Goal: Information Seeking & Learning: Learn about a topic

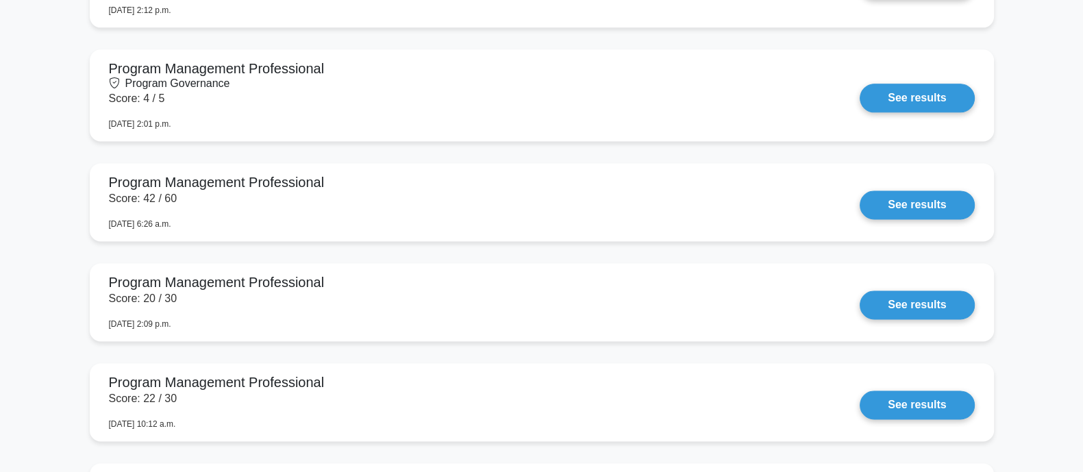
scroll to position [2312, 0]
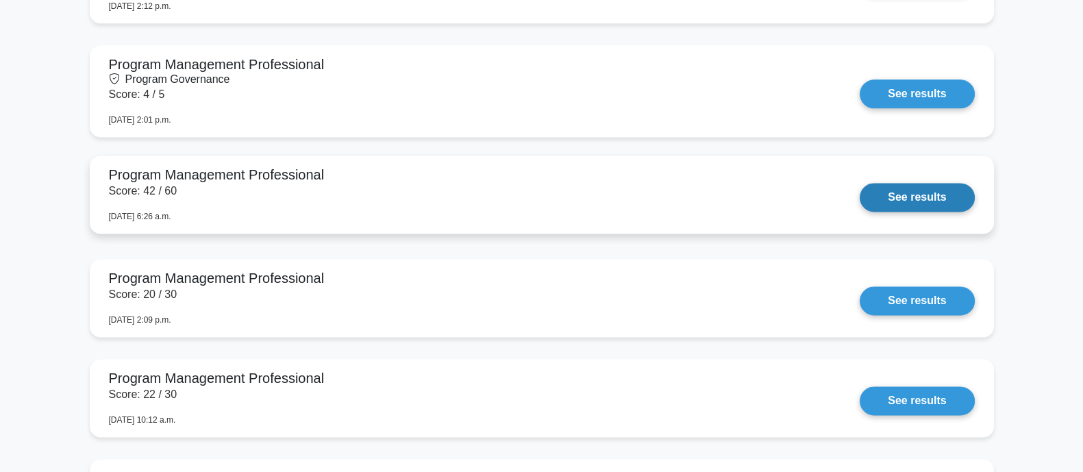
click at [914, 188] on link "See results" at bounding box center [916, 197] width 114 height 29
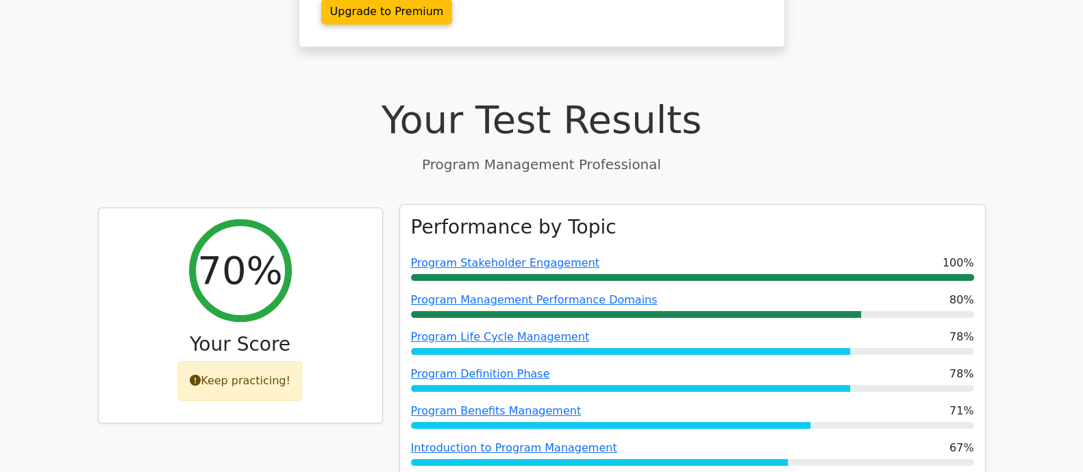
scroll to position [598, 0]
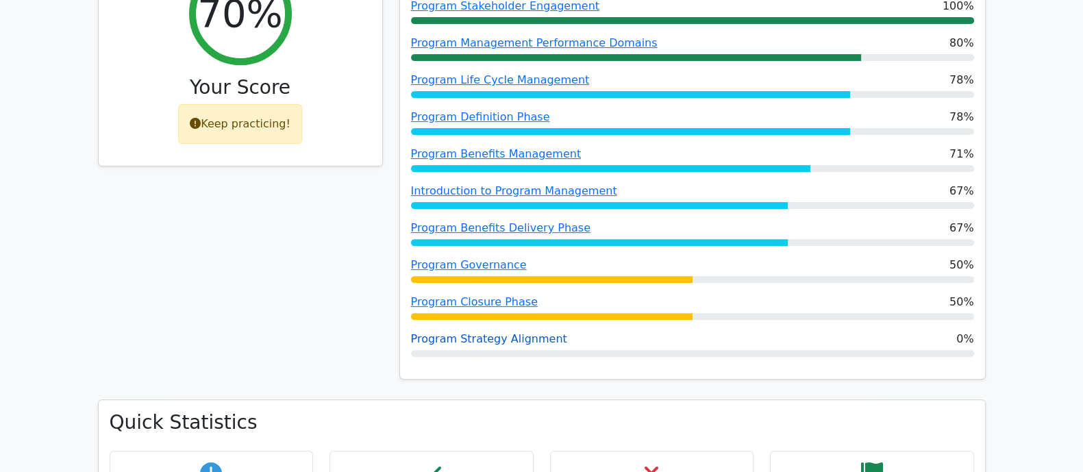
click at [470, 332] on link "Program Strategy Alignment" at bounding box center [489, 338] width 156 height 13
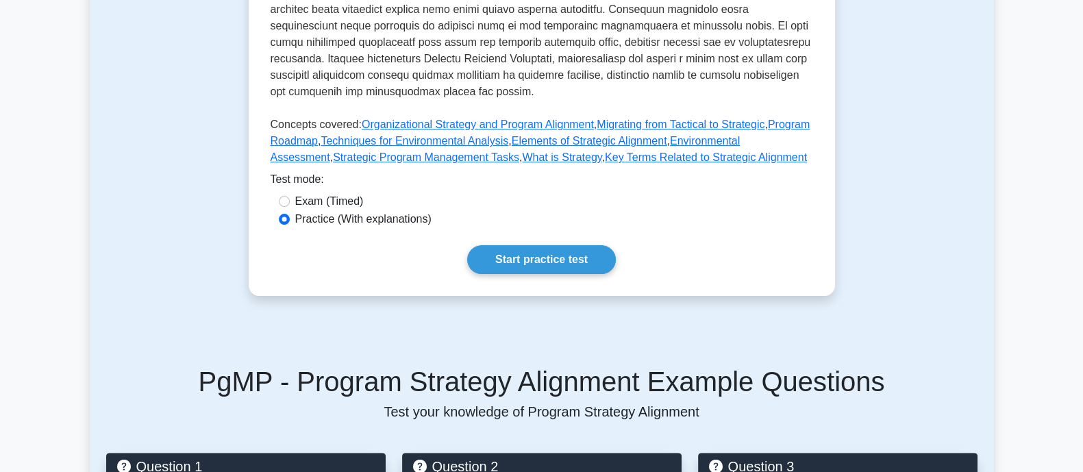
scroll to position [581, 0]
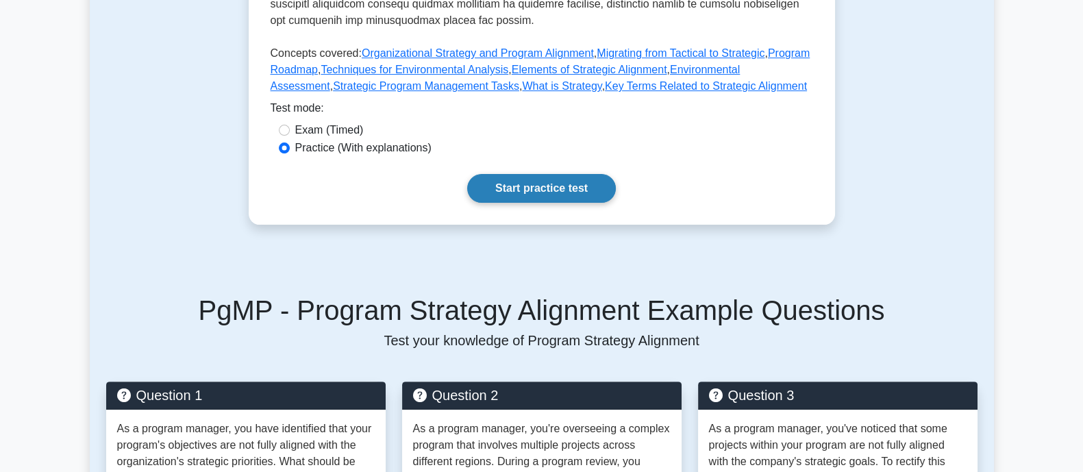
click at [528, 174] on link "Start practice test" at bounding box center [541, 188] width 149 height 29
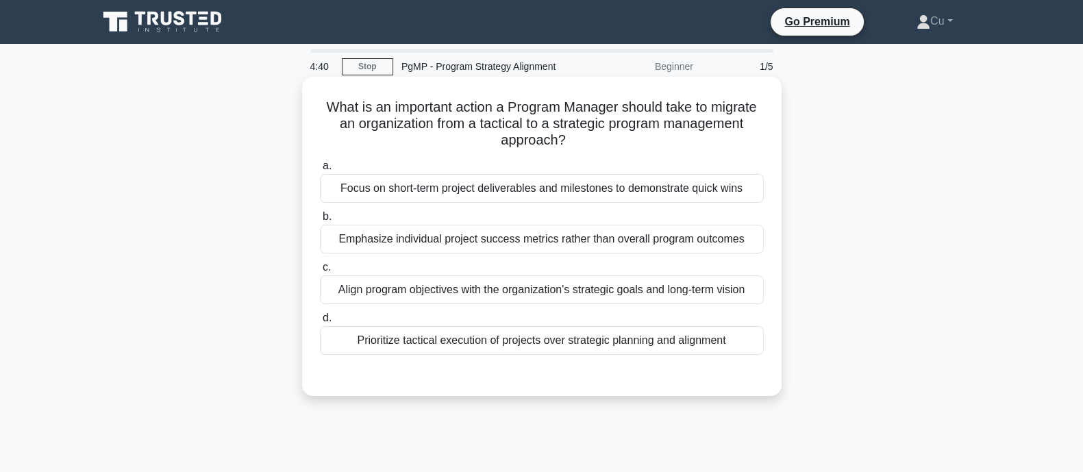
click at [431, 298] on div "Align program objectives with the organization's strategic goals and long-term …" at bounding box center [542, 289] width 444 height 29
click at [320, 272] on input "c. Align program objectives with the organization's strategic goals and long-te…" at bounding box center [320, 267] width 0 height 9
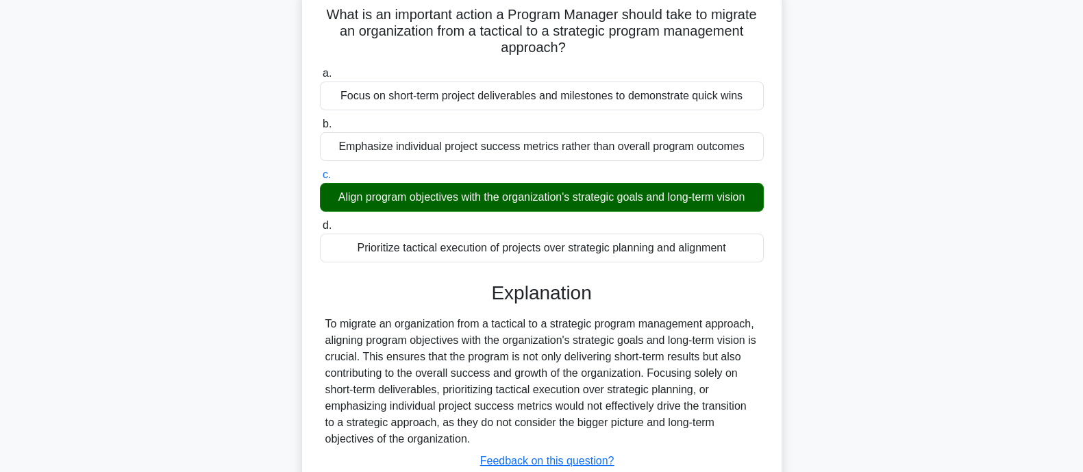
scroll to position [268, 0]
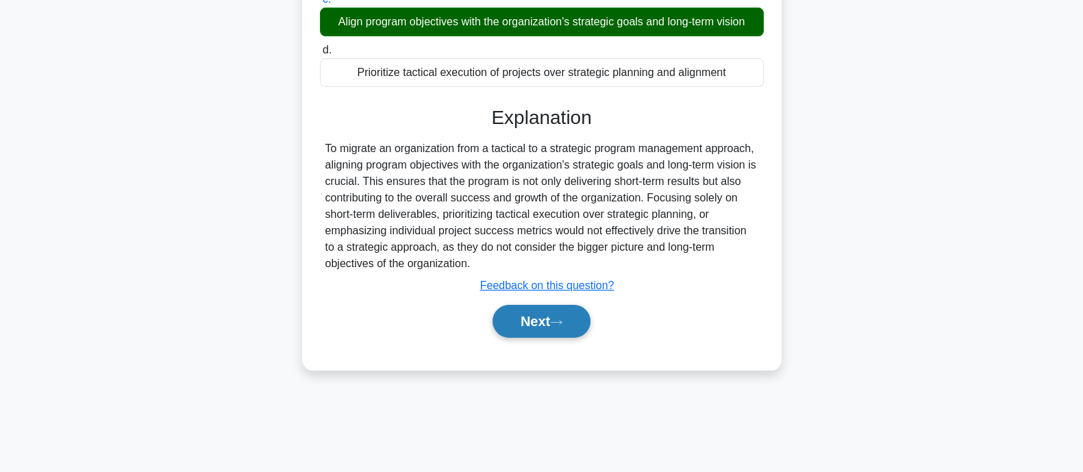
click at [523, 318] on button "Next" at bounding box center [541, 321] width 98 height 33
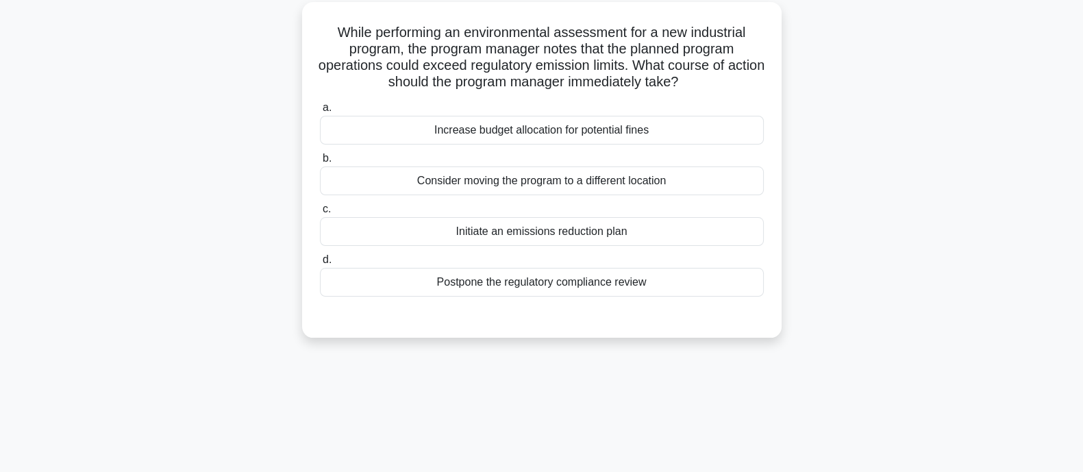
scroll to position [0, 0]
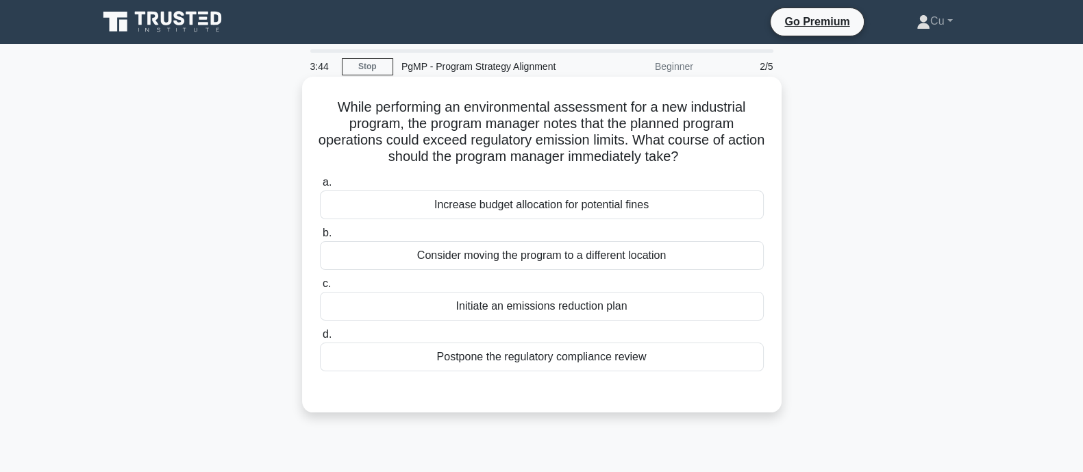
click at [582, 299] on div "Initiate an emissions reduction plan" at bounding box center [542, 306] width 444 height 29
click at [320, 288] on input "c. Initiate an emissions reduction plan" at bounding box center [320, 283] width 0 height 9
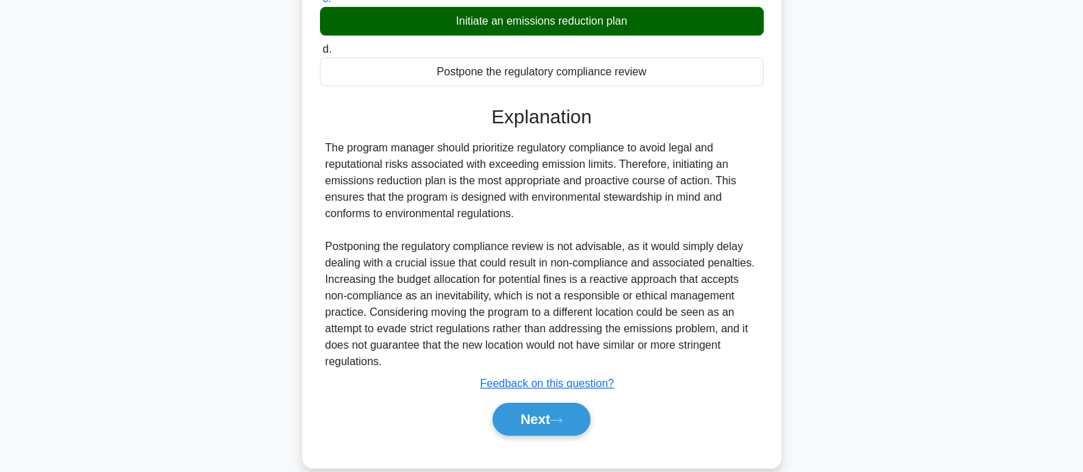
scroll to position [305, 0]
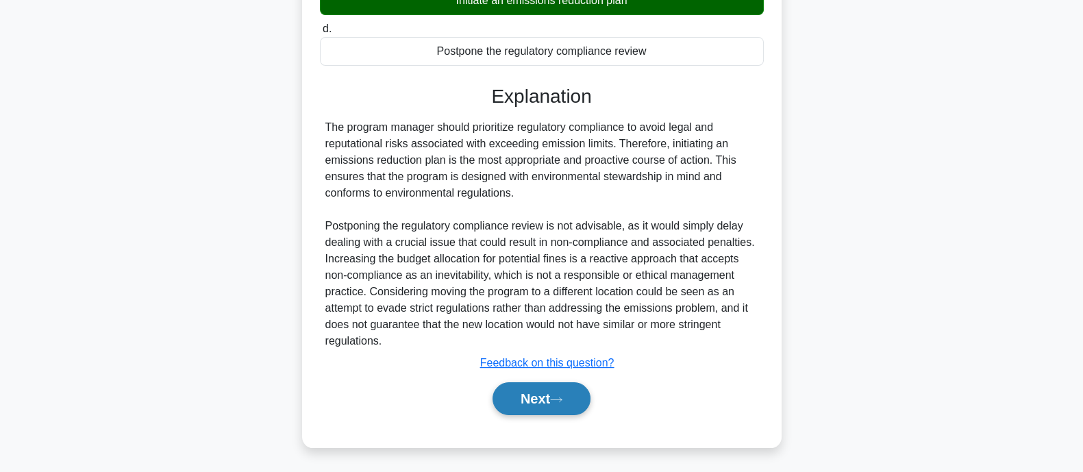
click at [537, 401] on button "Next" at bounding box center [541, 398] width 98 height 33
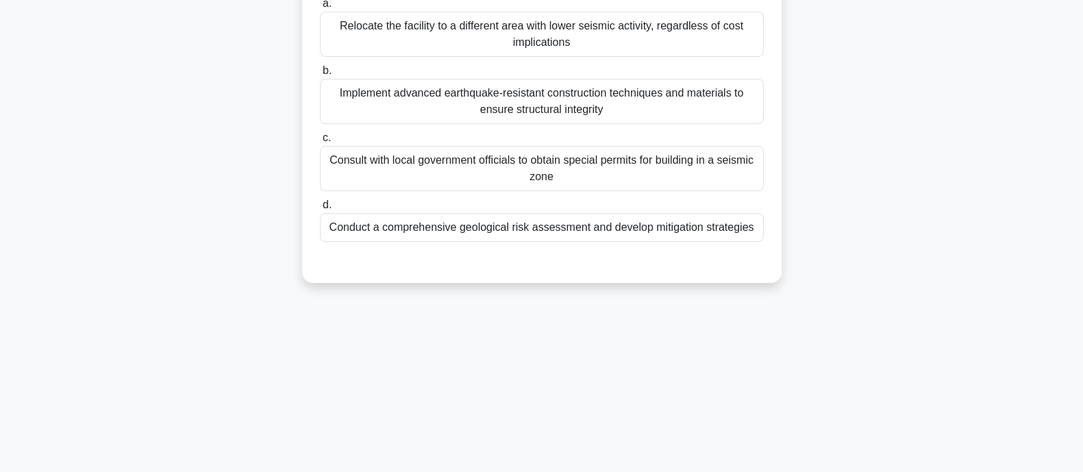
scroll to position [97, 0]
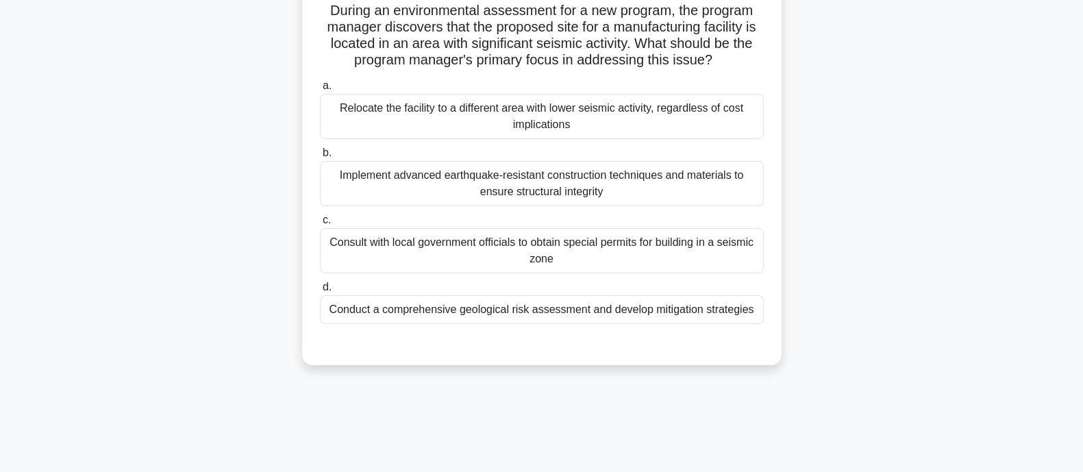
click at [550, 316] on div "Conduct a comprehensive geological risk assessment and develop mitigation strat…" at bounding box center [542, 309] width 444 height 29
click at [320, 292] on input "d. Conduct a comprehensive geological risk assessment and develop mitigation st…" at bounding box center [320, 287] width 0 height 9
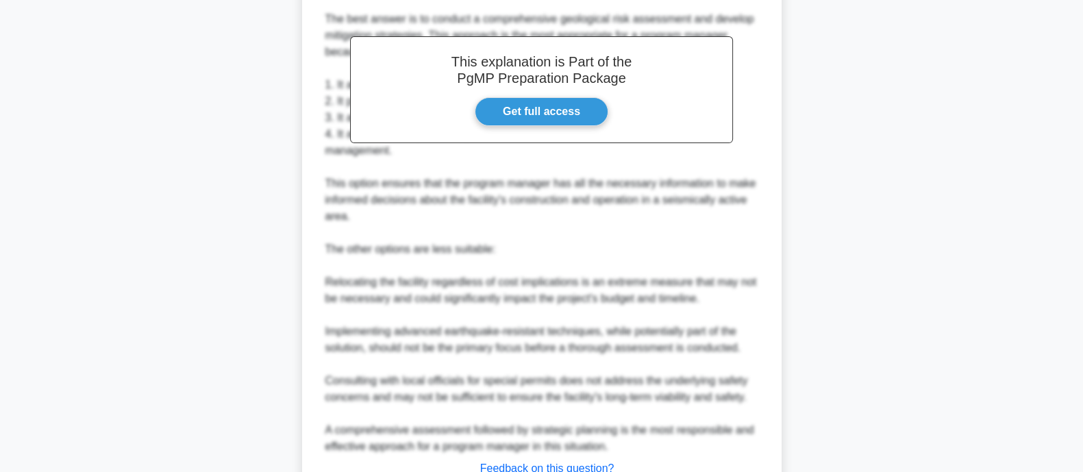
scroll to position [585, 0]
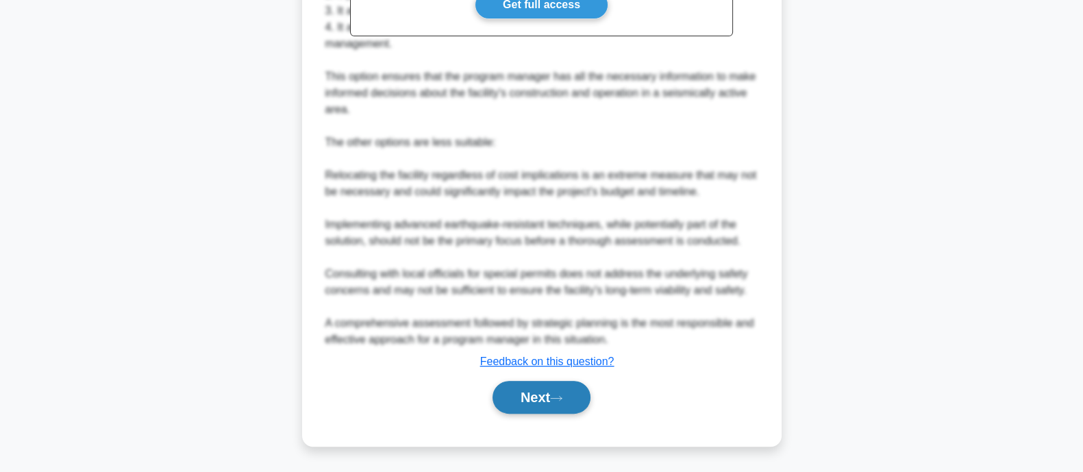
click at [560, 403] on button "Next" at bounding box center [541, 397] width 98 height 33
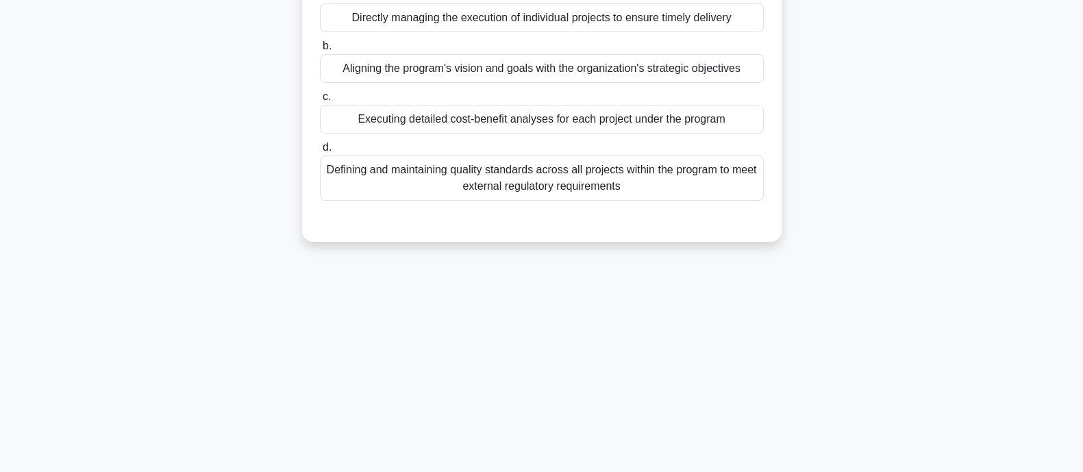
scroll to position [11, 0]
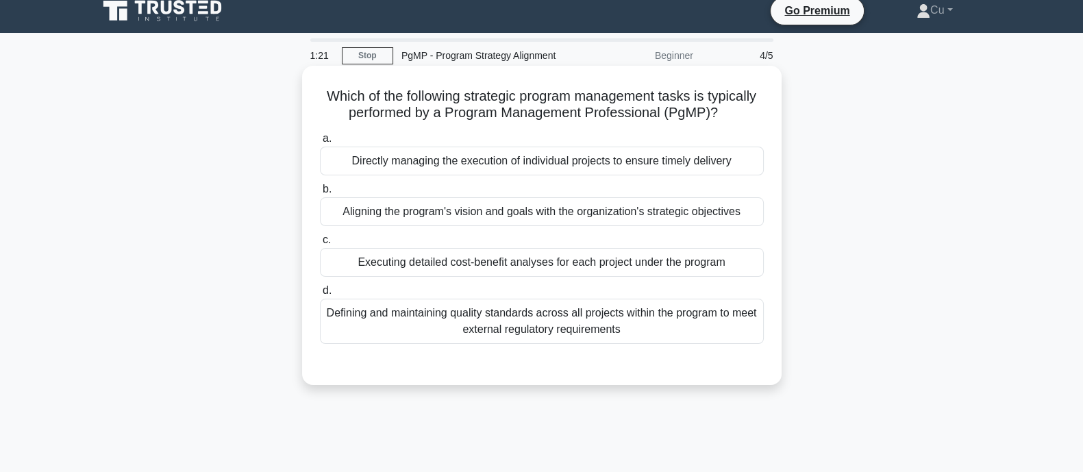
click at [485, 209] on div "Aligning the program's vision and goals with the organization's strategic objec…" at bounding box center [542, 211] width 444 height 29
click at [320, 194] on input "b. Aligning the program's vision and goals with the organization's strategic ob…" at bounding box center [320, 189] width 0 height 9
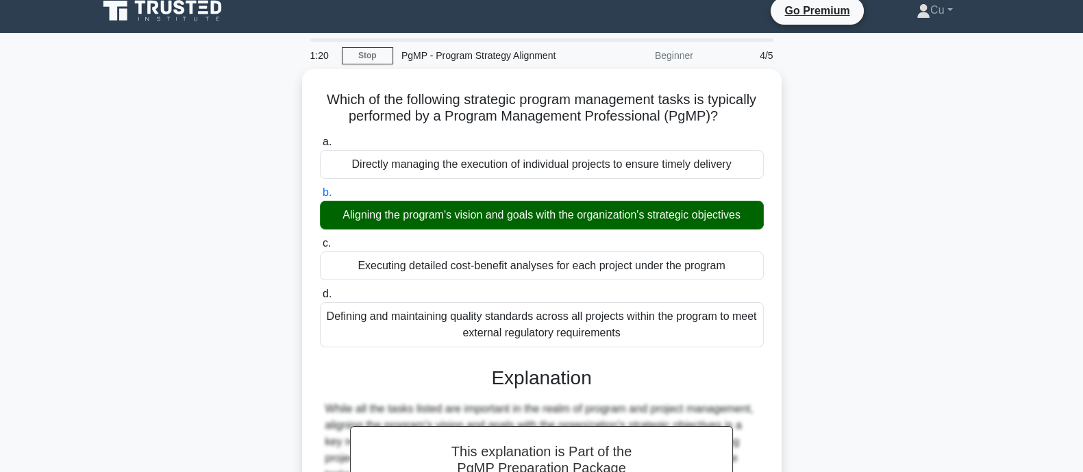
scroll to position [268, 0]
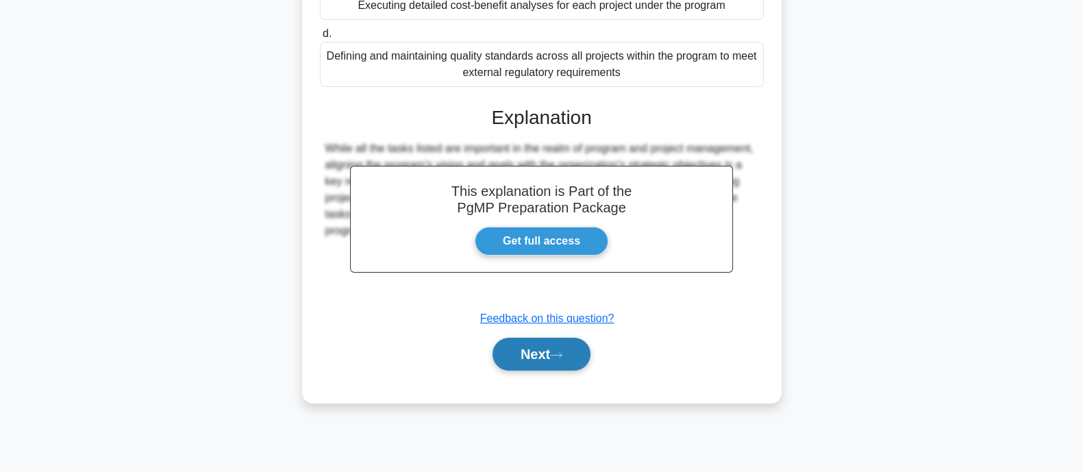
click at [537, 360] on button "Next" at bounding box center [541, 354] width 98 height 33
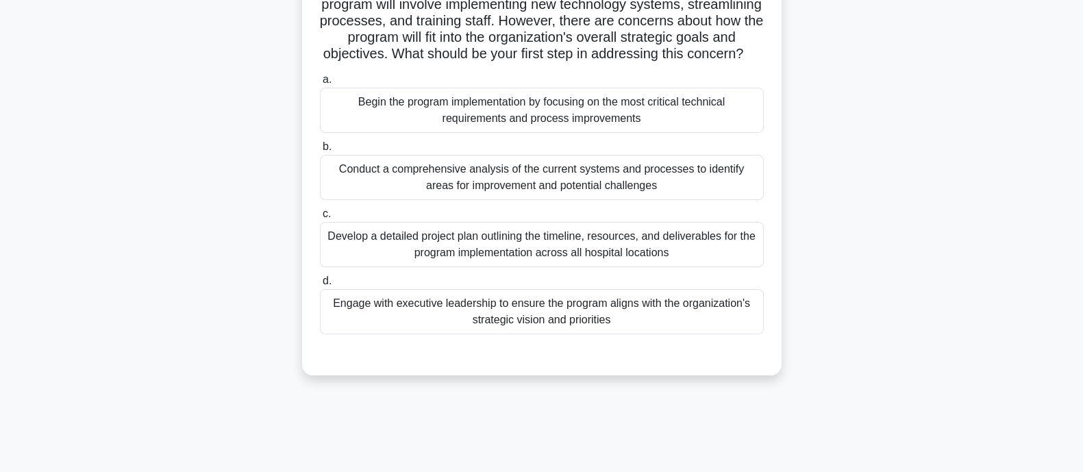
scroll to position [182, 0]
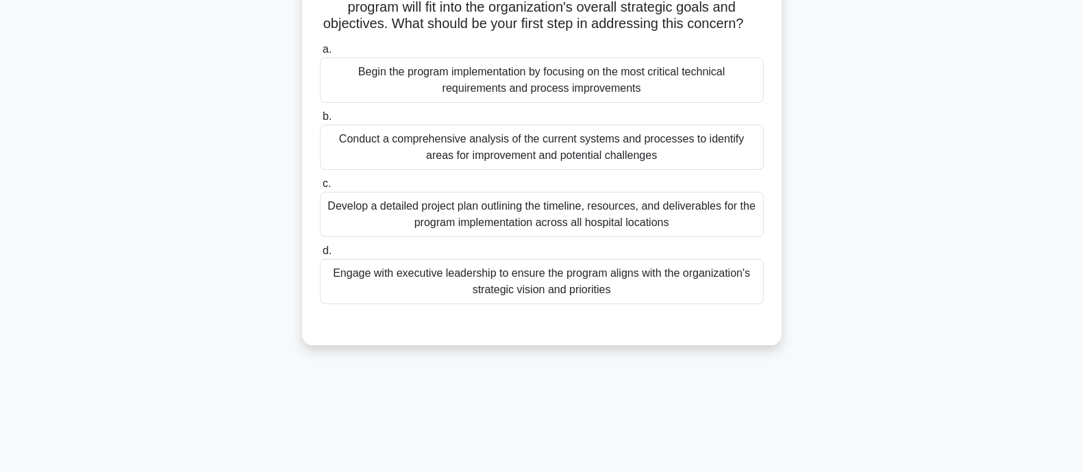
click at [552, 301] on div "Engage with executive leadership to ensure the program aligns with the organiza…" at bounding box center [542, 281] width 444 height 45
click at [320, 255] on input "d. Engage with executive leadership to ensure the program aligns with the organ…" at bounding box center [320, 251] width 0 height 9
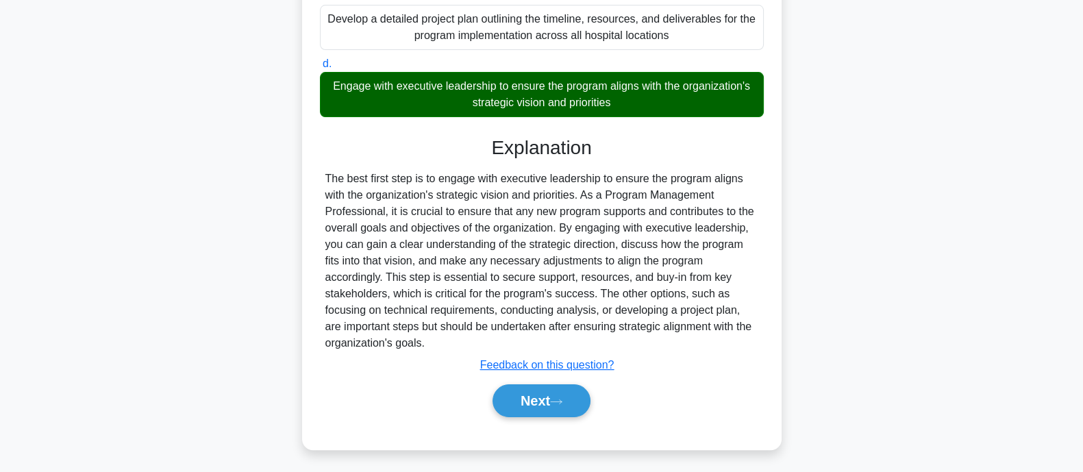
scroll to position [388, 0]
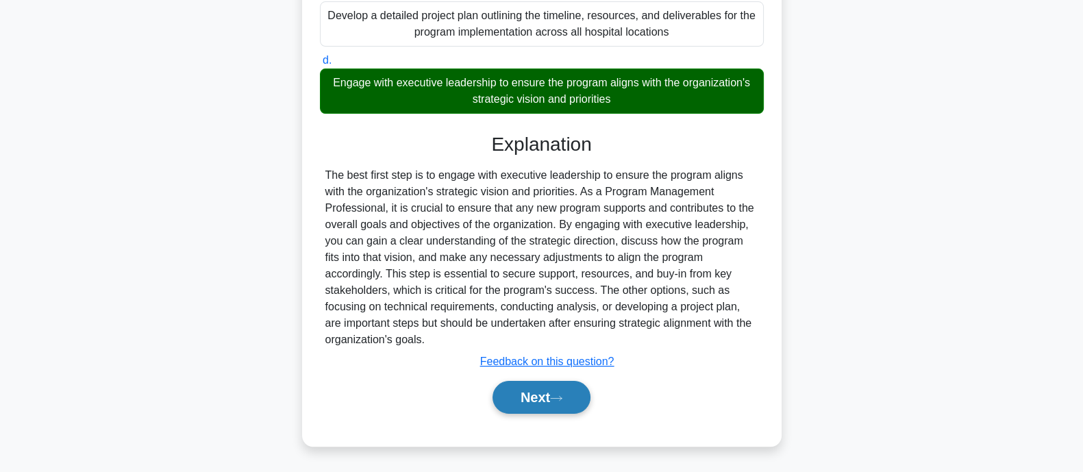
click at [532, 391] on button "Next" at bounding box center [541, 397] width 98 height 33
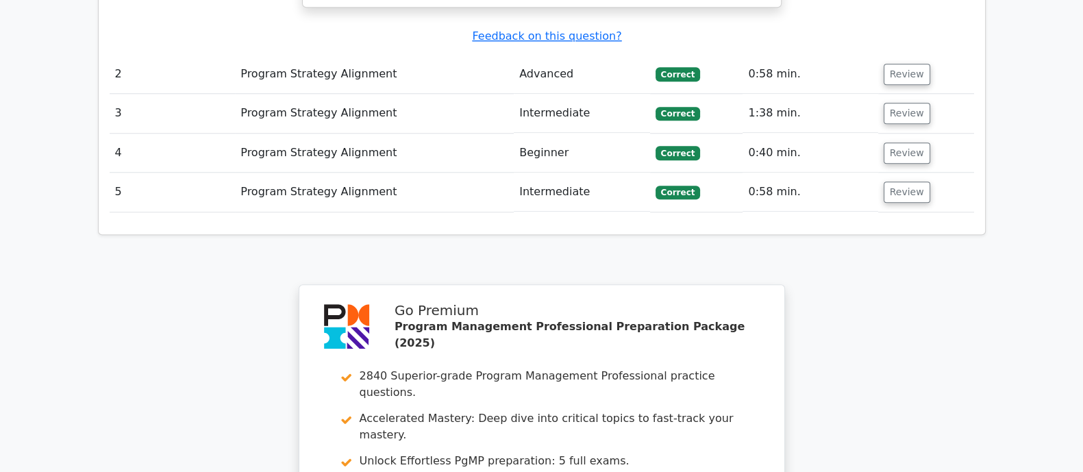
scroll to position [1895, 0]
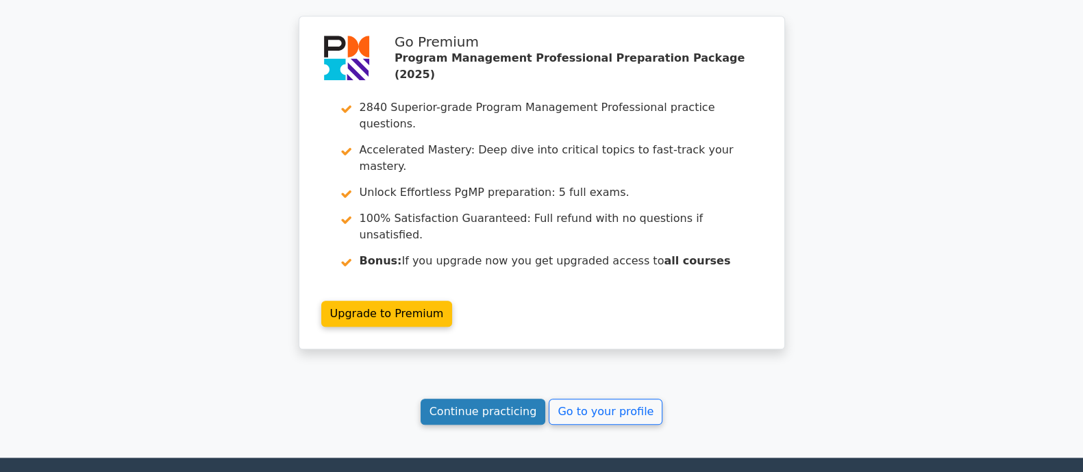
click at [516, 399] on link "Continue practicing" at bounding box center [482, 412] width 125 height 26
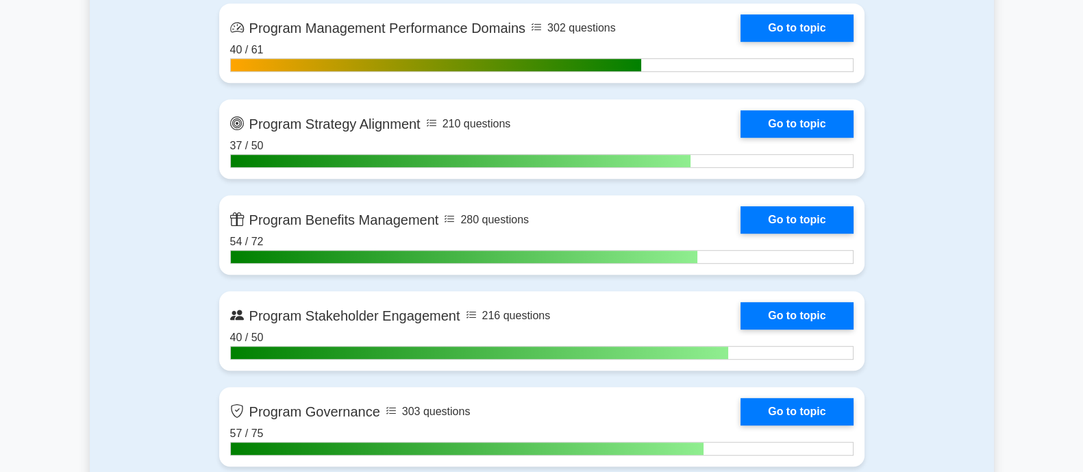
scroll to position [1027, 0]
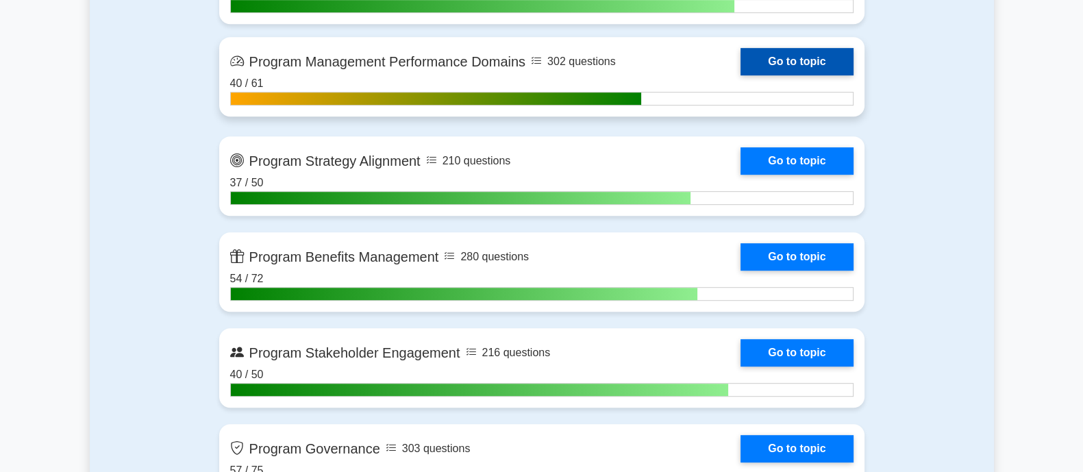
click at [807, 56] on link "Go to topic" at bounding box center [796, 61] width 112 height 27
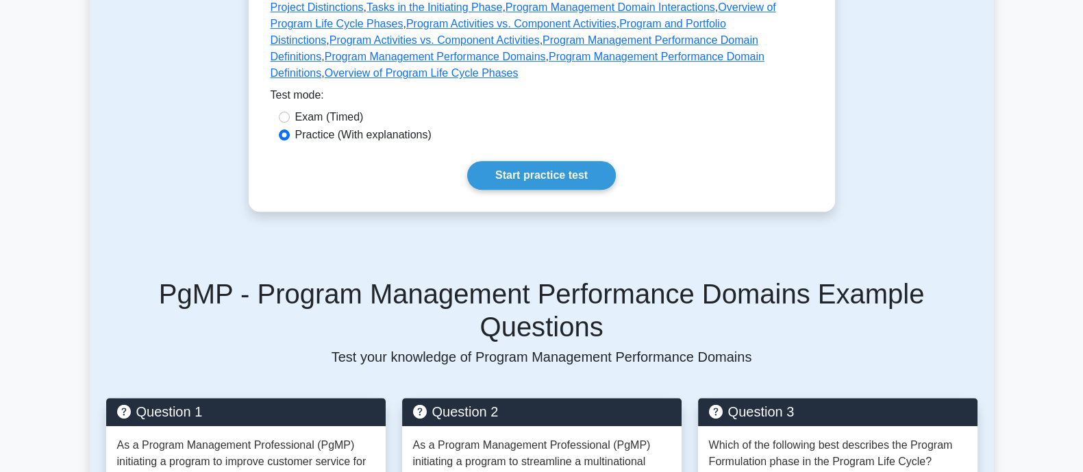
scroll to position [684, 0]
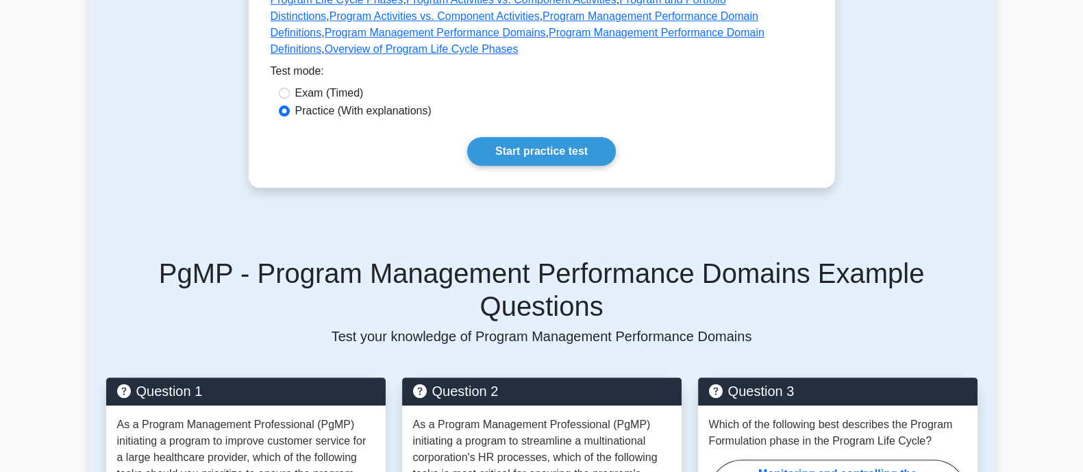
click at [313, 85] on label "Exam (Timed)" at bounding box center [329, 93] width 68 height 16
click at [290, 88] on input "Exam (Timed)" at bounding box center [284, 93] width 11 height 11
radio input "true"
click at [544, 137] on link "Start practice test" at bounding box center [541, 151] width 149 height 29
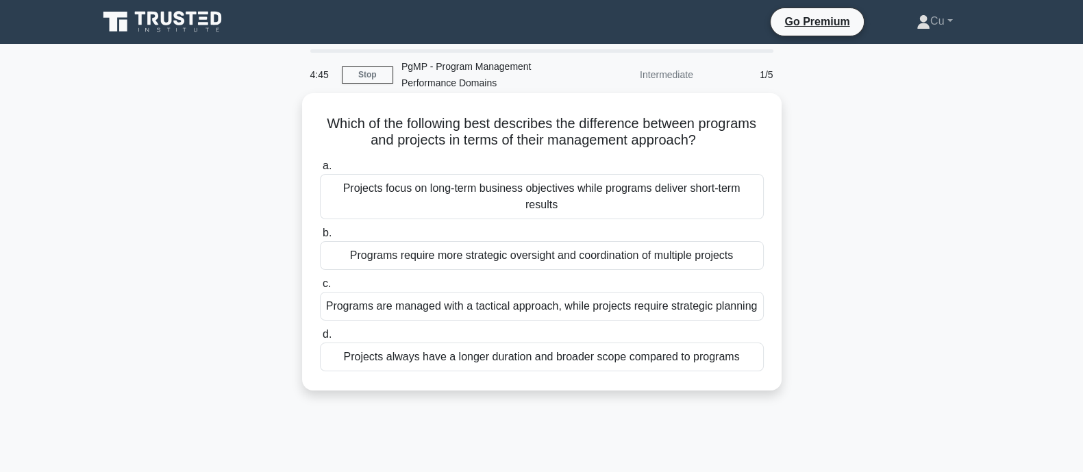
click at [644, 251] on div "Programs require more strategic oversight and coordination of multiple projects" at bounding box center [542, 255] width 444 height 29
click at [320, 238] on input "b. Programs require more strategic oversight and coordination of multiple proje…" at bounding box center [320, 233] width 0 height 9
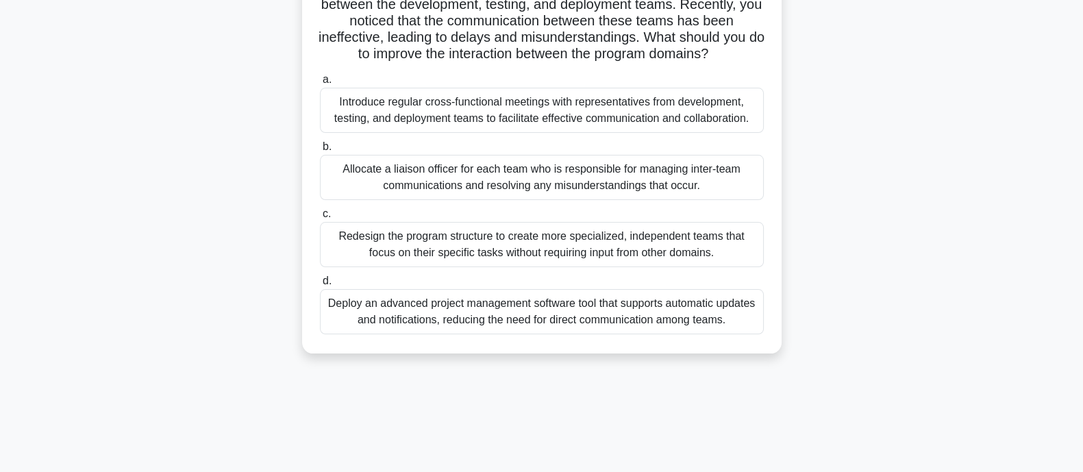
scroll to position [171, 0]
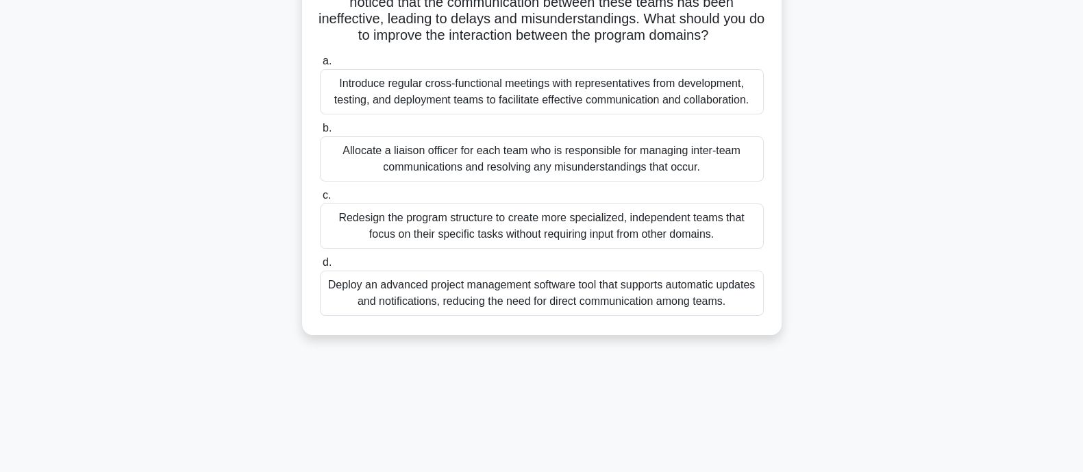
click at [671, 177] on div "Allocate a liaison officer for each team who is responsible for managing inter-…" at bounding box center [542, 158] width 444 height 45
click at [320, 133] on input "b. Allocate a liaison officer for each team who is responsible for managing int…" at bounding box center [320, 128] width 0 height 9
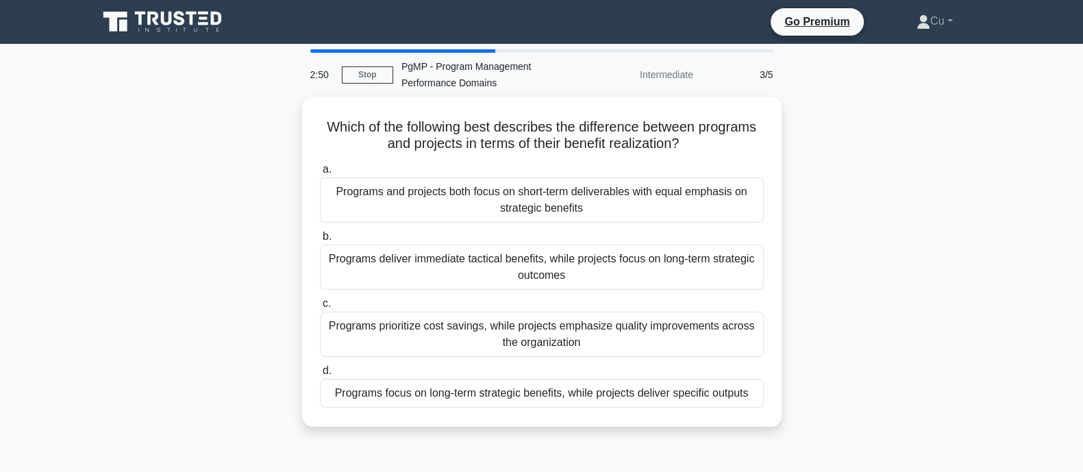
scroll to position [85, 0]
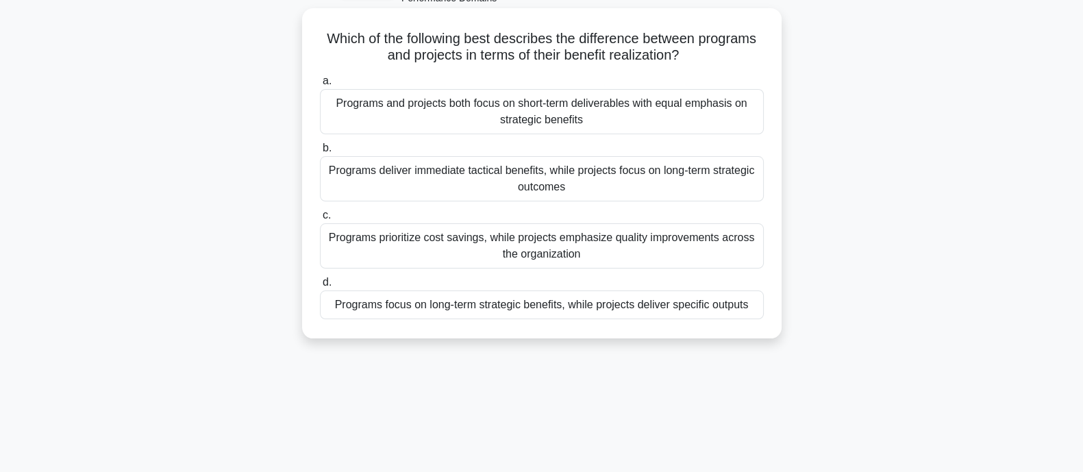
click at [695, 311] on div "Programs focus on long-term strategic benefits, while projects deliver specific…" at bounding box center [542, 304] width 444 height 29
click at [320, 287] on input "d. Programs focus on long-term strategic benefits, while projects deliver speci…" at bounding box center [320, 282] width 0 height 9
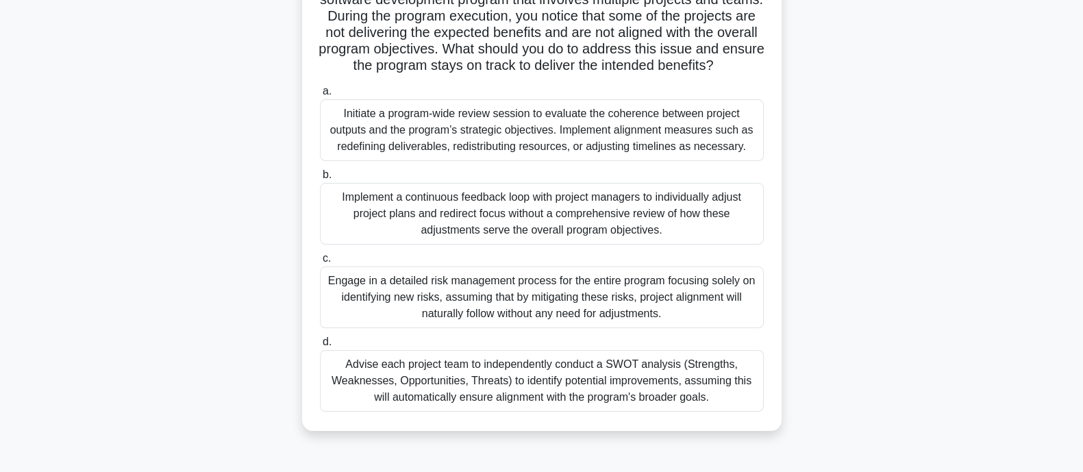
scroll to position [171, 0]
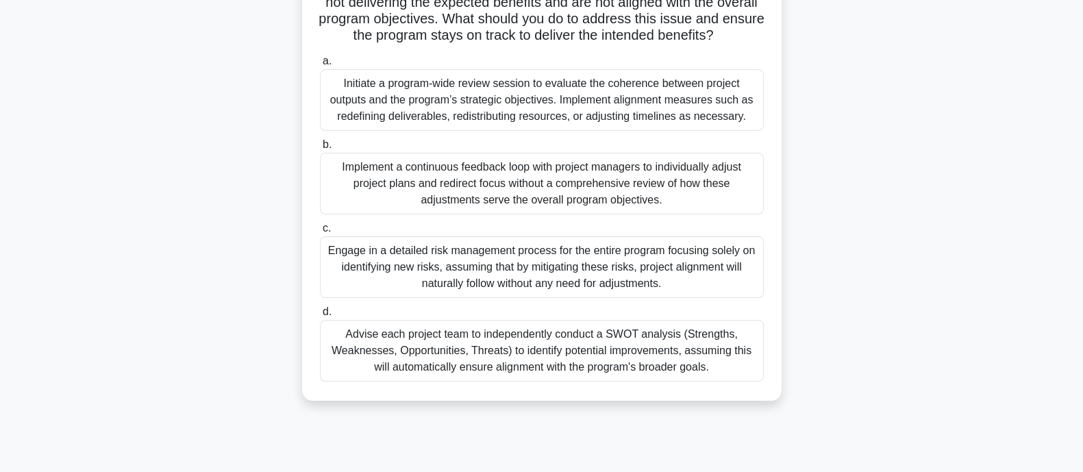
click at [660, 131] on div "Initiate a program-wide review session to evaluate the coherence between projec…" at bounding box center [542, 100] width 444 height 62
click at [320, 66] on input "a. Initiate a program-wide review session to evaluate the coherence between pro…" at bounding box center [320, 61] width 0 height 9
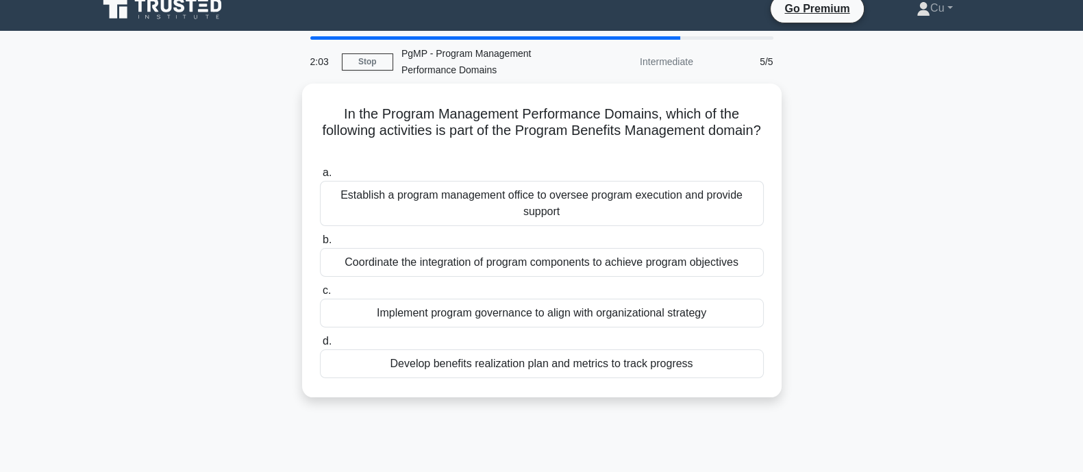
scroll to position [0, 0]
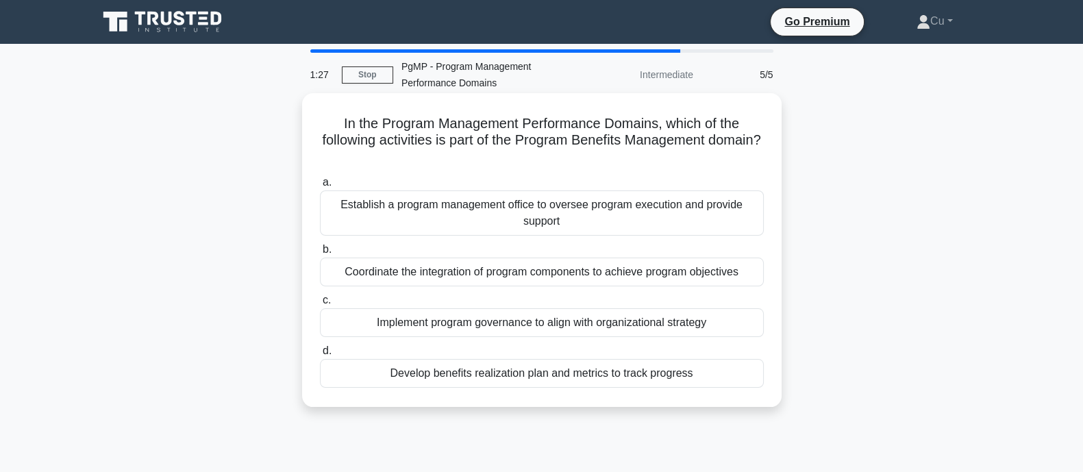
click at [539, 374] on div "Develop benefits realization plan and metrics to track progress" at bounding box center [542, 373] width 444 height 29
click at [320, 355] on input "d. Develop benefits realization plan and metrics to track progress" at bounding box center [320, 350] width 0 height 9
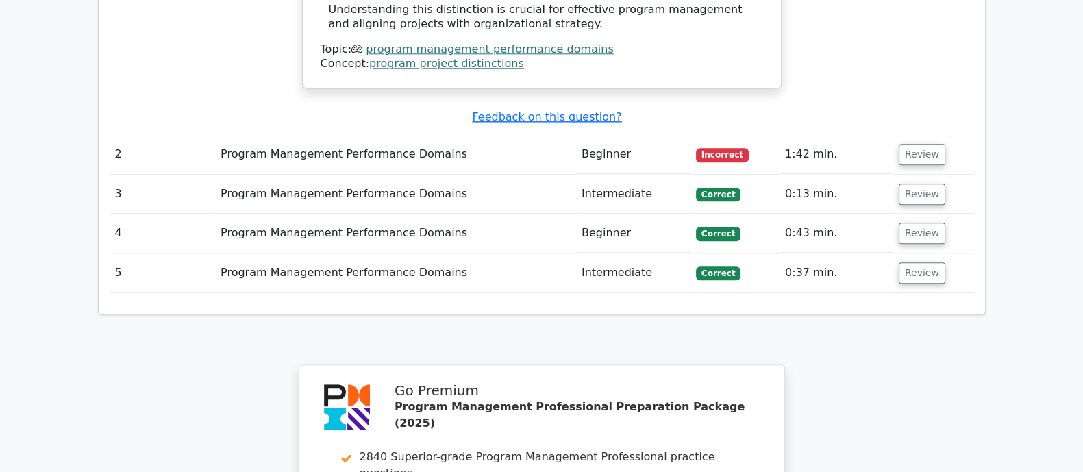
scroll to position [1797, 0]
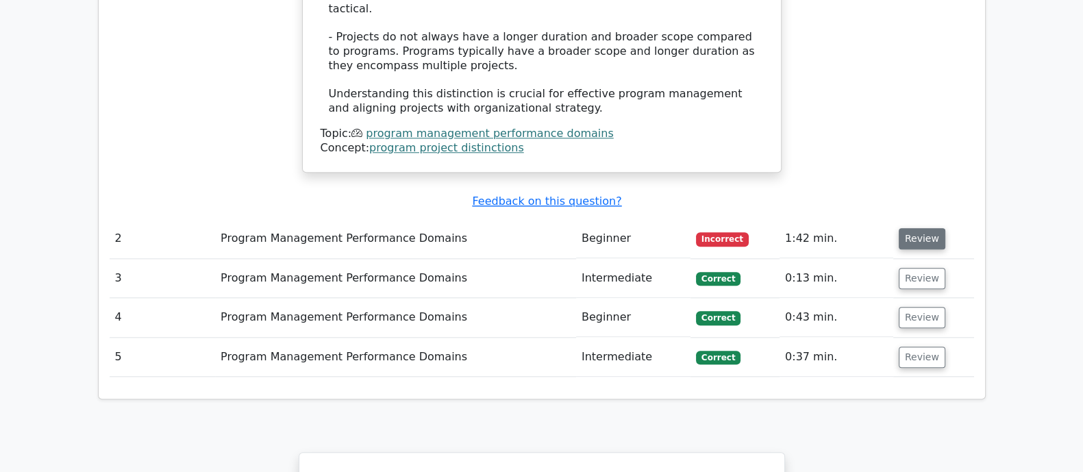
click at [930, 228] on button "Review" at bounding box center [921, 238] width 47 height 21
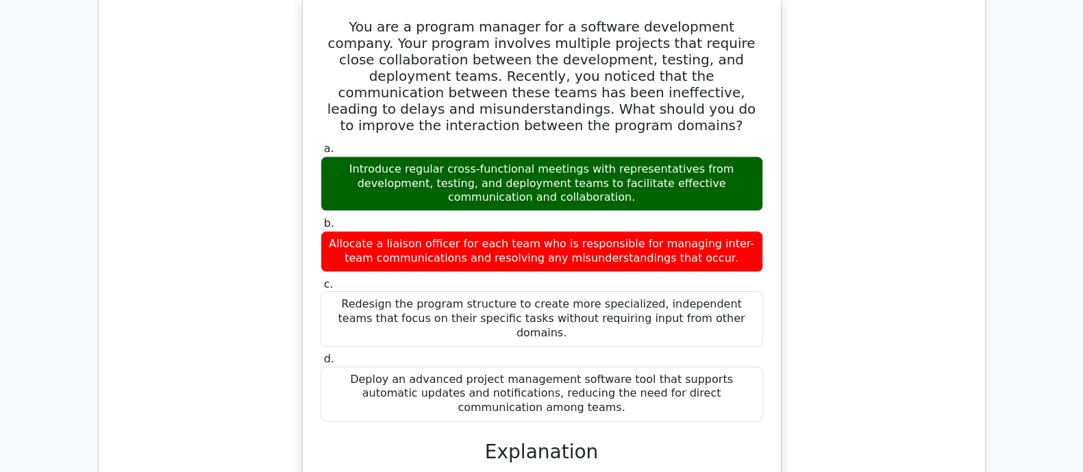
scroll to position [2139, 0]
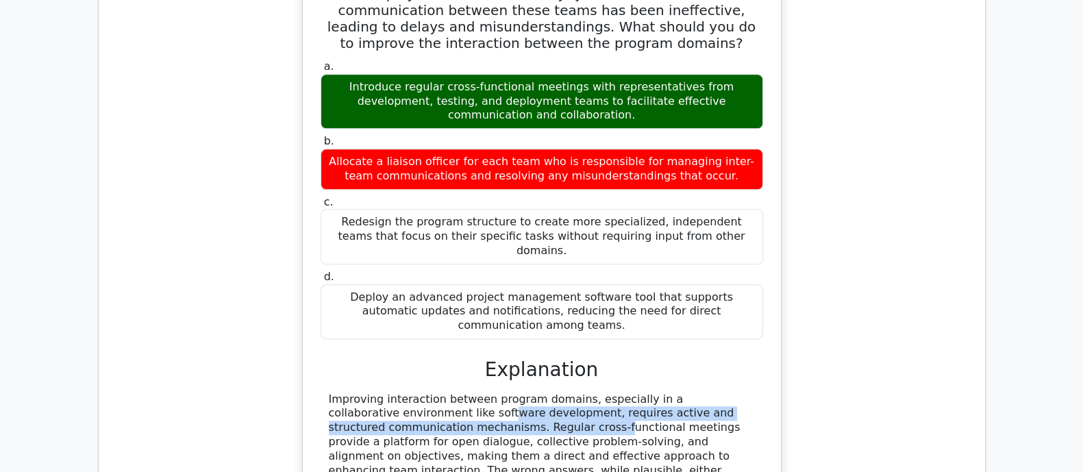
drag, startPoint x: 349, startPoint y: 251, endPoint x: 387, endPoint y: 270, distance: 42.3
click at [387, 392] on div "Improving interaction between program domains, especially in a collaborative en…" at bounding box center [542, 463] width 426 height 142
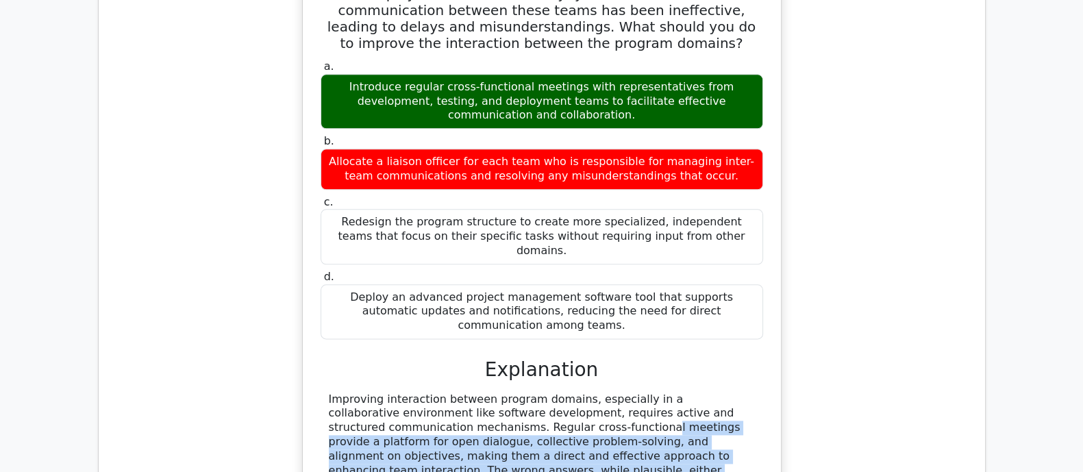
drag, startPoint x: 427, startPoint y: 275, endPoint x: 694, endPoint y: 332, distance: 272.4
click at [694, 392] on div "Improving interaction between program domains, especially in a collaborative en…" at bounding box center [542, 463] width 426 height 142
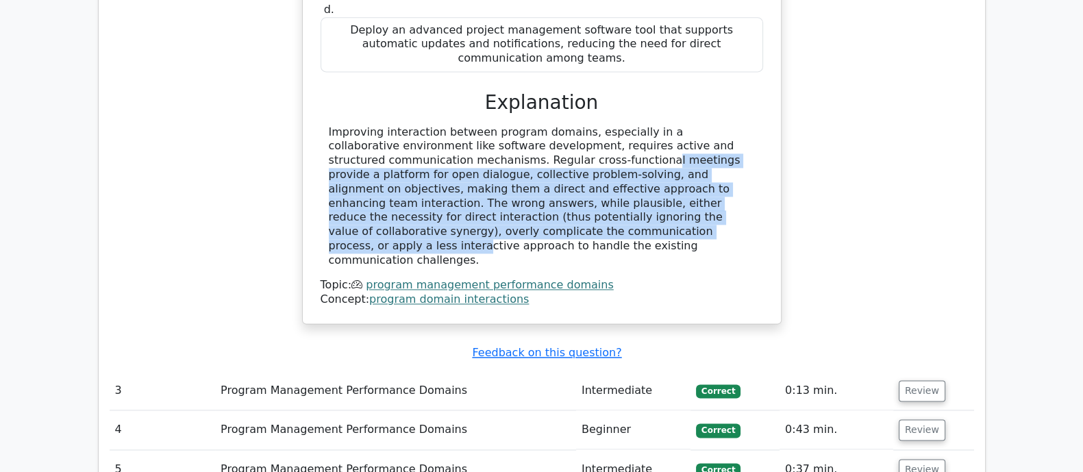
scroll to position [2396, 0]
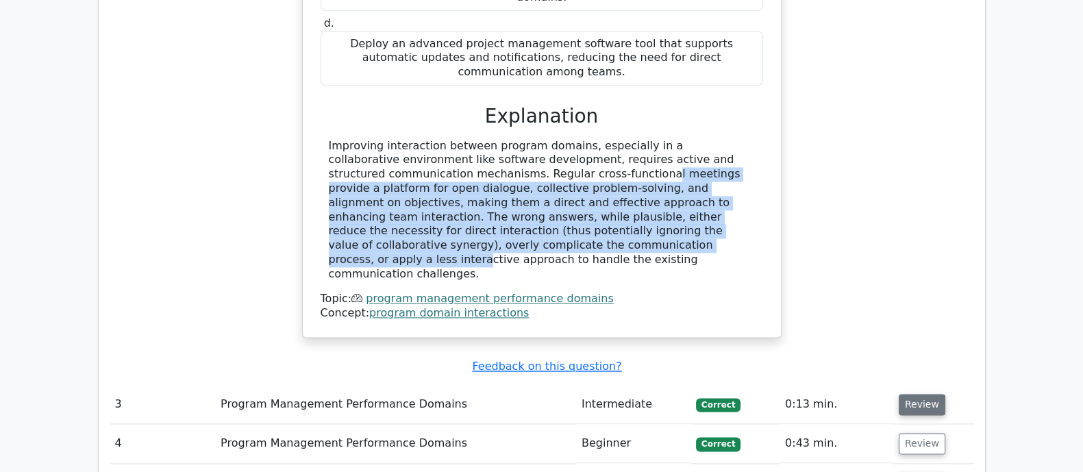
click at [921, 394] on button "Review" at bounding box center [921, 404] width 47 height 21
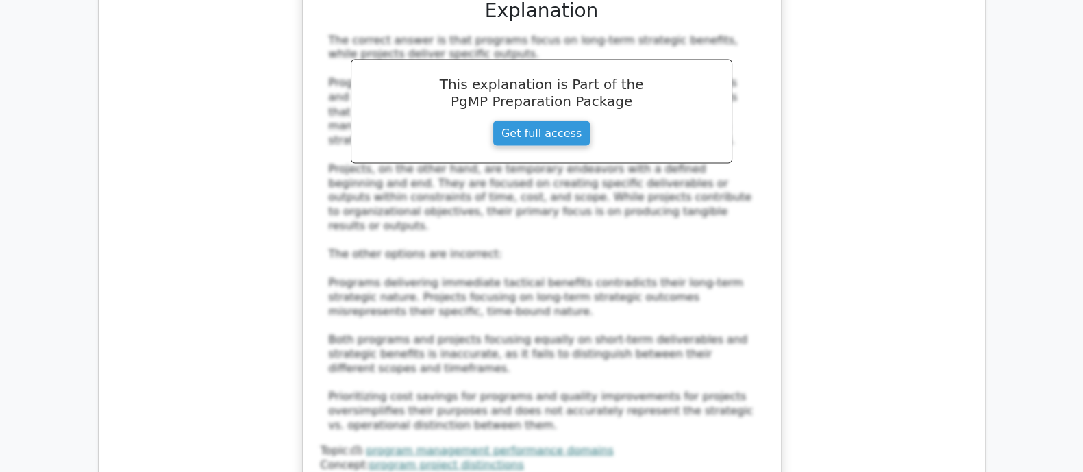
scroll to position [3253, 0]
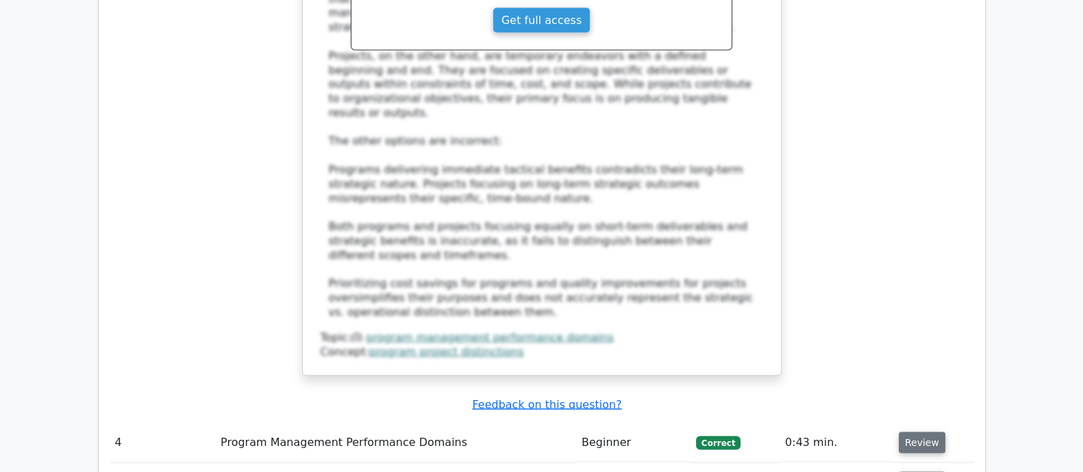
click at [917, 432] on button "Review" at bounding box center [921, 442] width 47 height 21
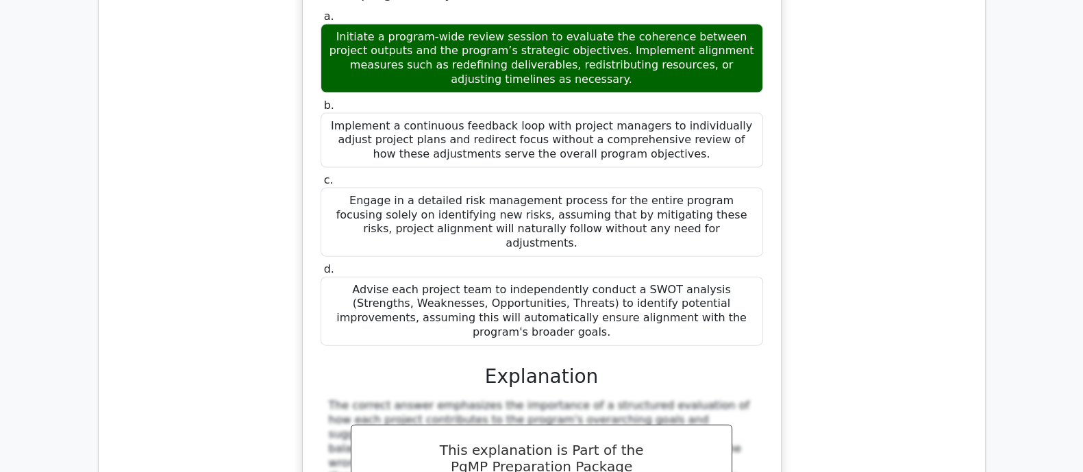
scroll to position [4109, 0]
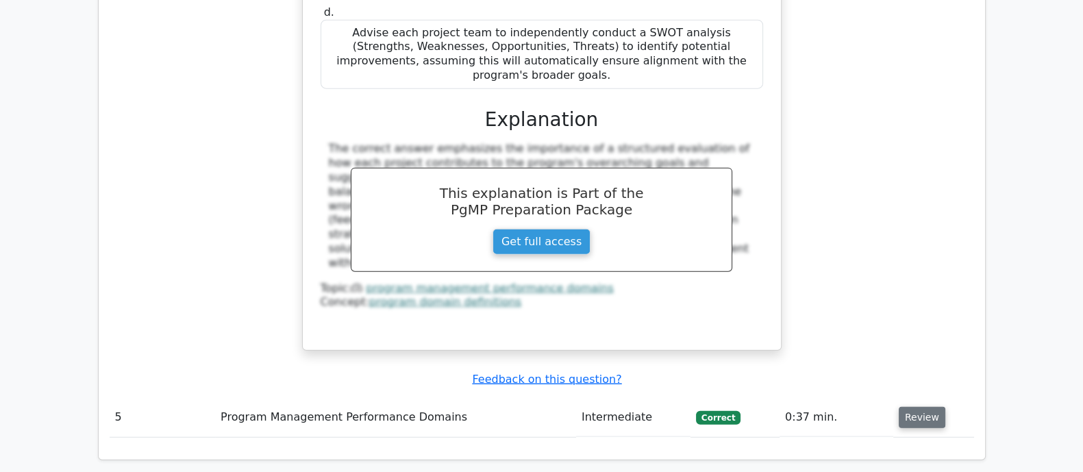
click at [911, 407] on button "Review" at bounding box center [921, 417] width 47 height 21
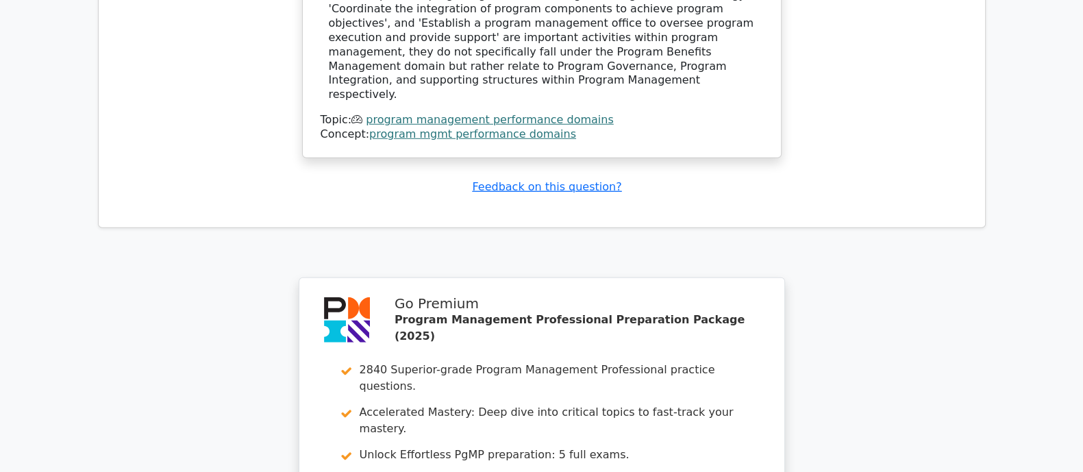
scroll to position [5029, 0]
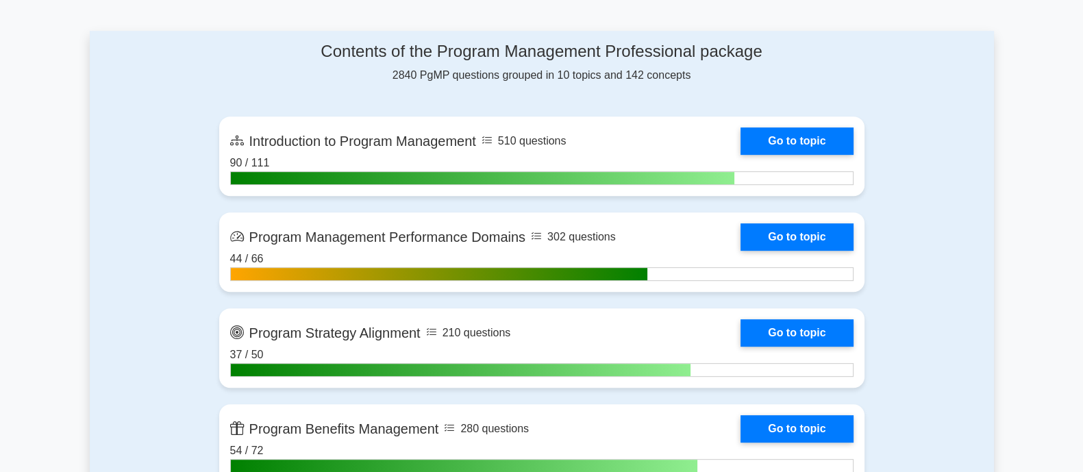
scroll to position [856, 0]
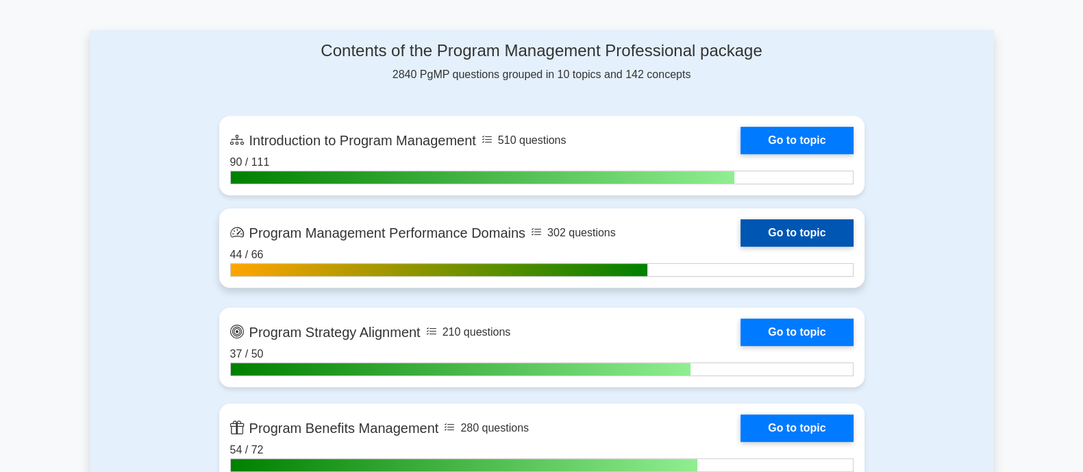
click at [811, 228] on link "Go to topic" at bounding box center [796, 232] width 112 height 27
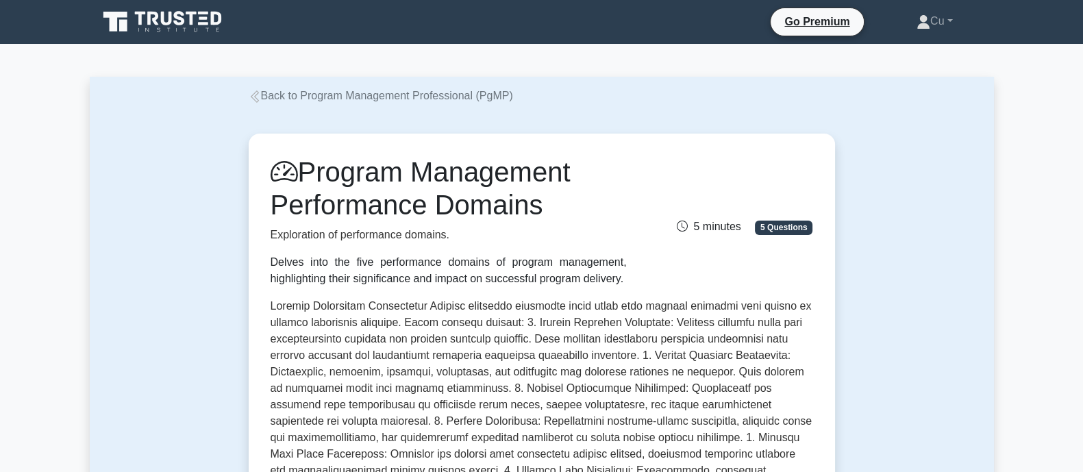
scroll to position [428, 0]
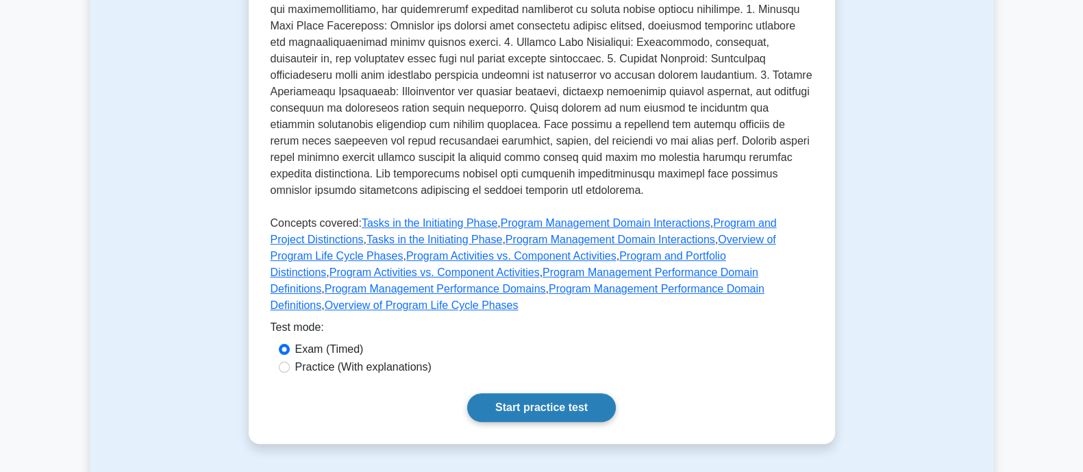
drag, startPoint x: 551, startPoint y: 381, endPoint x: 576, endPoint y: 383, distance: 24.8
click at [552, 393] on link "Start practice test" at bounding box center [541, 407] width 149 height 29
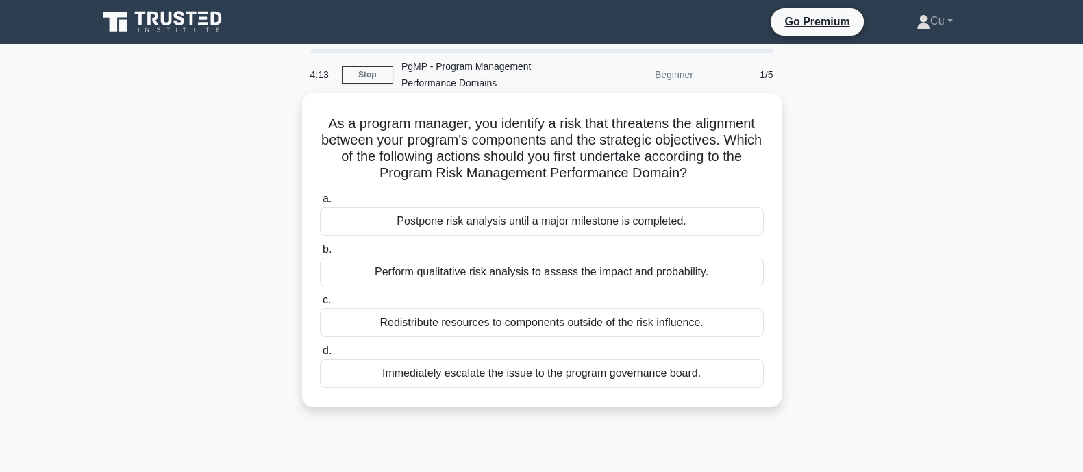
click at [665, 277] on div "Perform qualitative risk analysis to assess the impact and probability." at bounding box center [542, 271] width 444 height 29
click at [320, 254] on input "b. Perform qualitative risk analysis to assess the impact and probability." at bounding box center [320, 249] width 0 height 9
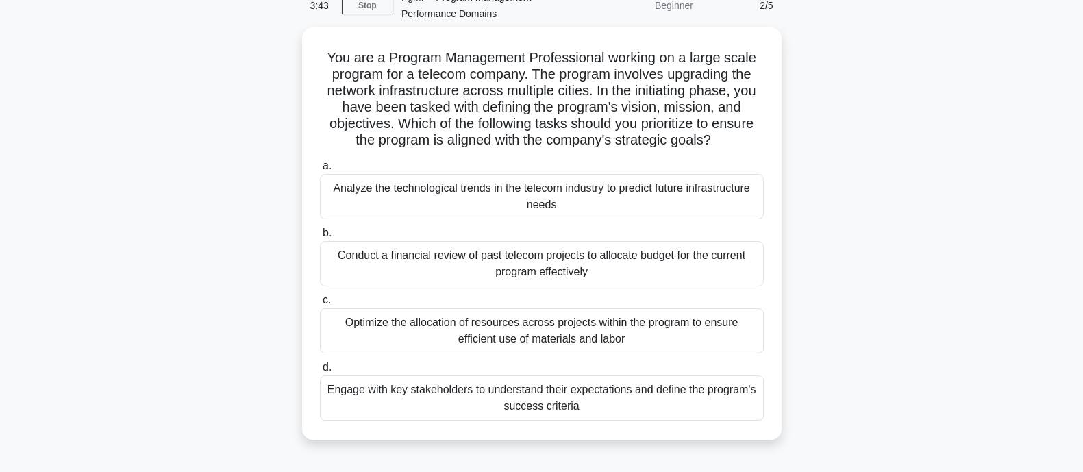
scroll to position [85, 0]
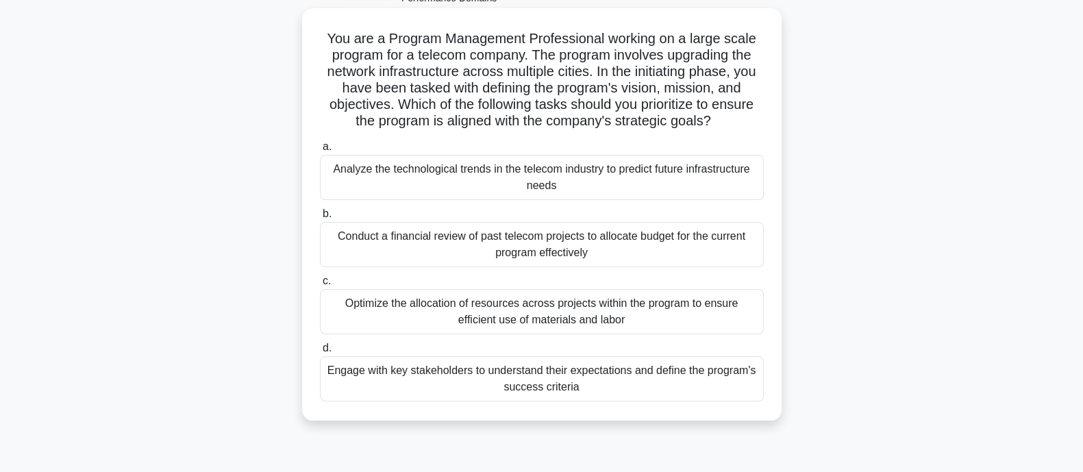
click at [622, 383] on div "Engage with key stakeholders to understand their expectations and define the pr…" at bounding box center [542, 378] width 444 height 45
click at [320, 353] on input "d. Engage with key stakeholders to understand their expectations and define the…" at bounding box center [320, 348] width 0 height 9
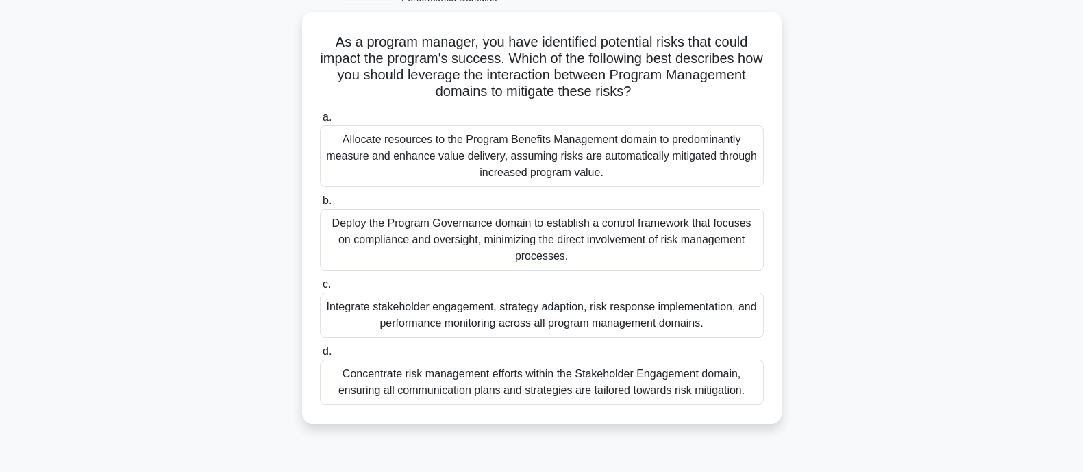
scroll to position [171, 0]
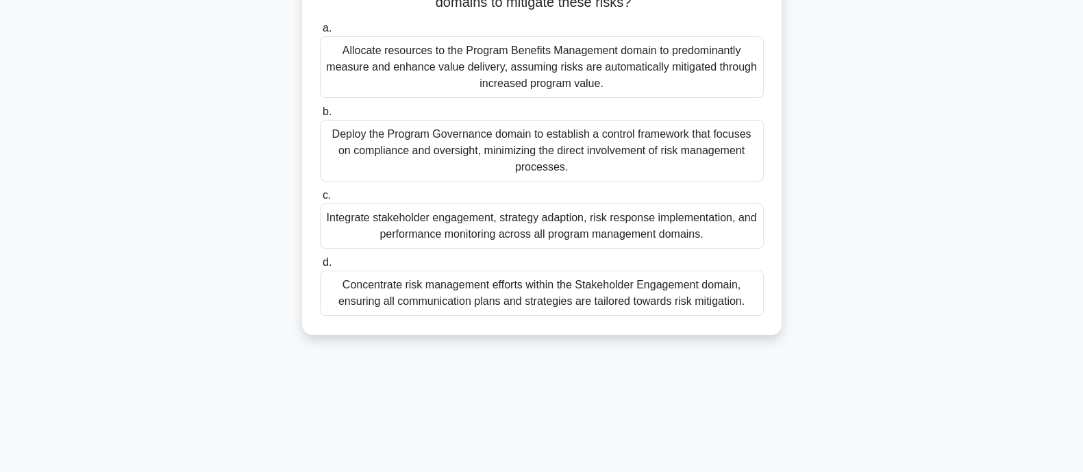
click at [651, 225] on div "Integrate stakeholder engagement, strategy adaption, risk response implementati…" at bounding box center [542, 225] width 444 height 45
click at [320, 200] on input "c. Integrate stakeholder engagement, strategy adaption, risk response implement…" at bounding box center [320, 195] width 0 height 9
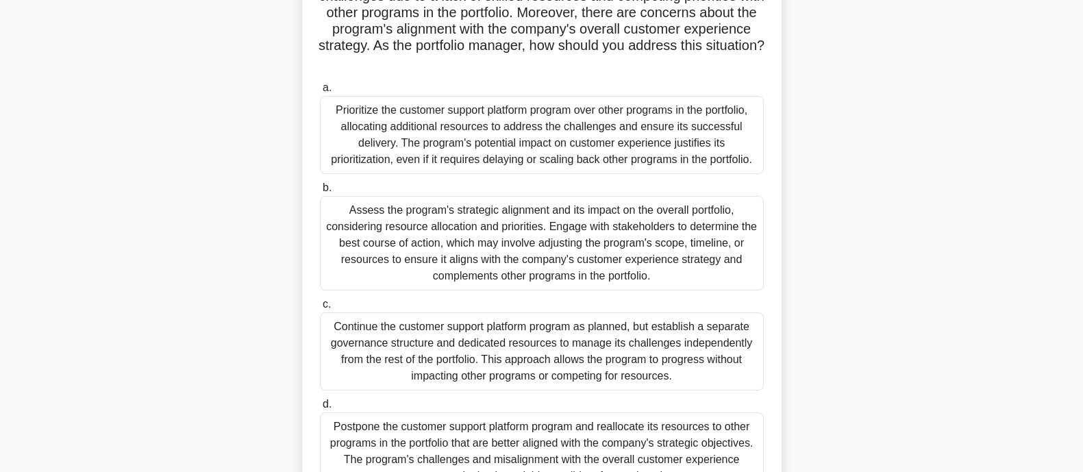
scroll to position [257, 0]
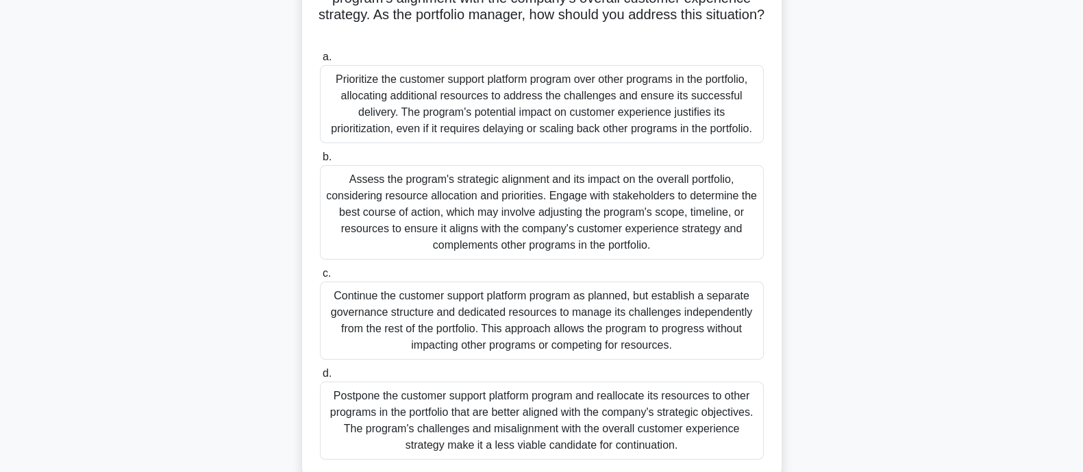
click at [587, 216] on div "Assess the program's strategic alignment and its impact on the overall portfoli…" at bounding box center [542, 212] width 444 height 94
click at [320, 162] on input "b. Assess the program's strategic alignment and its impact on the overall portf…" at bounding box center [320, 157] width 0 height 9
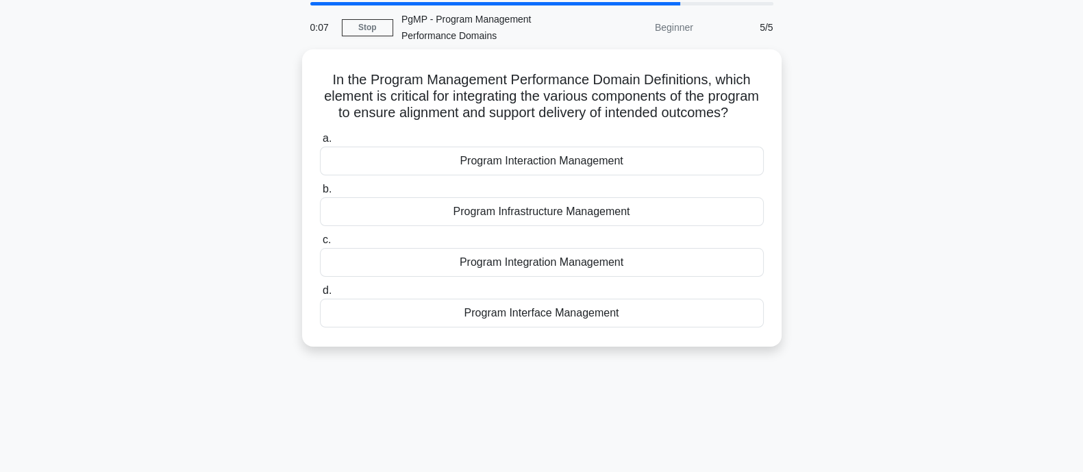
scroll to position [0, 0]
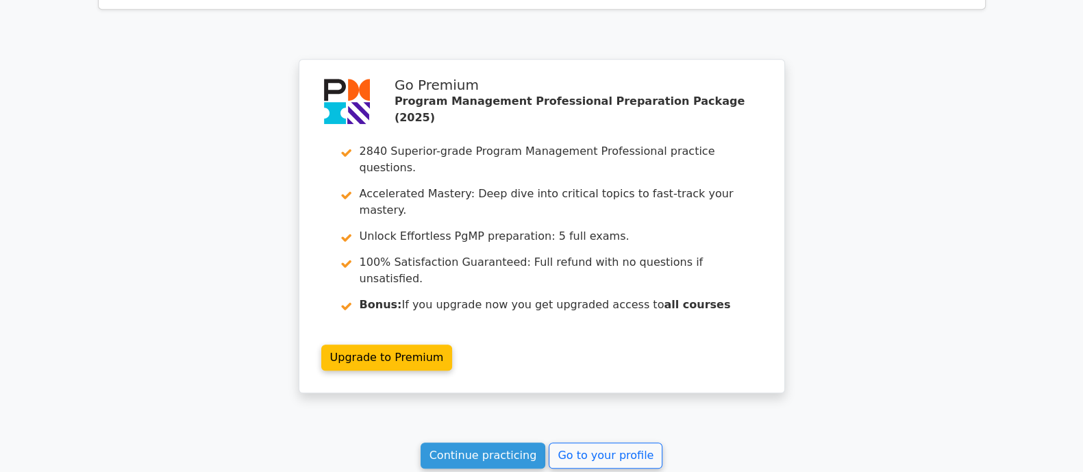
scroll to position [1958, 0]
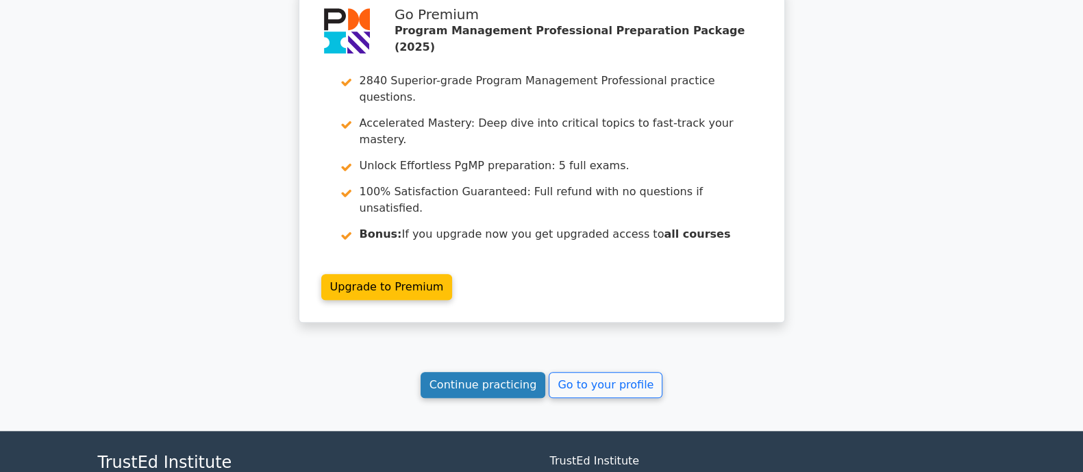
click at [499, 372] on link "Continue practicing" at bounding box center [482, 385] width 125 height 26
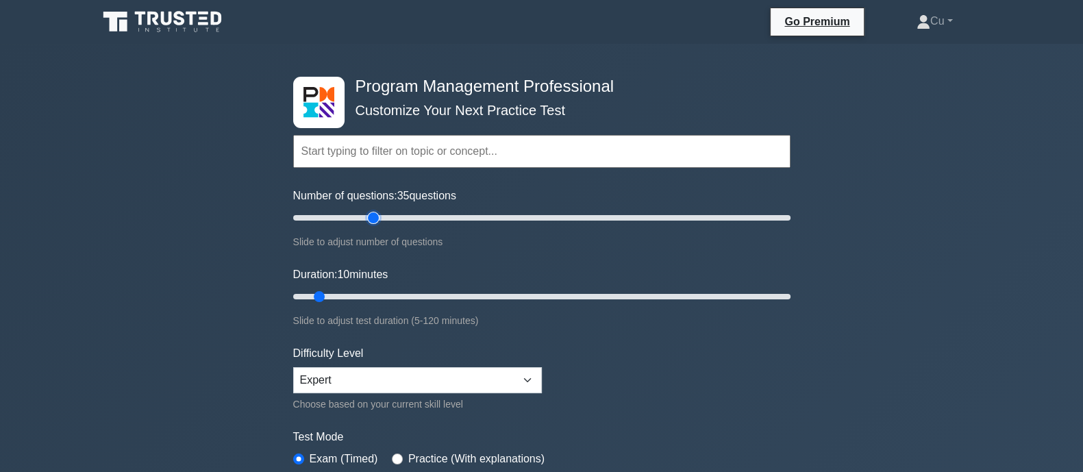
click at [375, 216] on input "Number of questions: 35 questions" at bounding box center [541, 218] width 497 height 16
type input "30"
click at [365, 216] on input "Number of questions: 35 questions" at bounding box center [541, 218] width 497 height 16
type input "35"
click at [431, 296] on input "Duration: 10 minutes" at bounding box center [541, 296] width 497 height 16
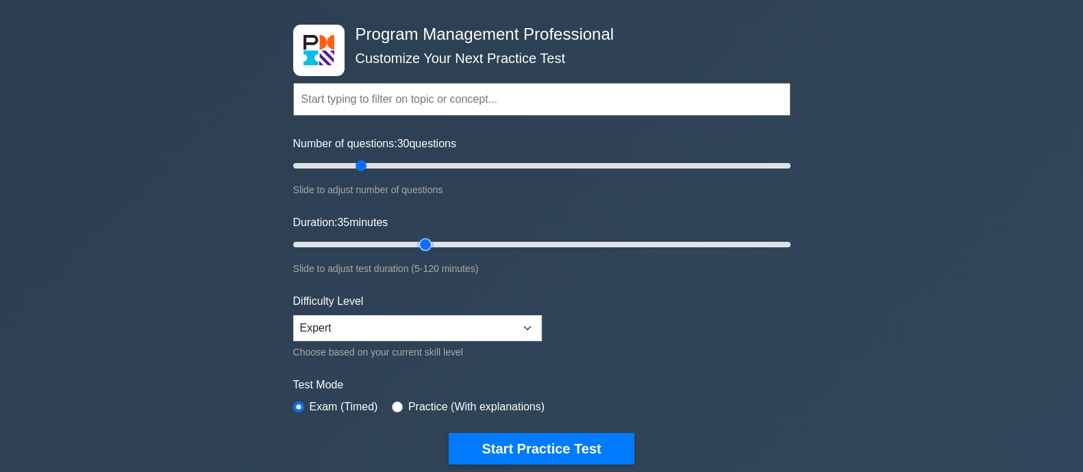
scroll to position [257, 0]
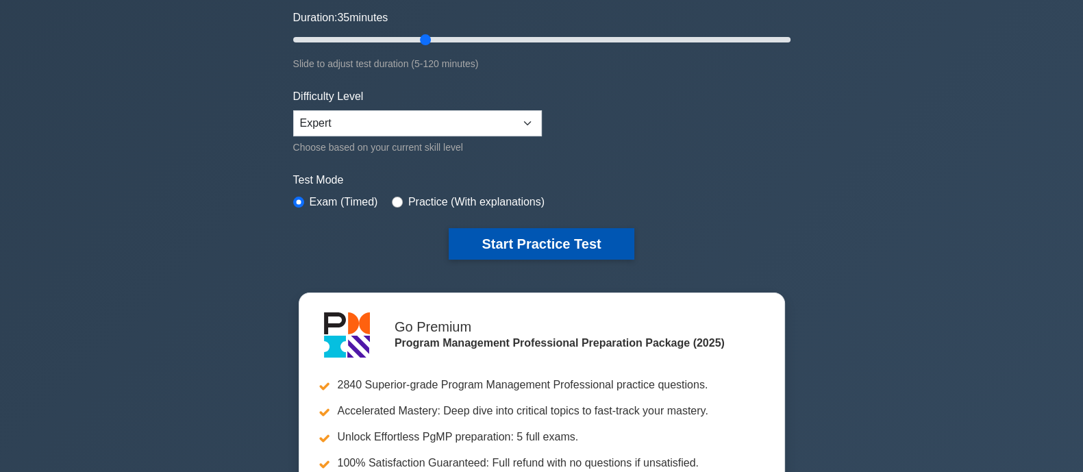
click at [566, 247] on button "Start Practice Test" at bounding box center [541, 243] width 185 height 31
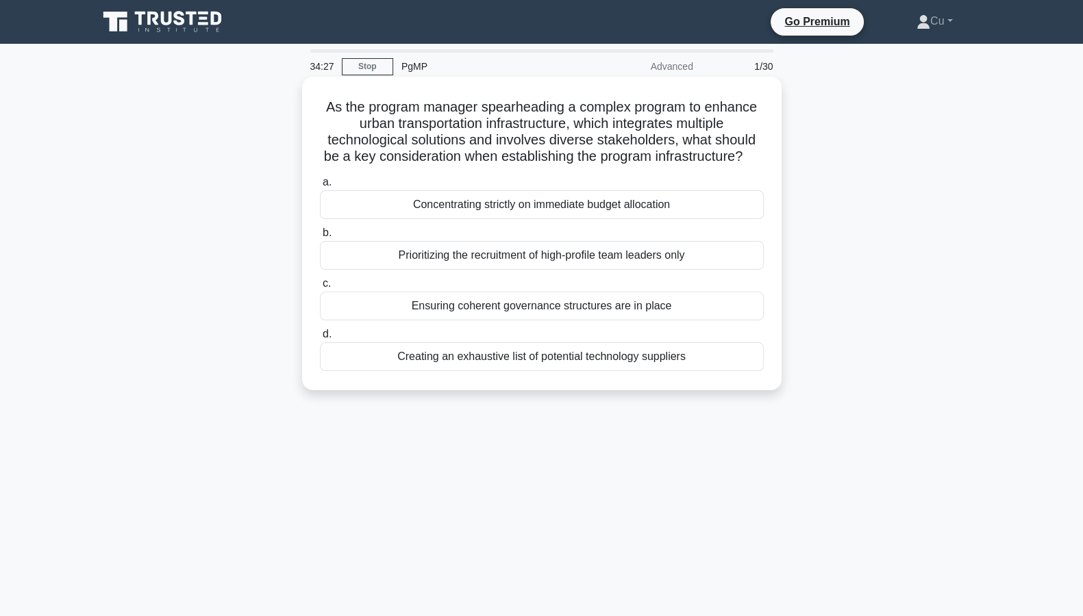
click at [593, 320] on div "Ensuring coherent governance structures are in place" at bounding box center [542, 306] width 444 height 29
click at [320, 288] on input "c. Ensuring coherent governance structures are in place" at bounding box center [320, 283] width 0 height 9
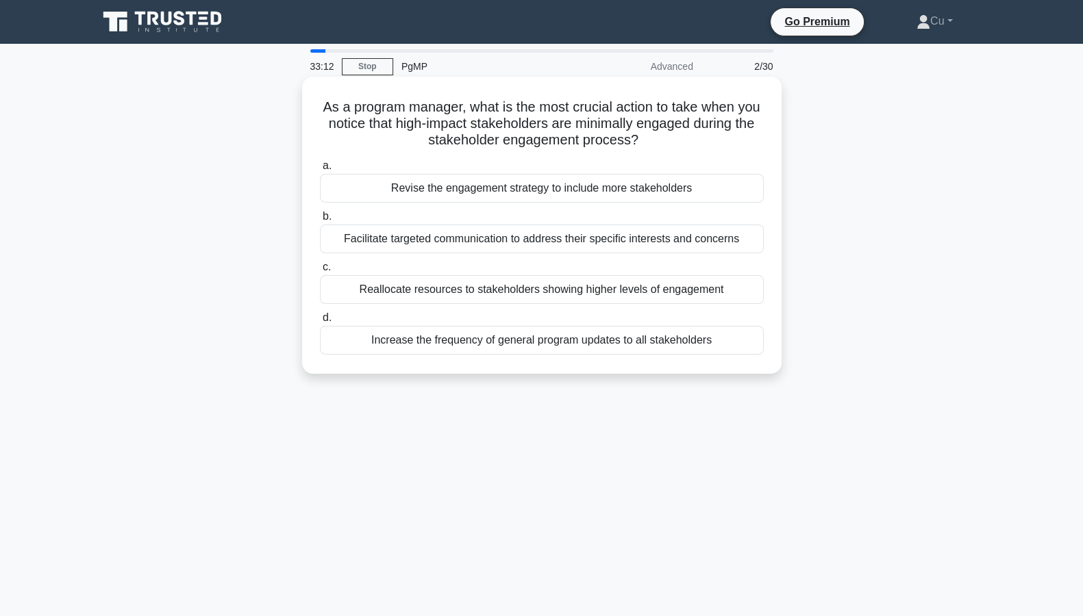
click at [599, 190] on div "Revise the engagement strategy to include more stakeholders" at bounding box center [542, 188] width 444 height 29
click at [320, 171] on input "a. Revise the engagement strategy to include more stakeholders" at bounding box center [320, 166] width 0 height 9
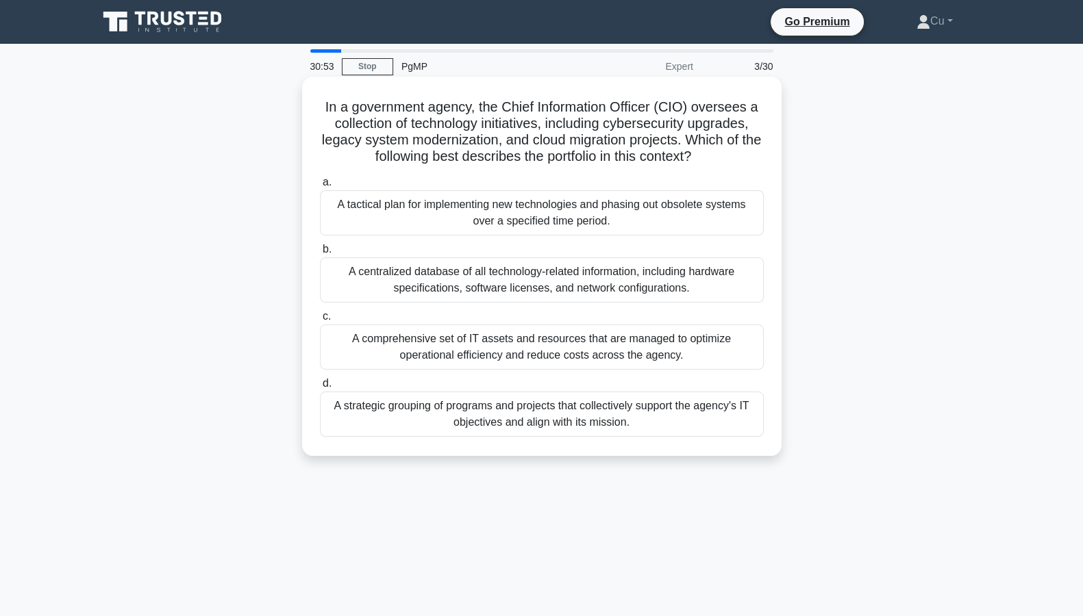
click at [554, 405] on div "A strategic grouping of programs and projects that collectively support the age…" at bounding box center [542, 414] width 444 height 45
click at [320, 388] on input "d. A strategic grouping of programs and projects that collectively support the …" at bounding box center [320, 383] width 0 height 9
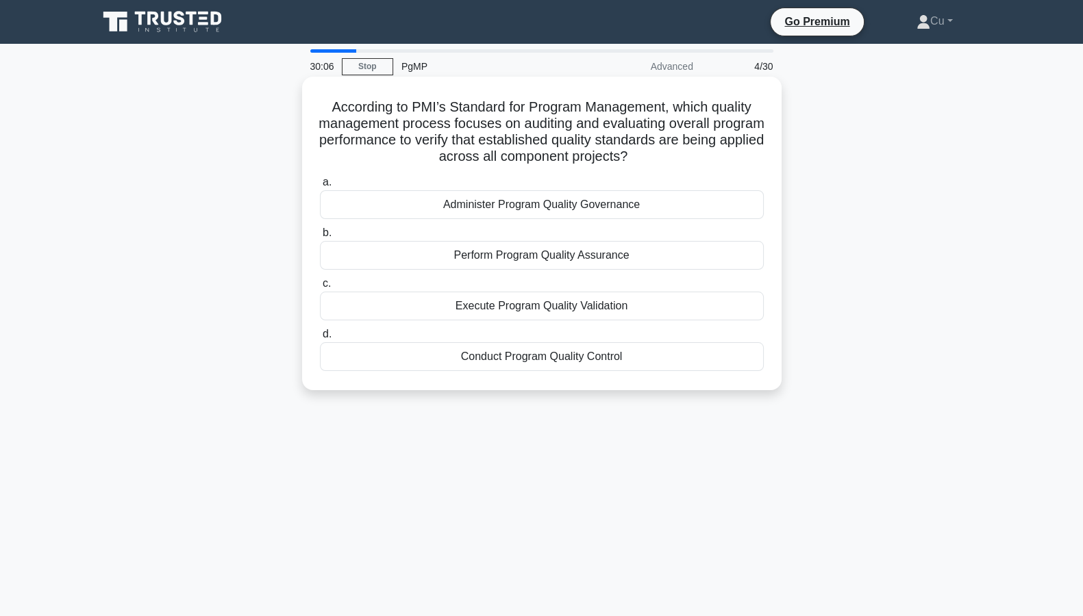
click at [570, 253] on div "Perform Program Quality Assurance" at bounding box center [542, 255] width 444 height 29
click at [320, 238] on input "b. Perform Program Quality Assurance" at bounding box center [320, 233] width 0 height 9
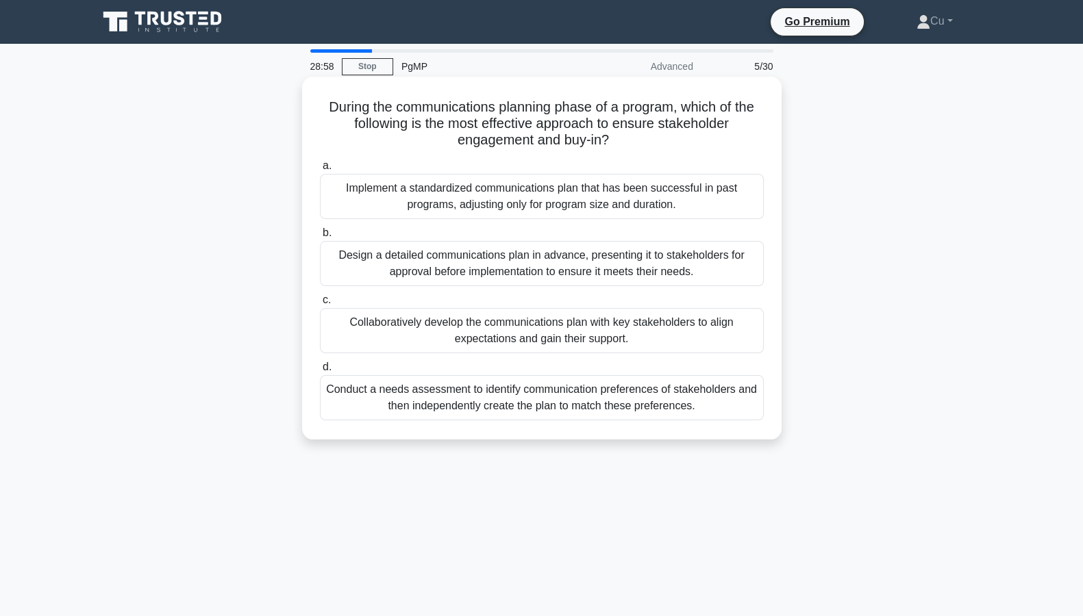
click at [618, 338] on div "Collaboratively develop the communications plan with key stakeholders to align …" at bounding box center [542, 330] width 444 height 45
click at [320, 305] on input "c. Collaboratively develop the communications plan with key stakeholders to ali…" at bounding box center [320, 300] width 0 height 9
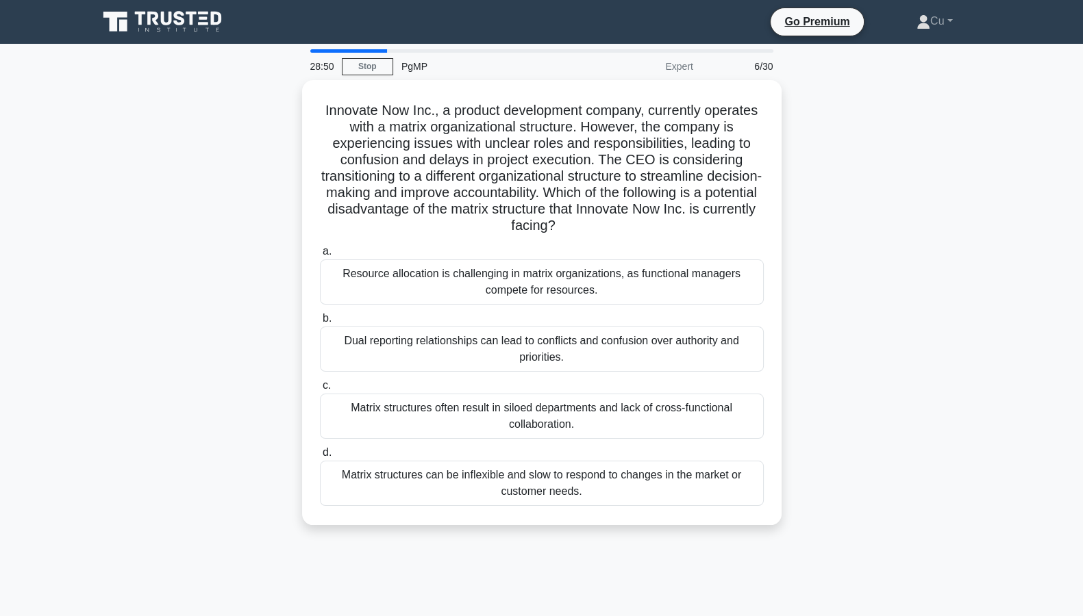
click at [942, 198] on div "Innovate Now Inc., a product development company, currently operates with a mat…" at bounding box center [542, 311] width 904 height 462
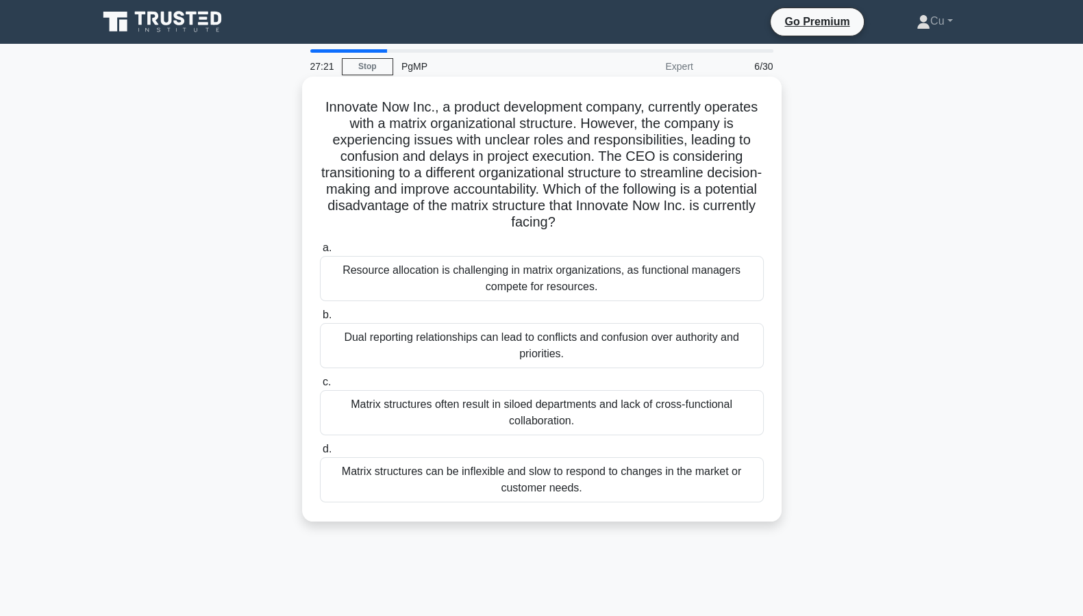
click at [496, 353] on div "Dual reporting relationships can lead to conflicts and confusion over authority…" at bounding box center [542, 345] width 444 height 45
click at [320, 320] on input "b. Dual reporting relationships can lead to conflicts and confusion over author…" at bounding box center [320, 315] width 0 height 9
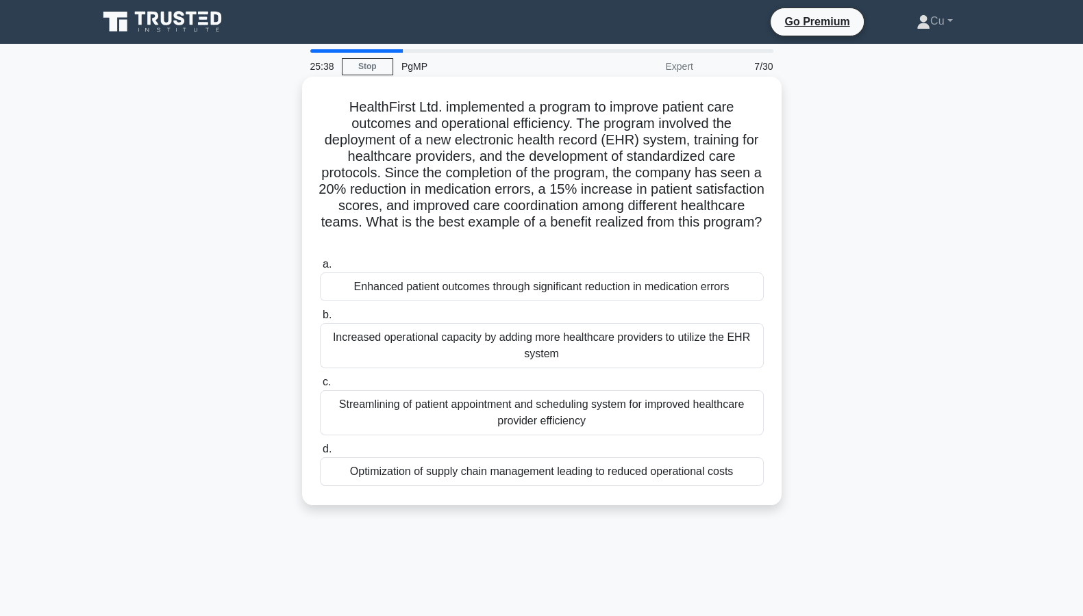
click at [458, 288] on div "Enhanced patient outcomes through significant reduction in medication errors" at bounding box center [542, 287] width 444 height 29
click at [320, 269] on input "a. Enhanced patient outcomes through significant reduction in medication errors" at bounding box center [320, 264] width 0 height 9
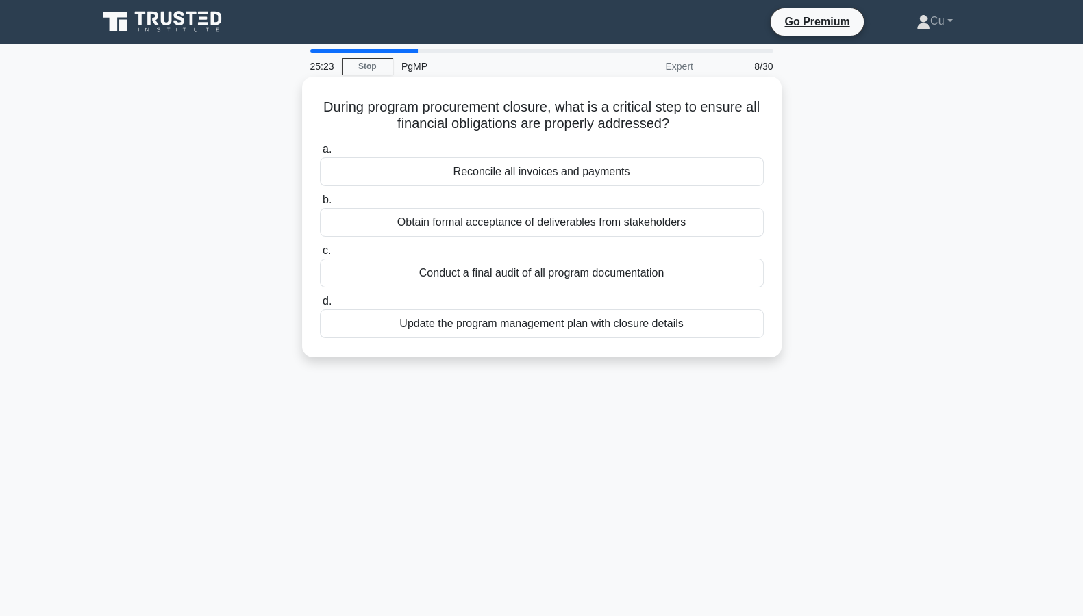
click at [553, 274] on div "Conduct a final audit of all program documentation" at bounding box center [542, 273] width 444 height 29
click at [320, 255] on input "c. Conduct a final audit of all program documentation" at bounding box center [320, 251] width 0 height 9
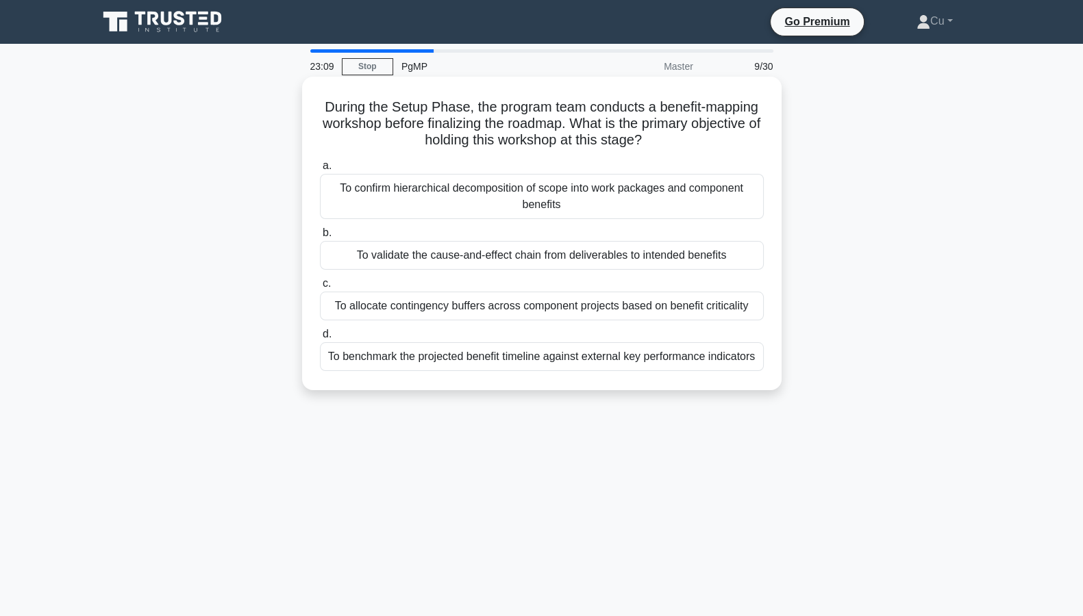
click at [625, 255] on div "To validate the cause-and-effect chain from deliverables to intended benefits" at bounding box center [542, 255] width 444 height 29
click at [320, 238] on input "b. To validate the cause-and-effect chain from deliverables to intended benefits" at bounding box center [320, 233] width 0 height 9
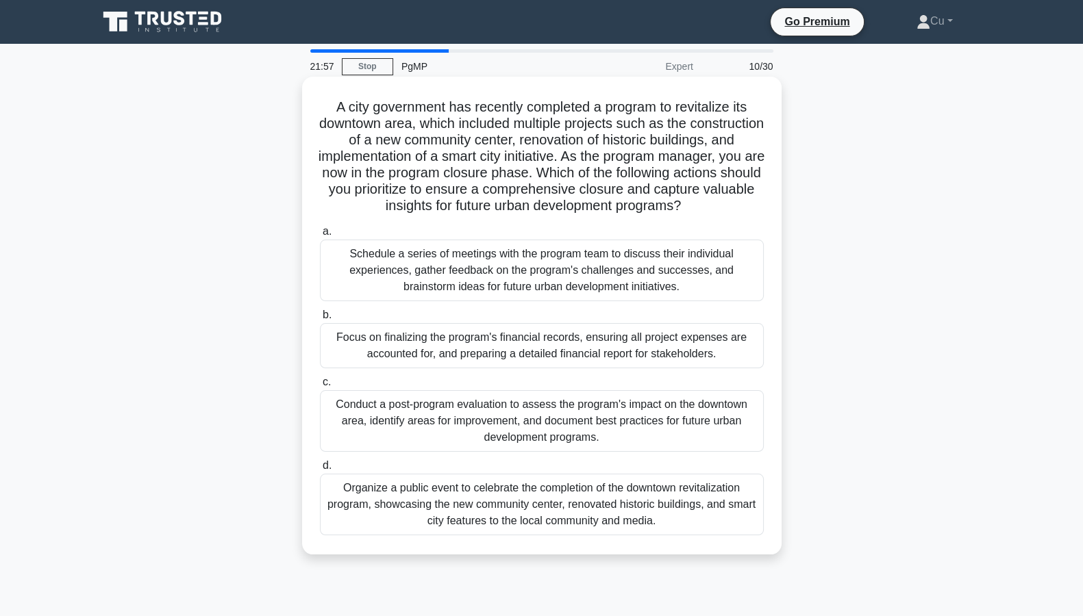
click at [575, 444] on div "Conduct a post-program evaluation to assess the program's impact on the downtow…" at bounding box center [542, 421] width 444 height 62
click at [320, 387] on input "c. Conduct a post-program evaluation to assess the program's impact on the down…" at bounding box center [320, 382] width 0 height 9
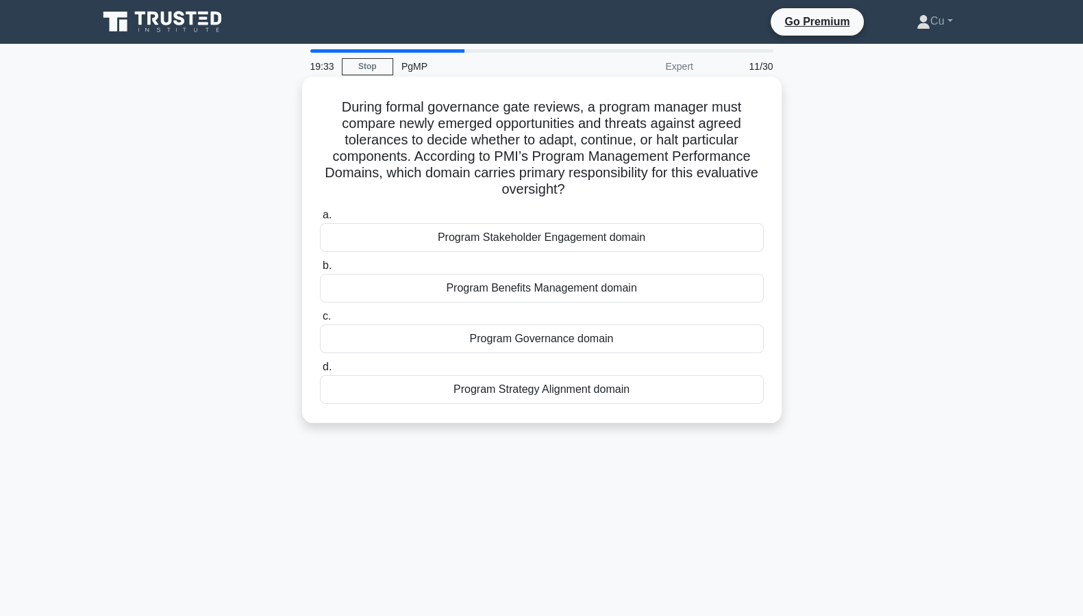
click at [577, 387] on div "Program Strategy Alignment domain" at bounding box center [542, 389] width 444 height 29
click at [320, 372] on input "d. Program Strategy Alignment domain" at bounding box center [320, 367] width 0 height 9
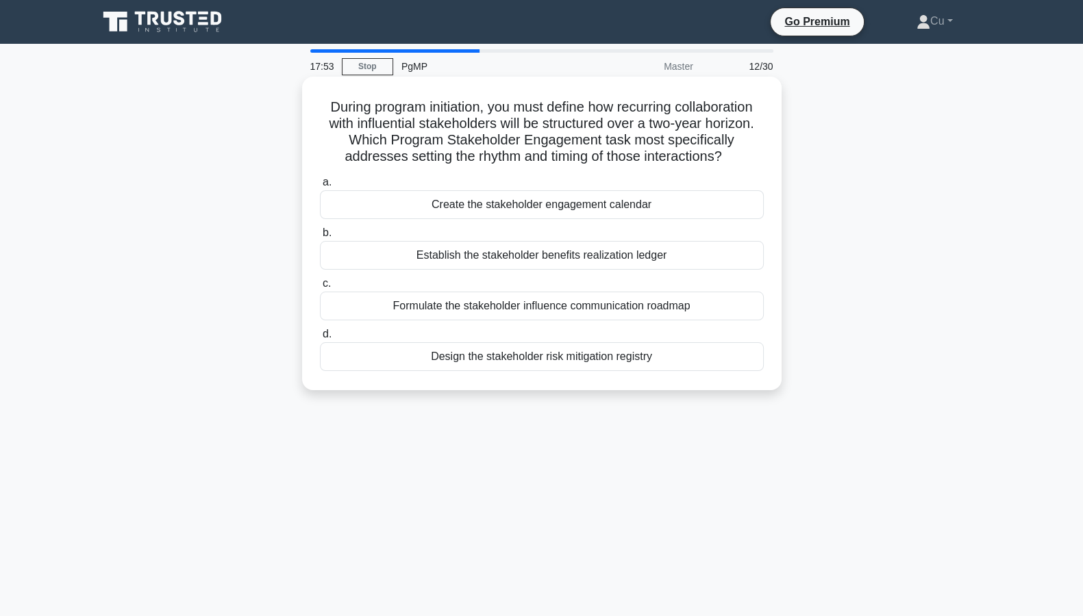
click at [639, 309] on div "Formulate the stakeholder influence communication roadmap" at bounding box center [542, 306] width 444 height 29
click at [320, 288] on input "c. Formulate the stakeholder influence communication roadmap" at bounding box center [320, 283] width 0 height 9
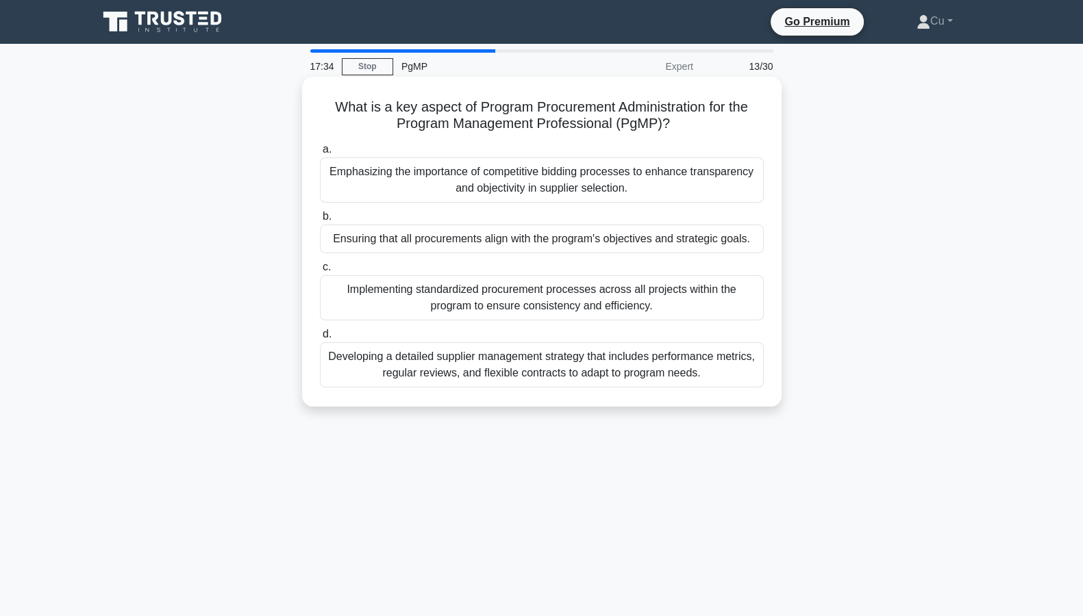
click at [622, 241] on div "Ensuring that all procurements align with the program's objectives and strategi…" at bounding box center [542, 239] width 444 height 29
click at [320, 221] on input "b. Ensuring that all procurements align with the program's objectives and strat…" at bounding box center [320, 216] width 0 height 9
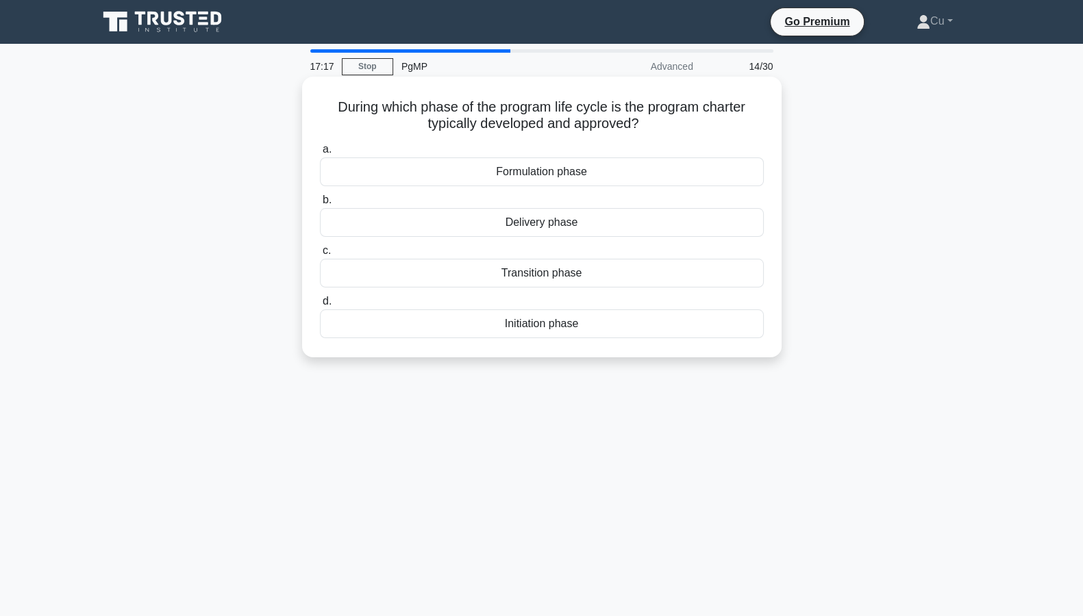
click at [572, 174] on div "Formulation phase" at bounding box center [542, 171] width 444 height 29
click at [320, 154] on input "a. Formulation phase" at bounding box center [320, 149] width 0 height 9
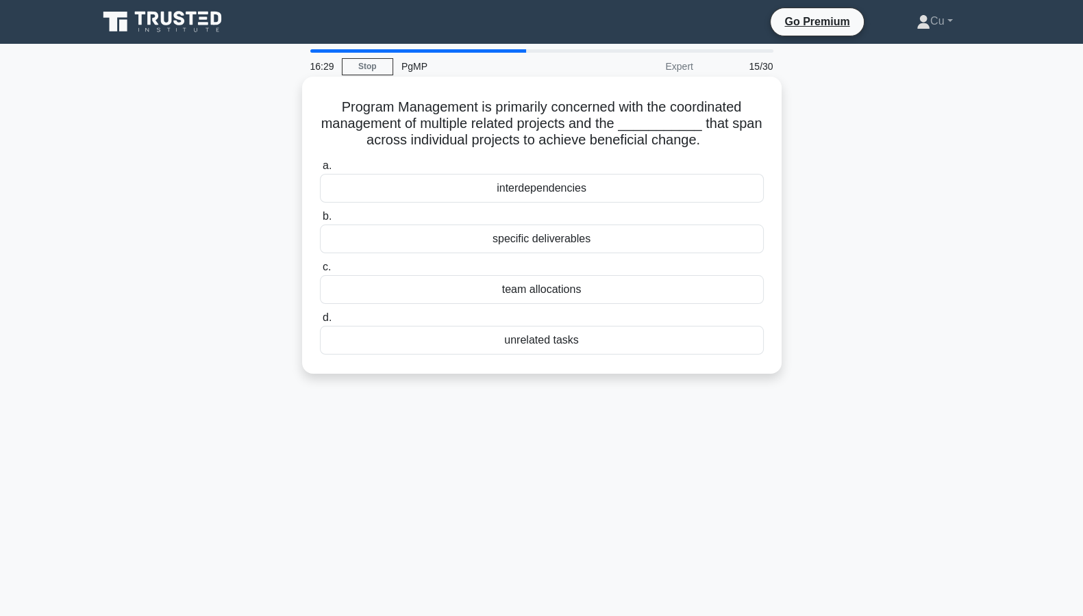
click at [586, 190] on div "interdependencies" at bounding box center [542, 188] width 444 height 29
click at [320, 171] on input "a. interdependencies" at bounding box center [320, 166] width 0 height 9
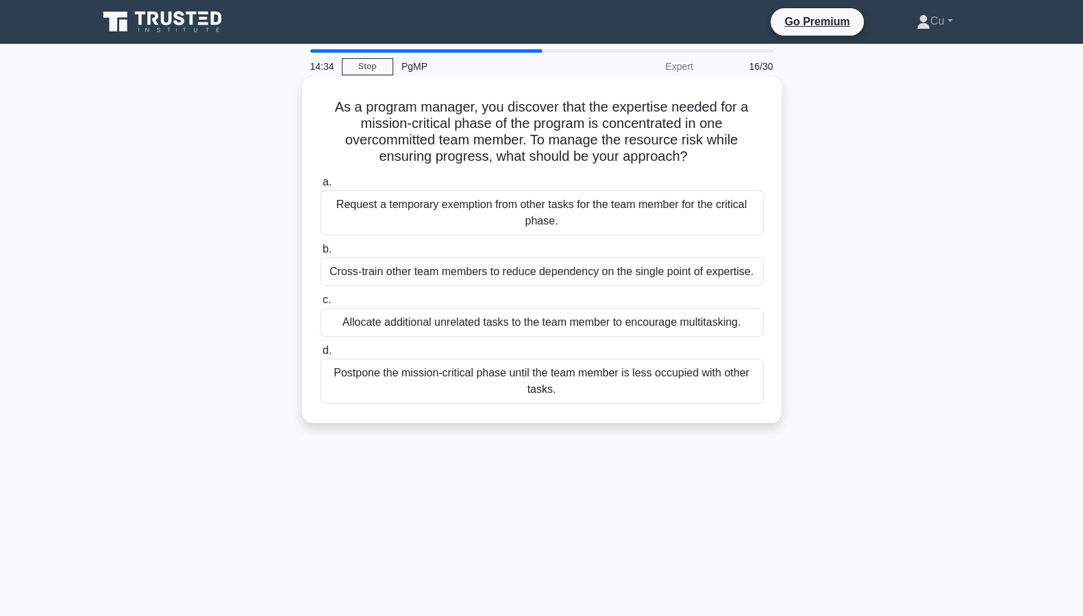
click at [494, 212] on div "Request a temporary exemption from other tasks for the team member for the crit…" at bounding box center [542, 212] width 444 height 45
click at [320, 187] on input "a. Request a temporary exemption from other tasks for the team member for the c…" at bounding box center [320, 182] width 0 height 9
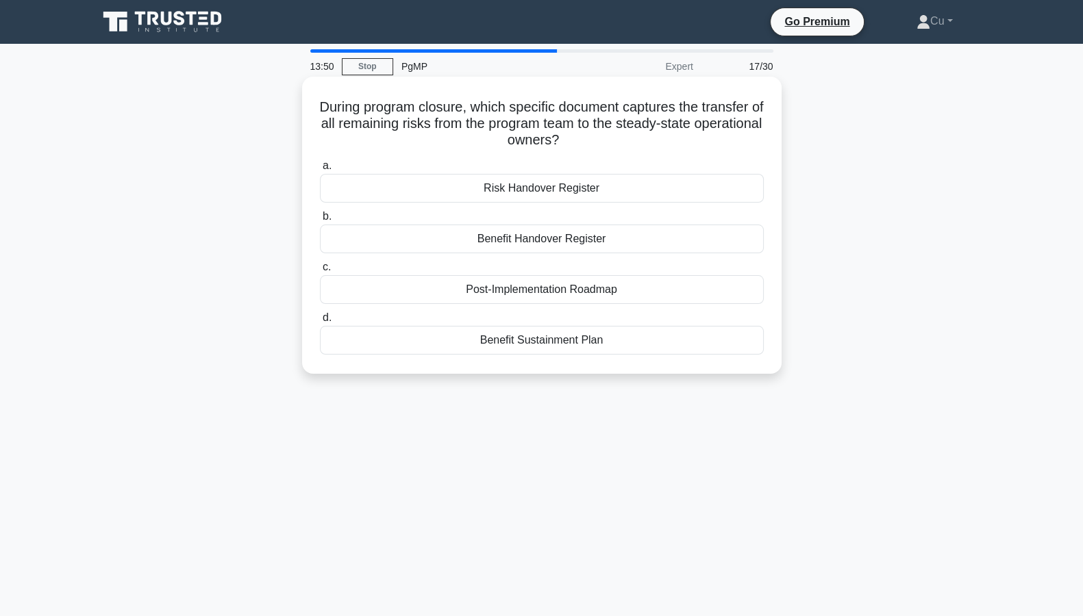
click at [558, 336] on div "Benefit Sustainment Plan" at bounding box center [542, 340] width 444 height 29
click at [320, 323] on input "d. Benefit Sustainment Plan" at bounding box center [320, 318] width 0 height 9
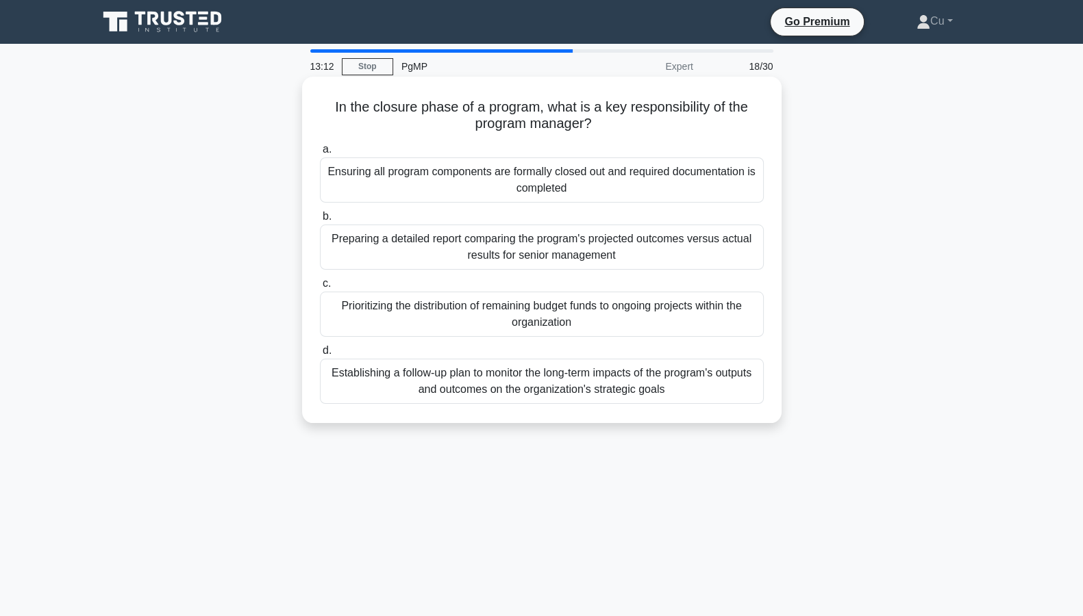
click at [545, 181] on div "Ensuring all program components are formally closed out and required documentat…" at bounding box center [542, 179] width 444 height 45
click at [320, 154] on input "a. Ensuring all program components are formally closed out and required documen…" at bounding box center [320, 149] width 0 height 9
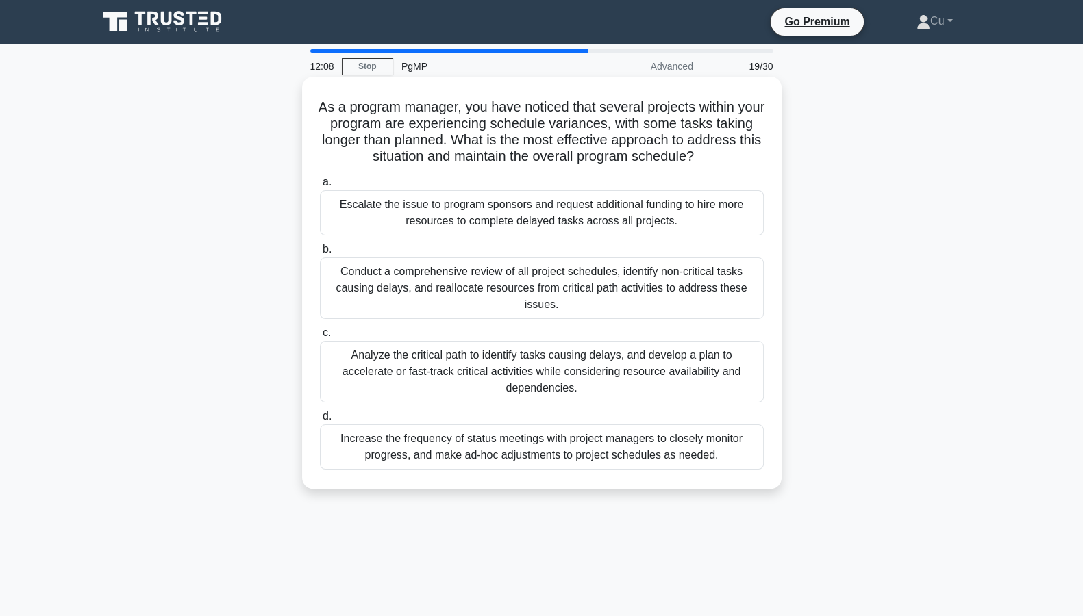
click at [488, 369] on div "Analyze the critical path to identify tasks causing delays, and develop a plan …" at bounding box center [542, 372] width 444 height 62
click at [320, 338] on input "c. Analyze the critical path to identify tasks causing delays, and develop a pl…" at bounding box center [320, 333] width 0 height 9
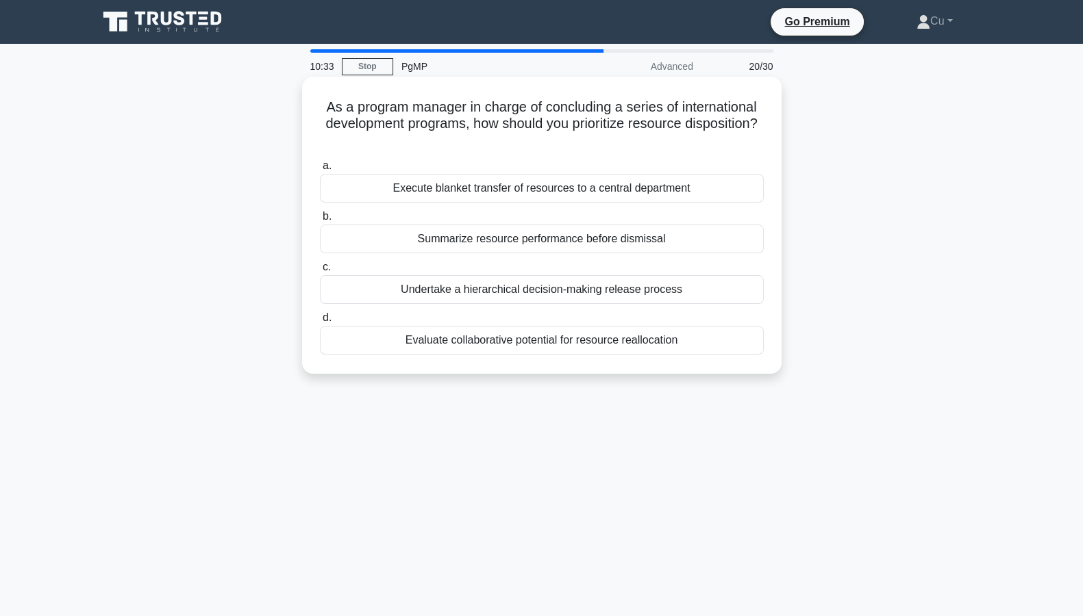
click at [621, 344] on div "Evaluate collaborative potential for resource reallocation" at bounding box center [542, 340] width 444 height 29
click at [320, 323] on input "d. Evaluate collaborative potential for resource reallocation" at bounding box center [320, 318] width 0 height 9
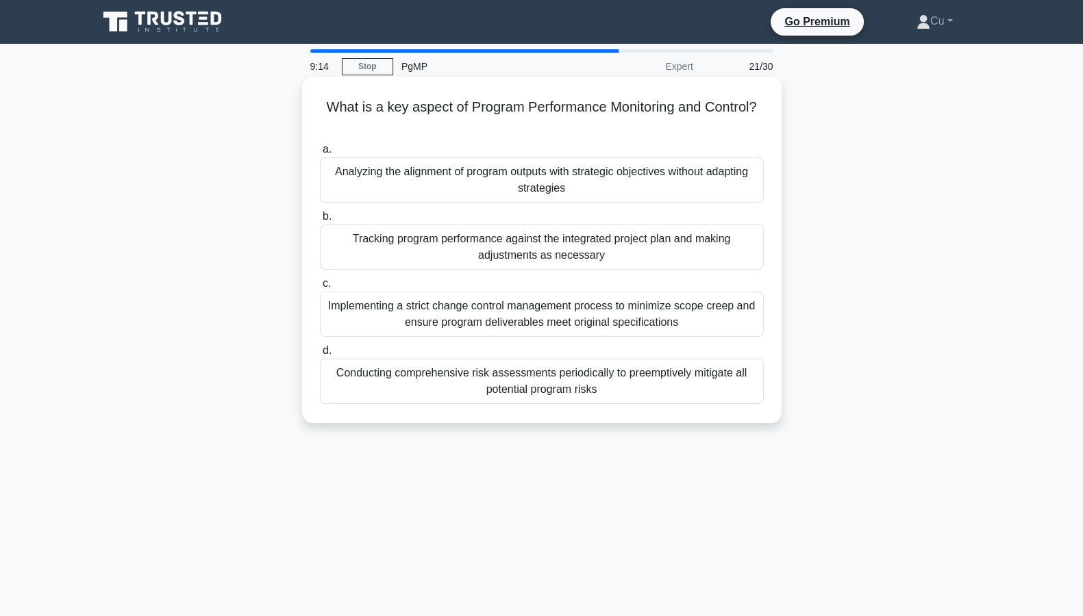
click at [674, 251] on div "Tracking program performance against the integrated project plan and making adj…" at bounding box center [542, 247] width 444 height 45
click at [320, 221] on input "b. Tracking program performance against the integrated project plan and making …" at bounding box center [320, 216] width 0 height 9
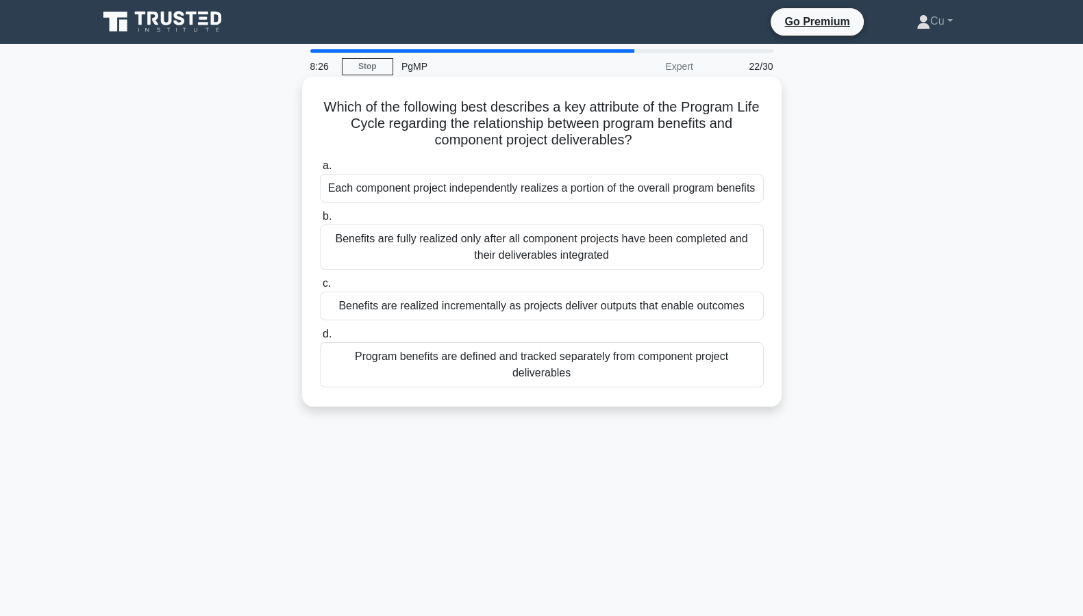
click at [524, 305] on div "Benefits are realized incrementally as projects deliver outputs that enable out…" at bounding box center [542, 306] width 444 height 29
click at [320, 288] on input "c. Benefits are realized incrementally as projects deliver outputs that enable …" at bounding box center [320, 283] width 0 height 9
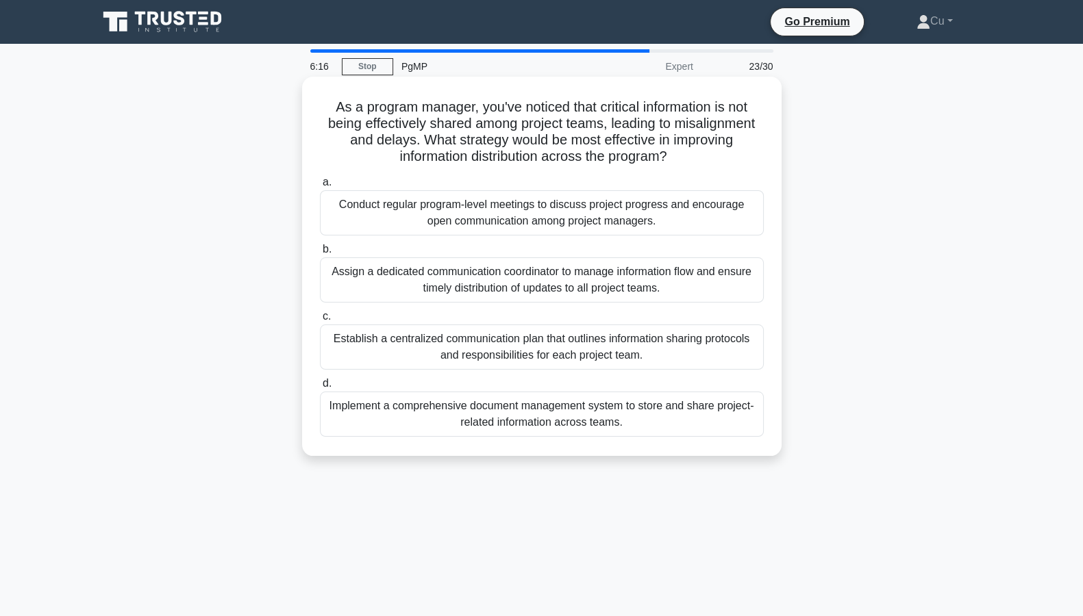
click at [534, 418] on div "Implement a comprehensive document management system to store and share project…" at bounding box center [542, 414] width 444 height 45
click at [320, 388] on input "d. Implement a comprehensive document management system to store and share proj…" at bounding box center [320, 383] width 0 height 9
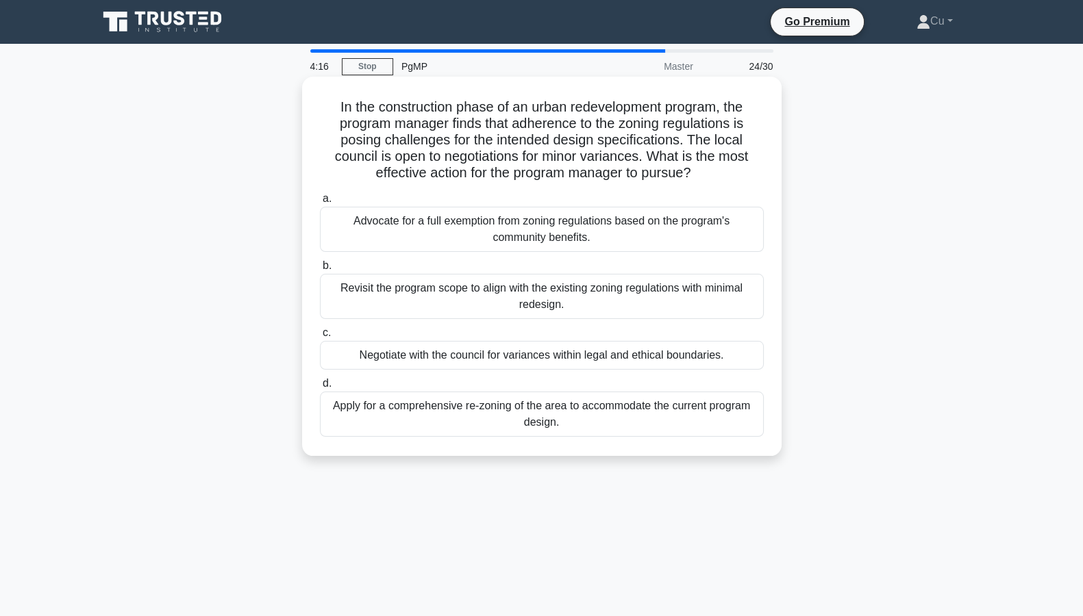
click at [555, 362] on div "Negotiate with the council for variances within legal and ethical boundaries." at bounding box center [542, 355] width 444 height 29
click at [320, 338] on input "c. Negotiate with the council for variances within legal and ethical boundaries." at bounding box center [320, 333] width 0 height 9
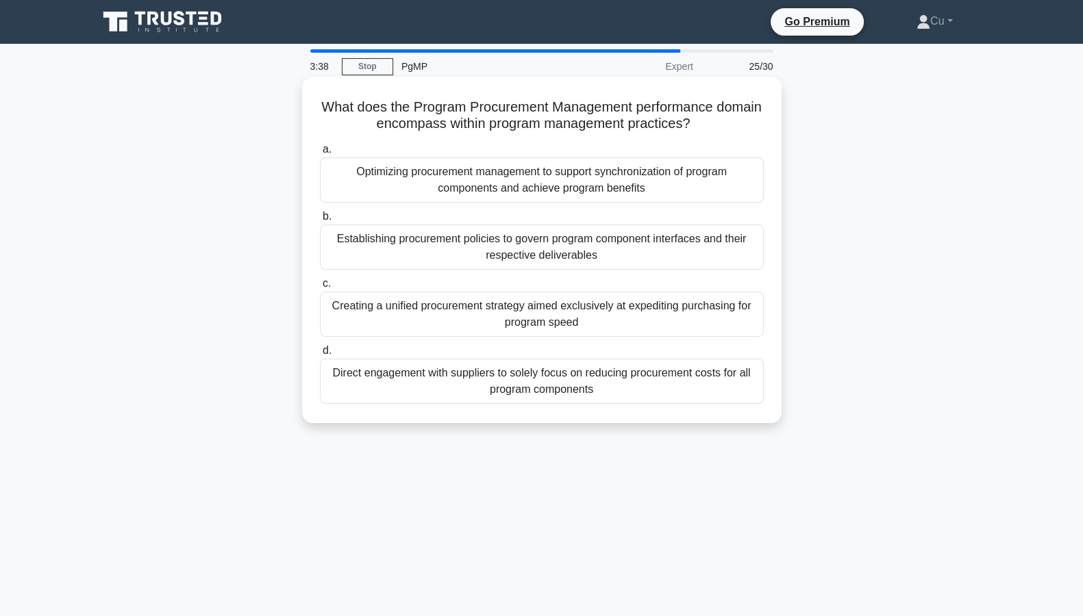
click at [507, 187] on div "Optimizing procurement management to support synchronization of program compone…" at bounding box center [542, 179] width 444 height 45
click at [320, 154] on input "a. Optimizing procurement management to support synchronization of program comp…" at bounding box center [320, 149] width 0 height 9
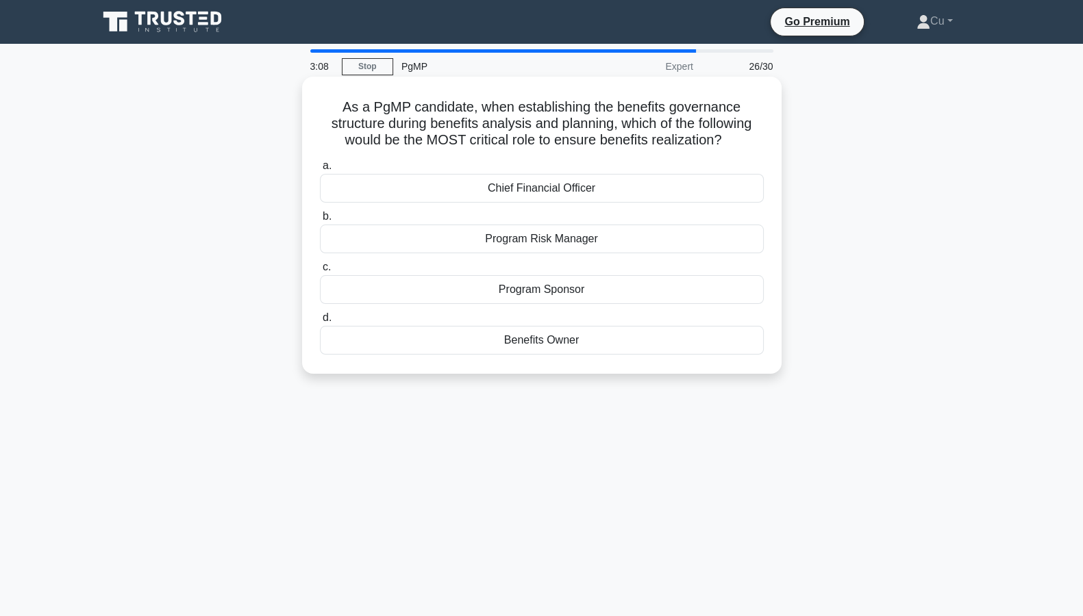
click at [537, 344] on div "Benefits Owner" at bounding box center [542, 340] width 444 height 29
click at [320, 323] on input "d. Benefits Owner" at bounding box center [320, 318] width 0 height 9
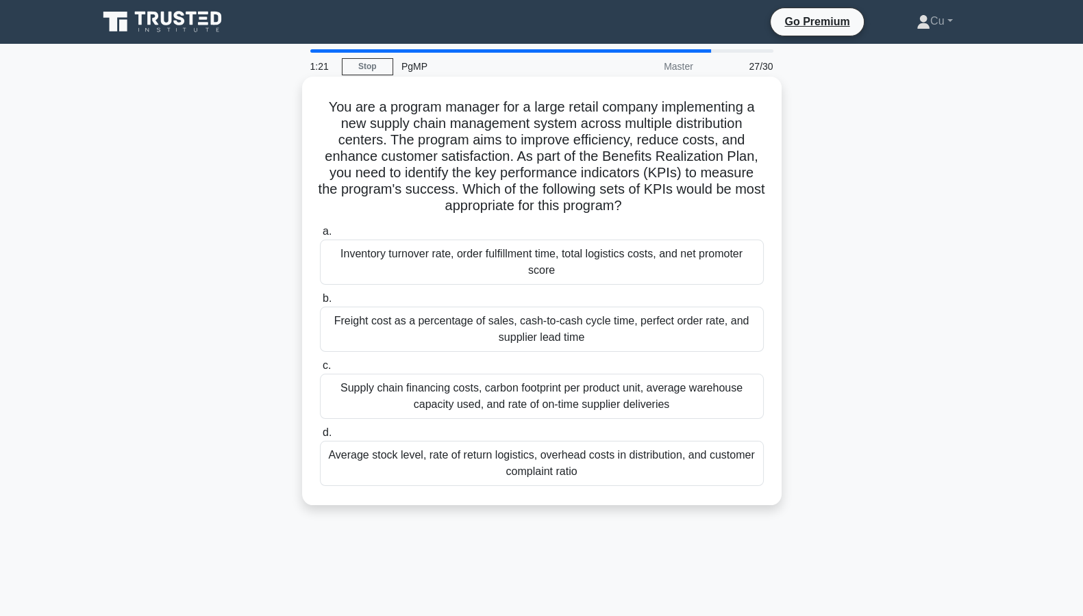
click at [651, 469] on div "Average stock level, rate of return logistics, overhead costs in distribution, …" at bounding box center [542, 463] width 444 height 45
click at [320, 438] on input "d. Average stock level, rate of return logistics, overhead costs in distributio…" at bounding box center [320, 433] width 0 height 9
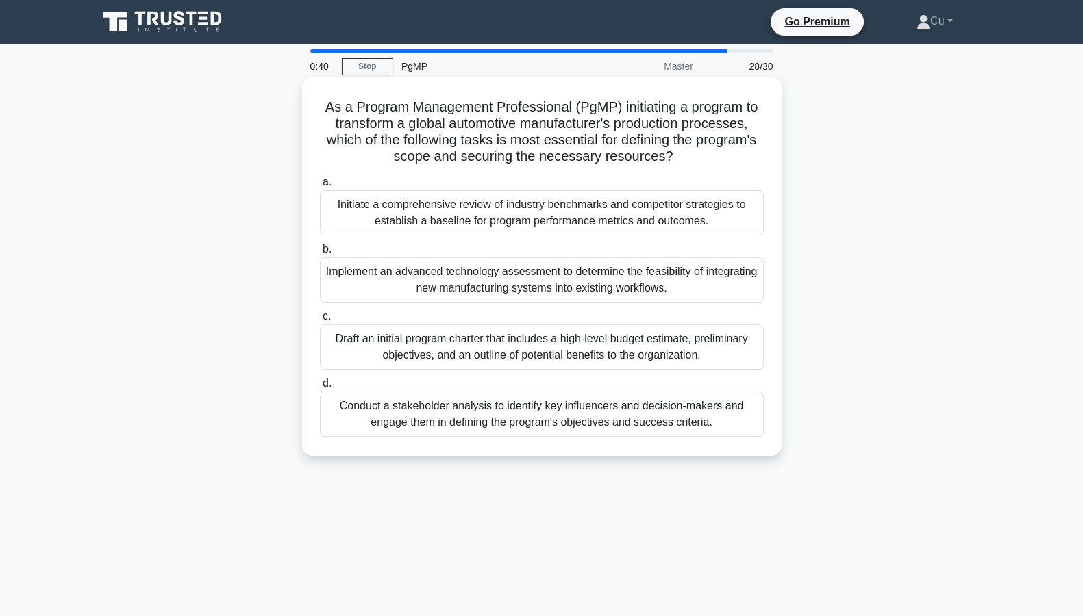
click at [543, 351] on div "Draft an initial program charter that includes a high-level budget estimate, pr…" at bounding box center [542, 347] width 444 height 45
click at [320, 321] on input "c. Draft an initial program charter that includes a high-level budget estimate,…" at bounding box center [320, 316] width 0 height 9
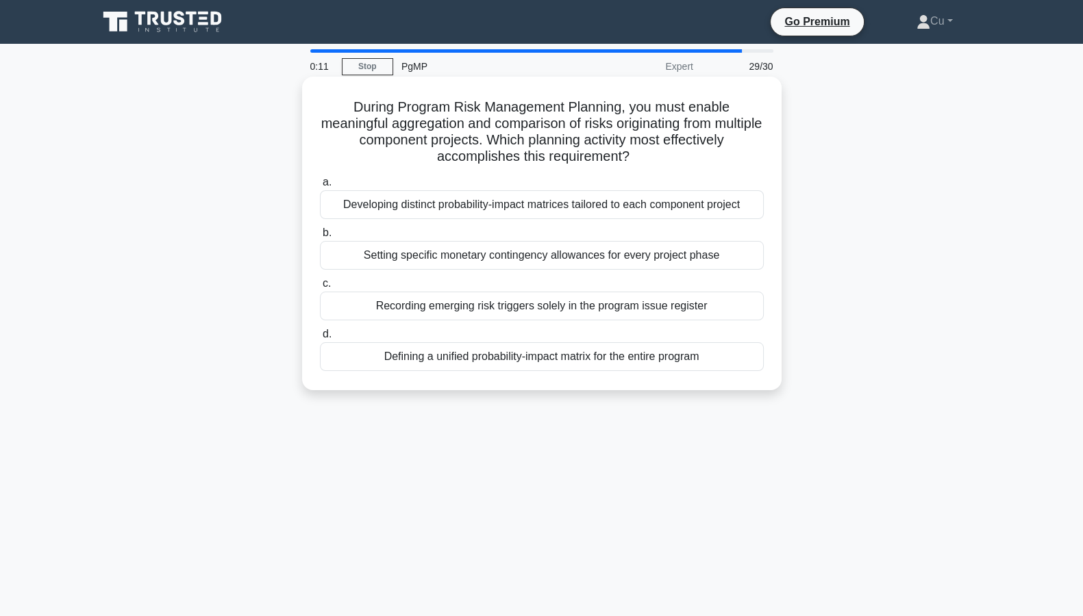
click at [603, 356] on div "Defining a unified probability-impact matrix for the entire program" at bounding box center [542, 356] width 444 height 29
click at [320, 339] on input "d. Defining a unified probability-impact matrix for the entire program" at bounding box center [320, 334] width 0 height 9
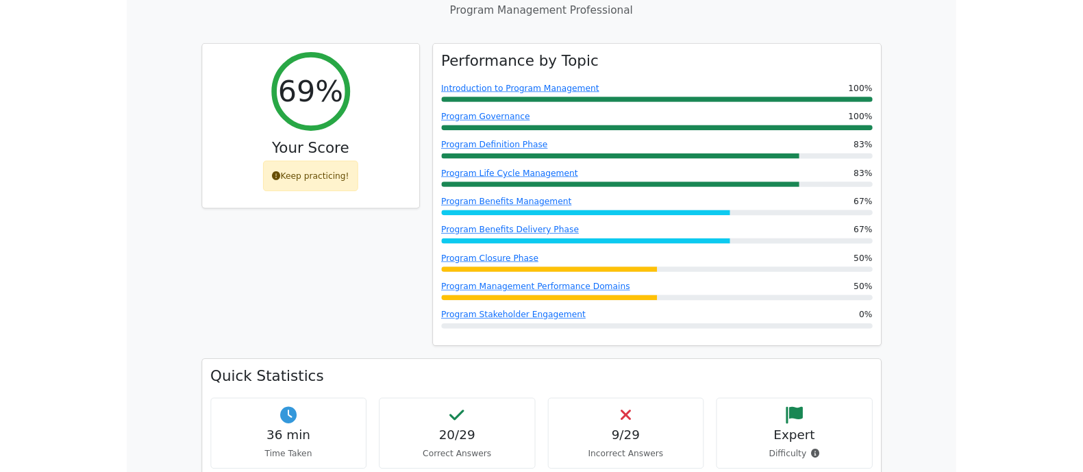
scroll to position [490, 0]
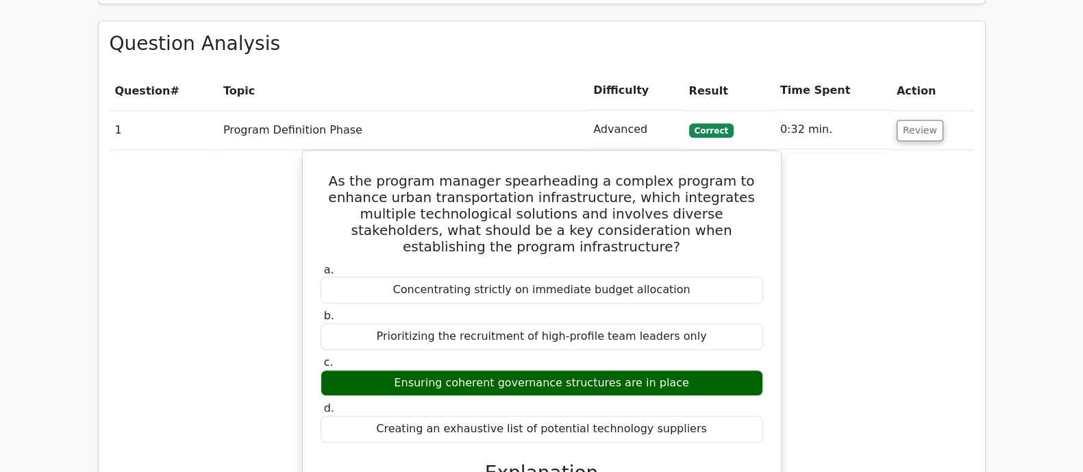
scroll to position [1175, 0]
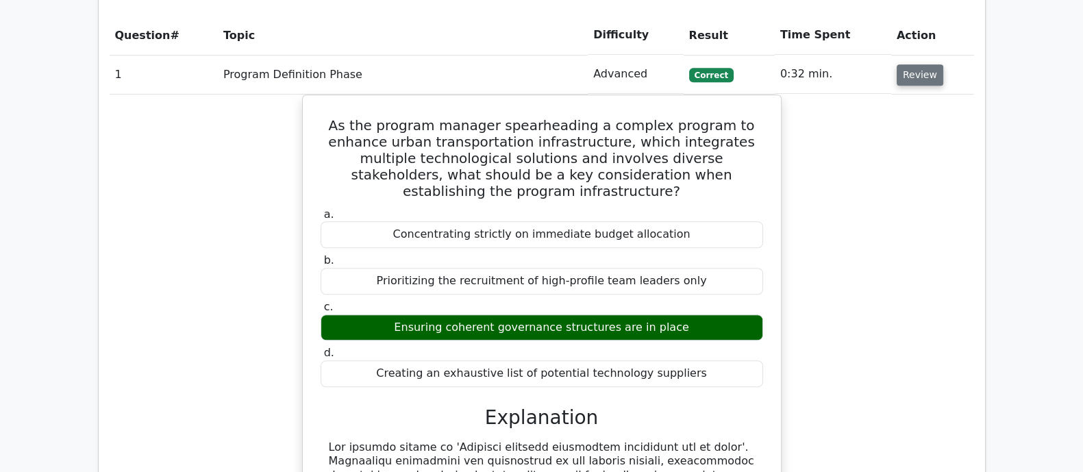
click at [914, 64] on button "Review" at bounding box center [919, 74] width 47 height 21
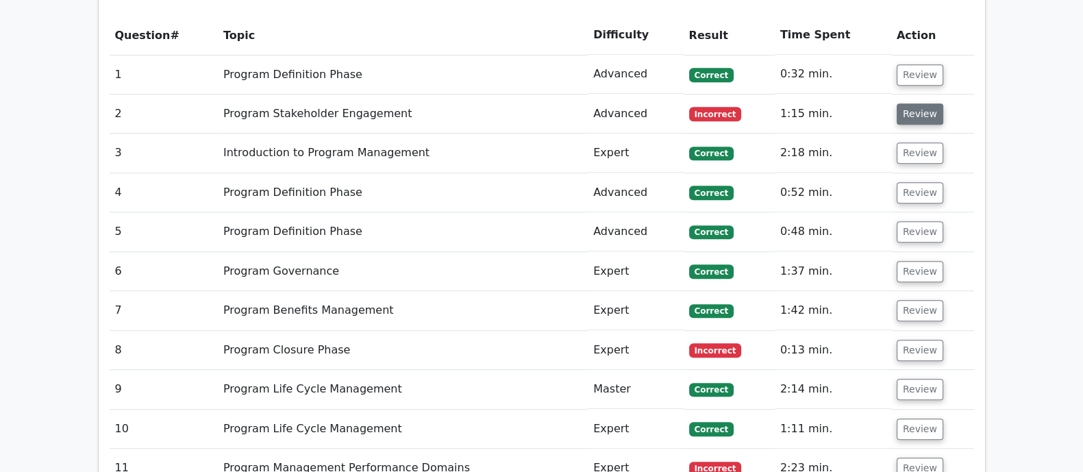
click at [923, 103] on button "Review" at bounding box center [919, 113] width 47 height 21
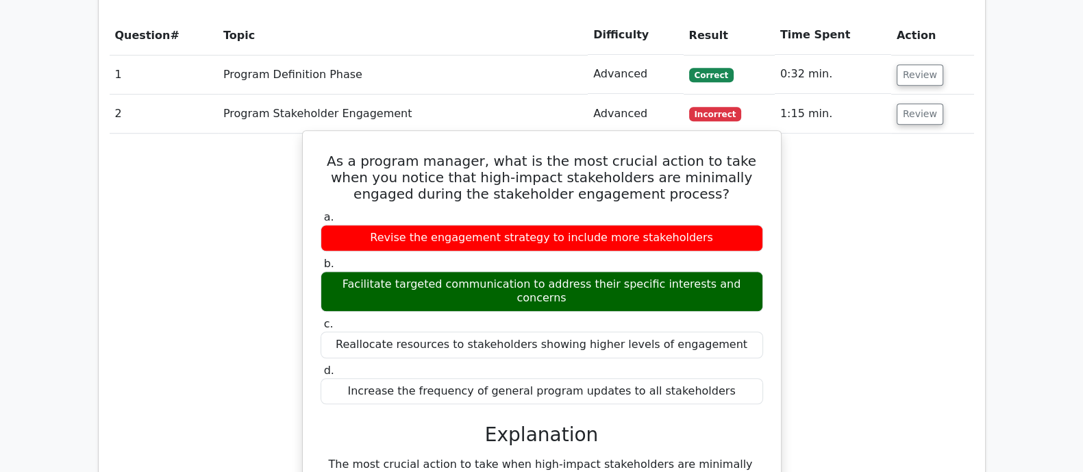
drag, startPoint x: 328, startPoint y: 103, endPoint x: 750, endPoint y: 328, distance: 478.5
click at [750, 328] on div "As a program manager, what is the most crucial action to take when you notice t…" at bounding box center [541, 443] width 467 height 614
copy div "As a program manager, what is the most crucial action to take when you notice t…"
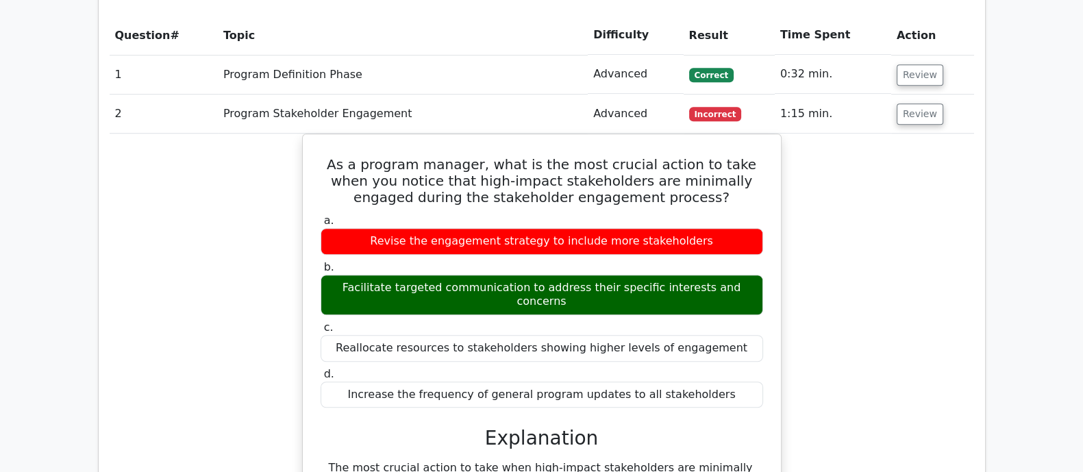
click at [813, 154] on div "As a program manager, what is the most crucial action to take when you notice t…" at bounding box center [542, 455] width 864 height 642
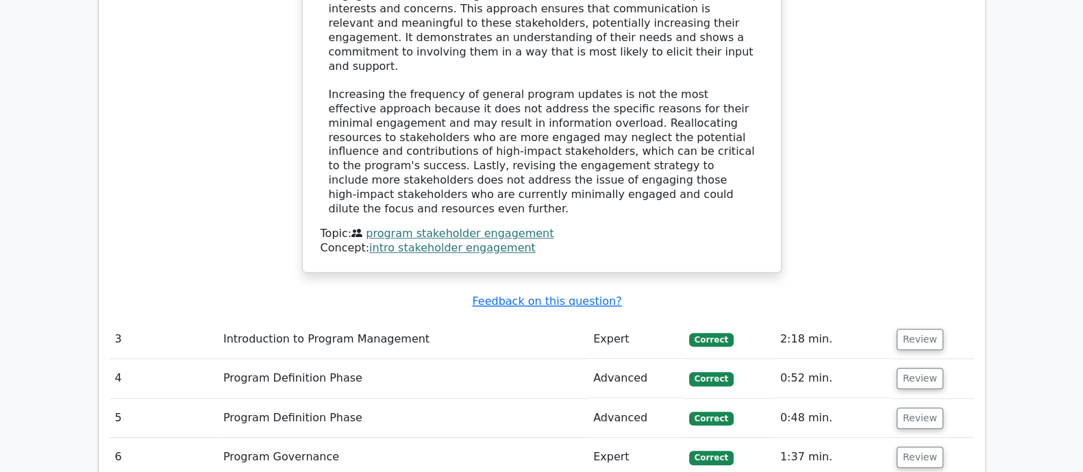
scroll to position [1689, 0]
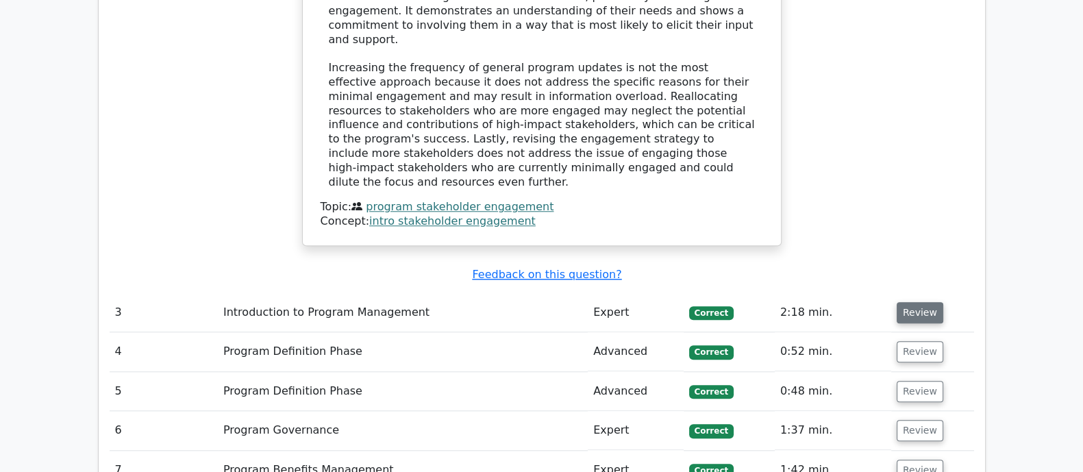
click at [926, 302] on button "Review" at bounding box center [919, 312] width 47 height 21
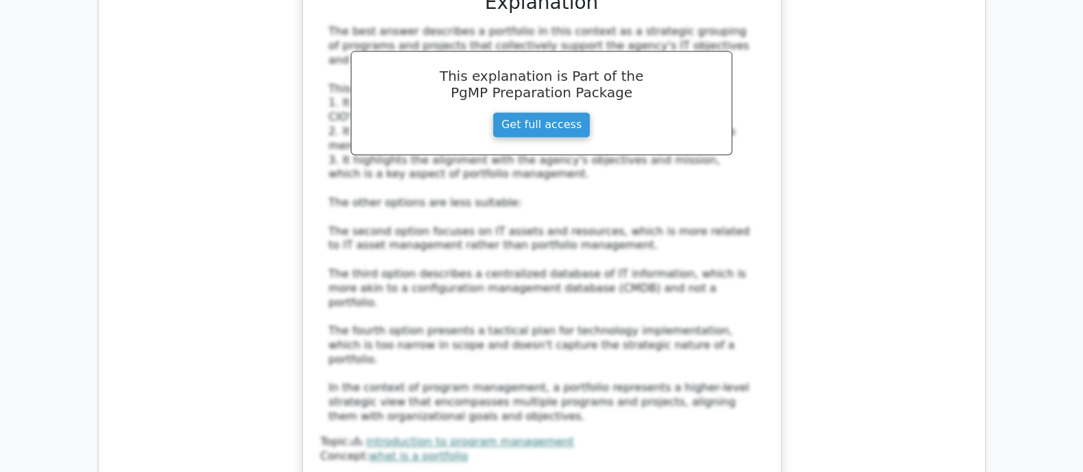
scroll to position [2545, 0]
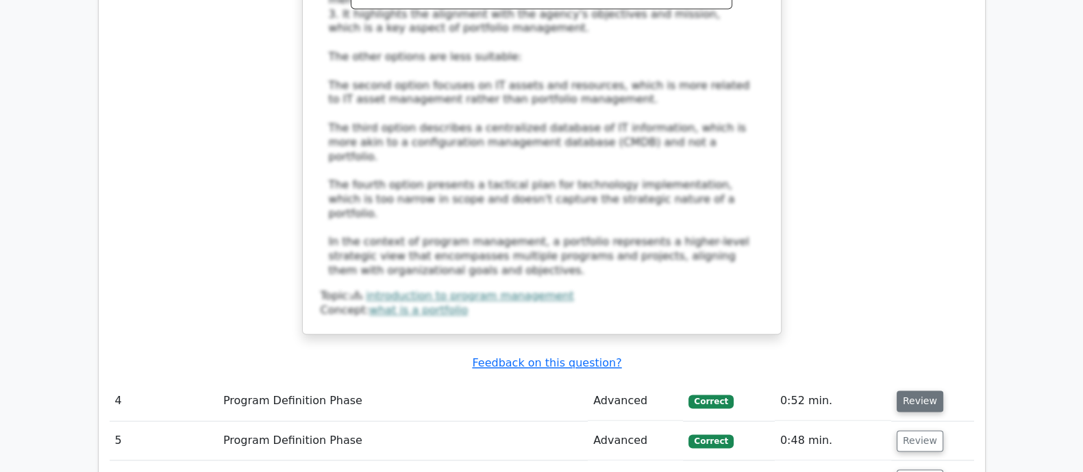
click at [909, 390] on button "Review" at bounding box center [919, 400] width 47 height 21
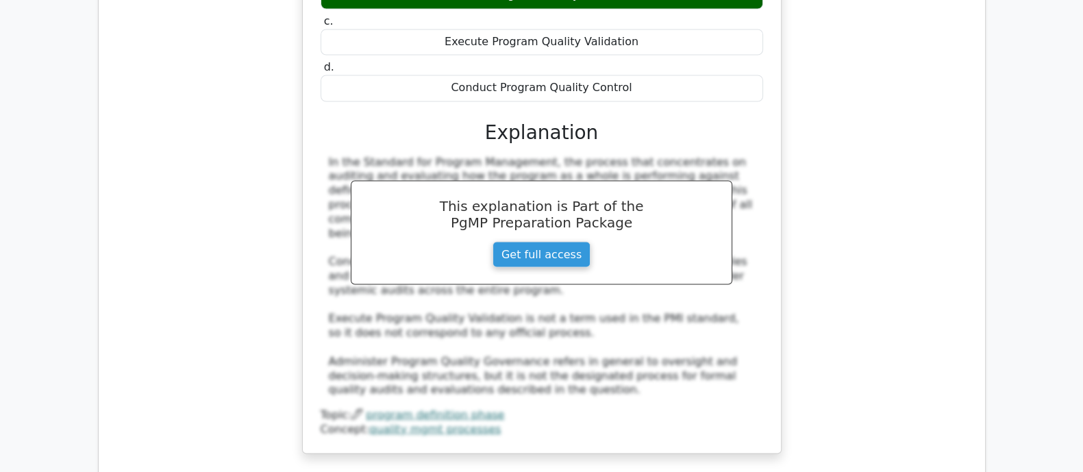
scroll to position [3229, 0]
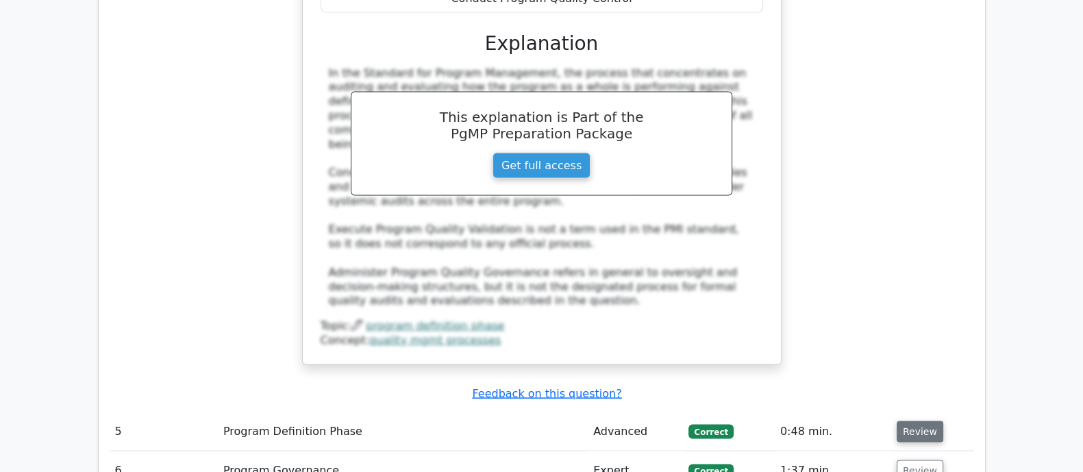
click at [905, 420] on button "Review" at bounding box center [919, 430] width 47 height 21
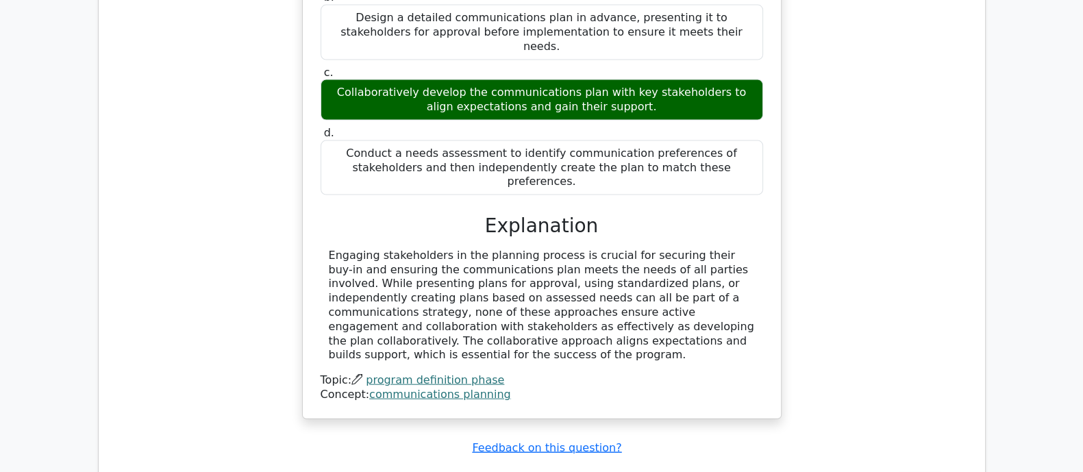
scroll to position [3914, 0]
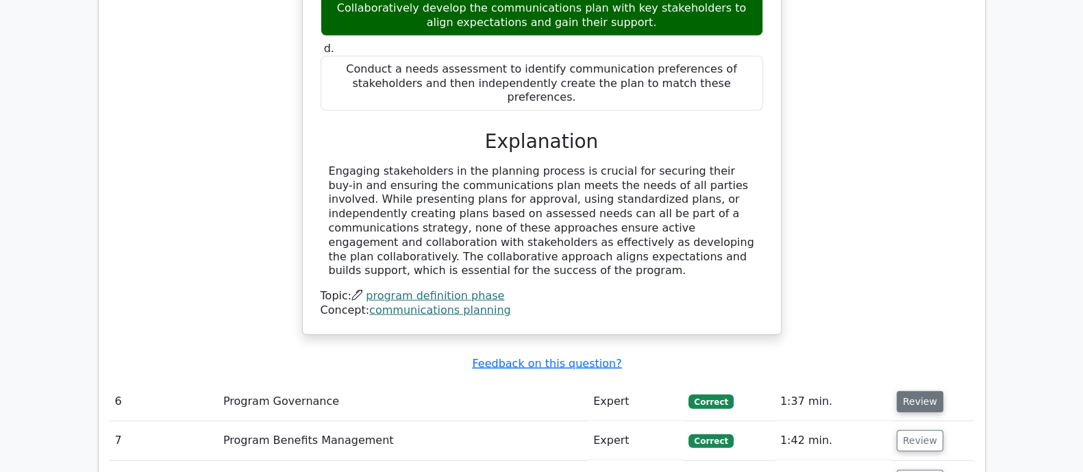
click at [920, 391] on button "Review" at bounding box center [919, 401] width 47 height 21
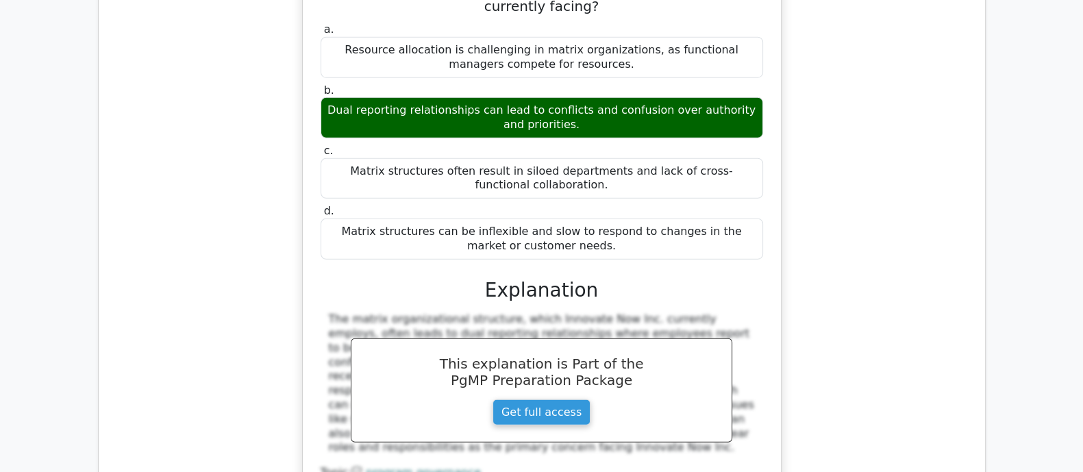
scroll to position [4513, 0]
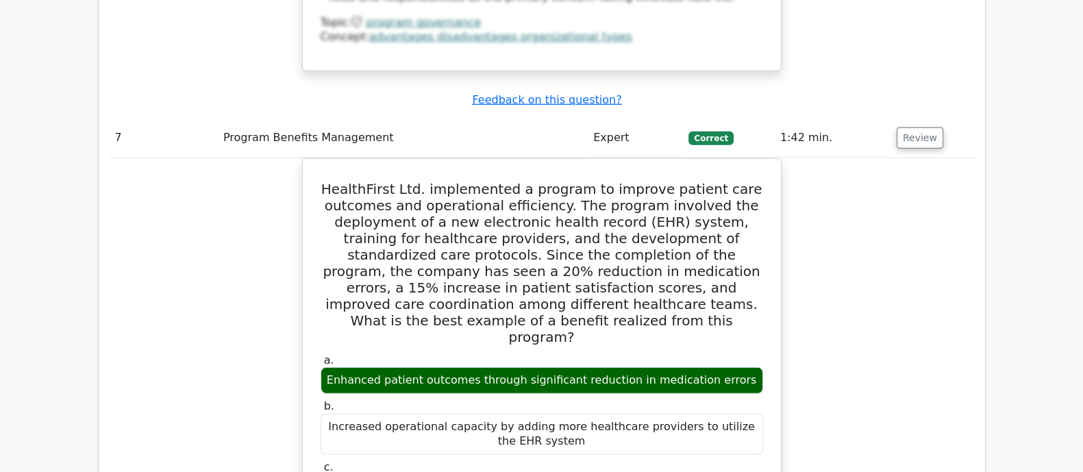
scroll to position [5284, 0]
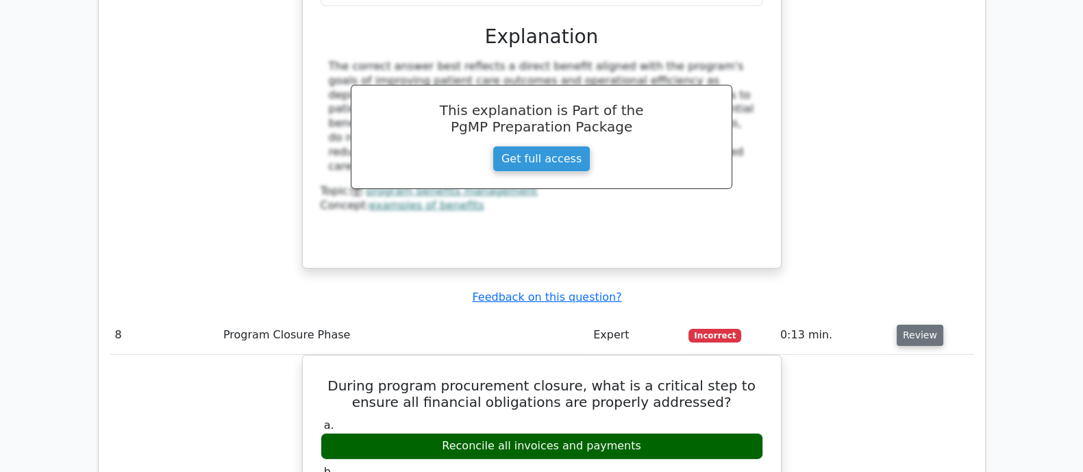
scroll to position [5540, 0]
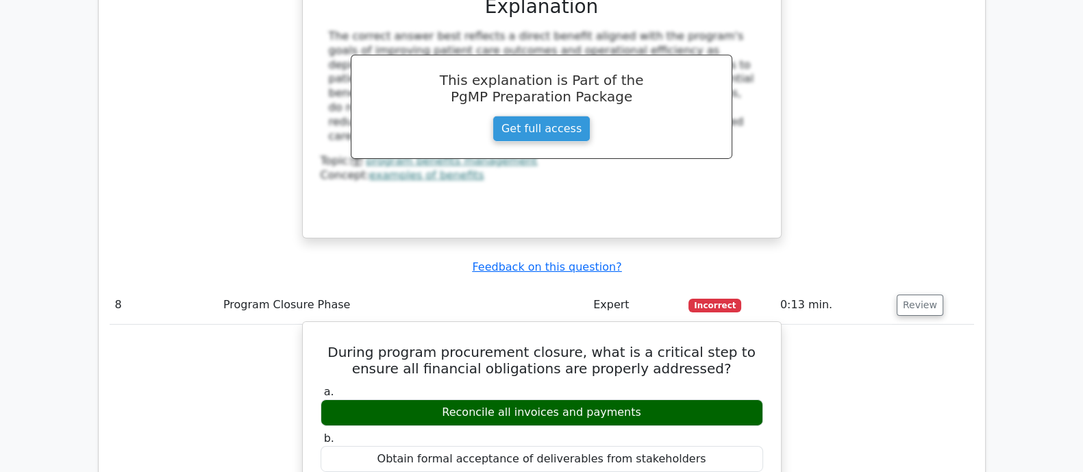
drag, startPoint x: 326, startPoint y: 84, endPoint x: 734, endPoint y: 295, distance: 459.4
copy div "During program procurement closure, what is a critical step to ensure all finan…"
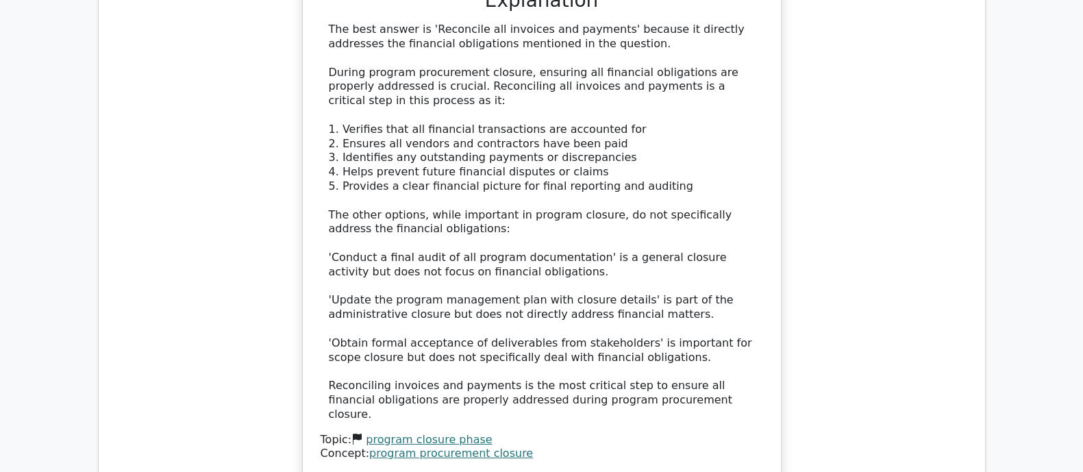
scroll to position [6140, 0]
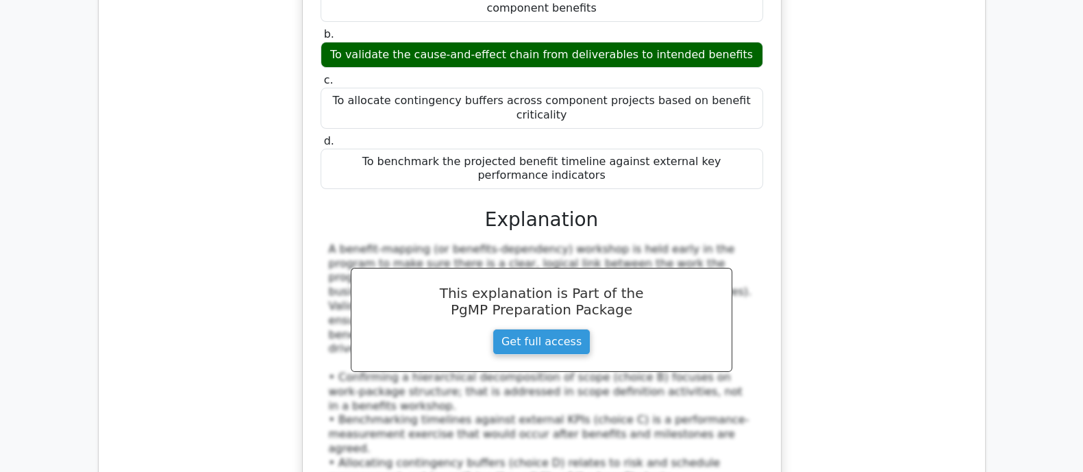
scroll to position [6824, 0]
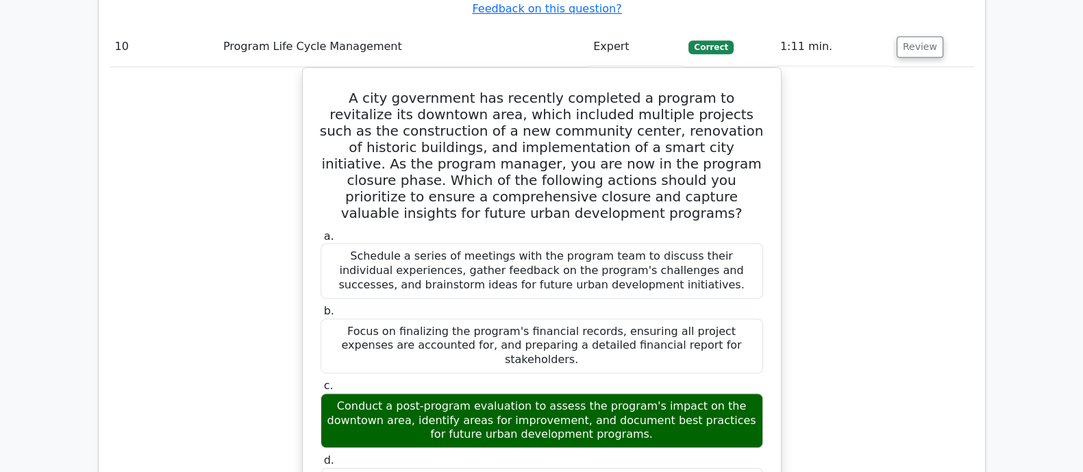
scroll to position [7680, 0]
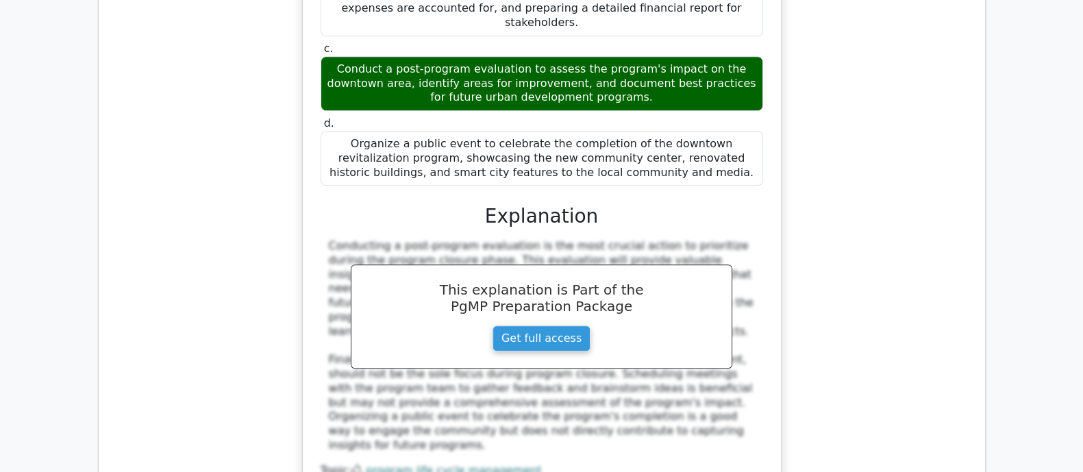
scroll to position [7851, 0]
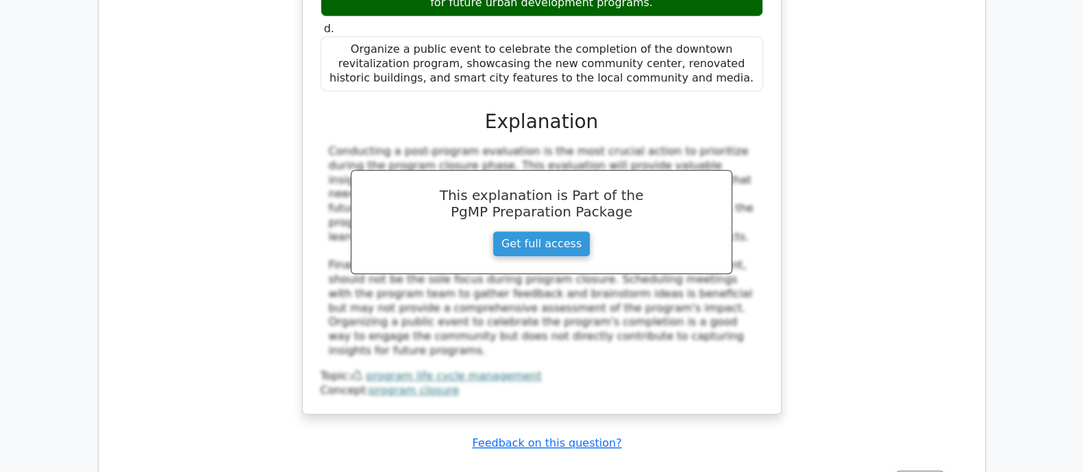
drag, startPoint x: 332, startPoint y: 131, endPoint x: 706, endPoint y: 395, distance: 457.9
copy div "During formal governance gate reviews, a program manager must compare newly eme…"
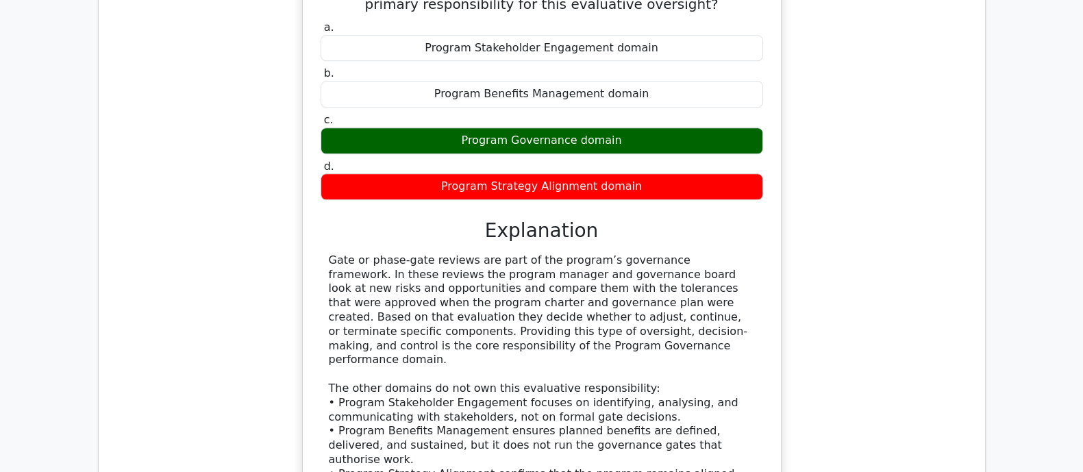
scroll to position [8536, 0]
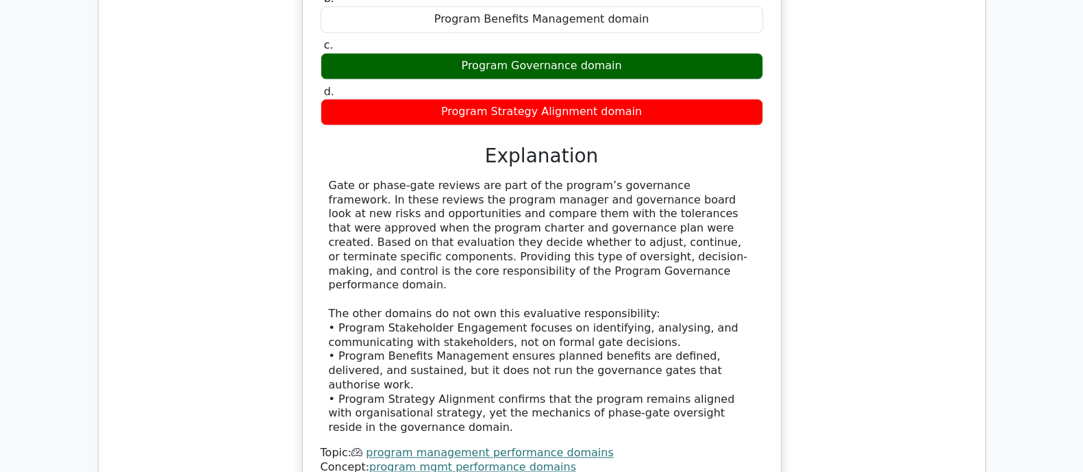
drag, startPoint x: 313, startPoint y: 176, endPoint x: 661, endPoint y: 407, distance: 417.4
copy div "During program initiation, you must define how recurring collaboration with inf…"
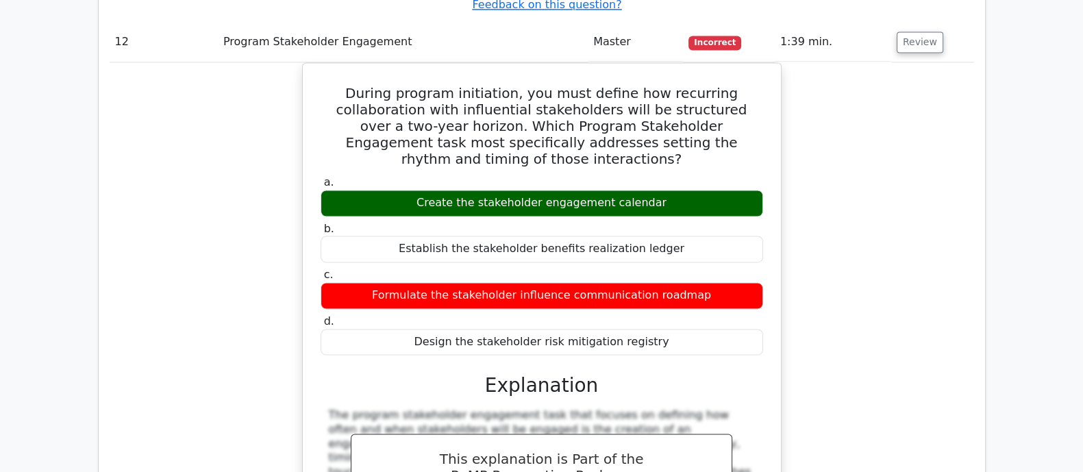
scroll to position [9135, 0]
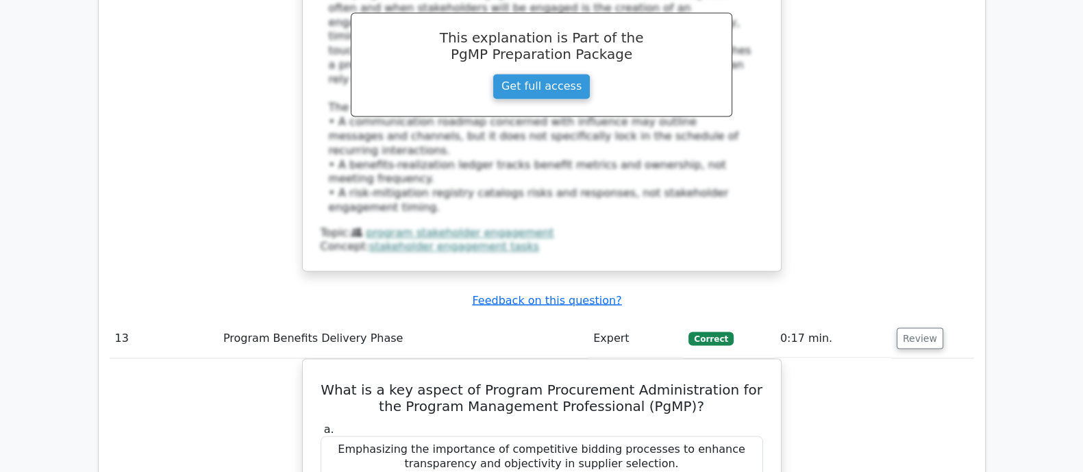
scroll to position [9734, 0]
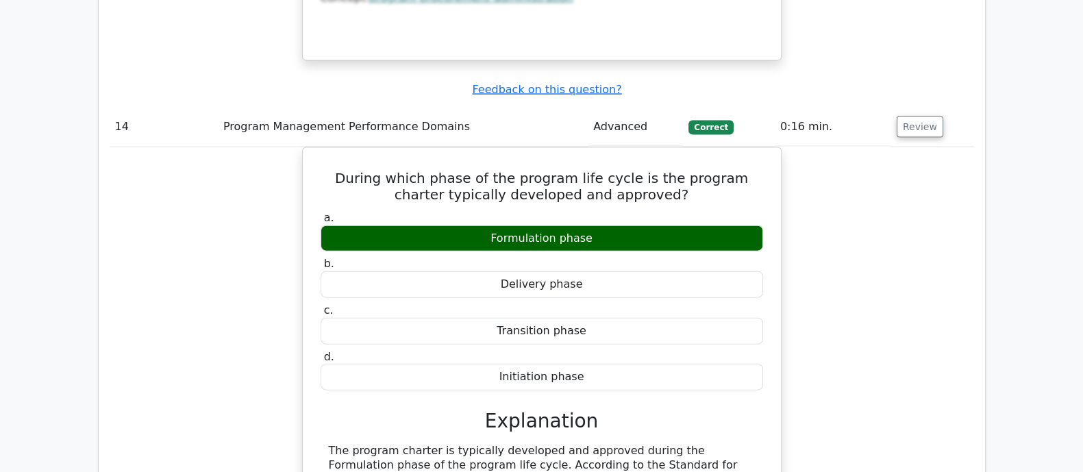
scroll to position [10419, 0]
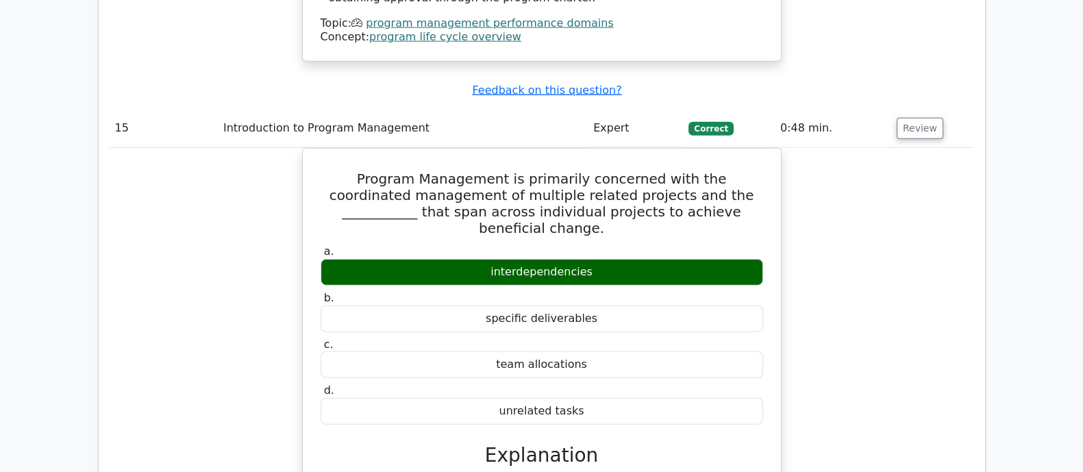
scroll to position [10933, 0]
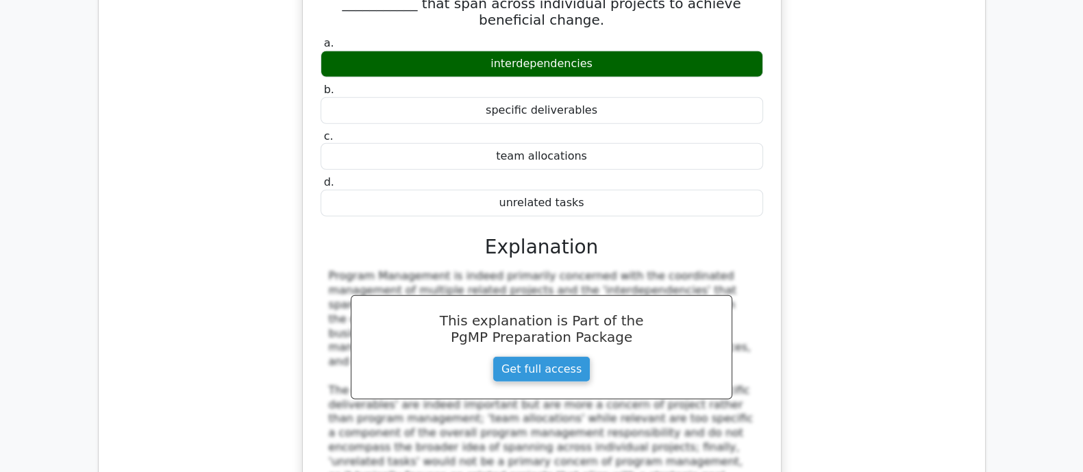
scroll to position [11104, 0]
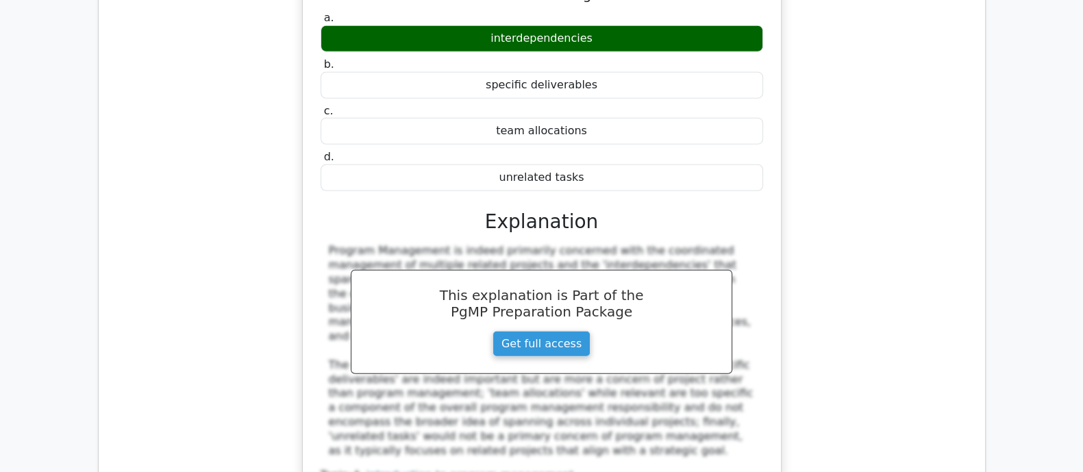
drag, startPoint x: 316, startPoint y: 80, endPoint x: 674, endPoint y: 347, distance: 446.7
copy div "As a program manager, you discover that the expertise needed for a mission-crit…"
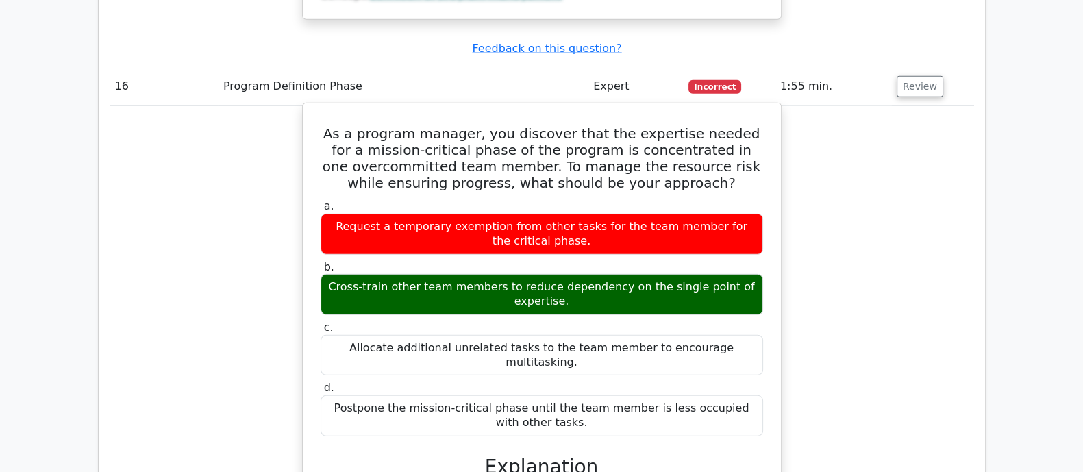
scroll to position [11703, 0]
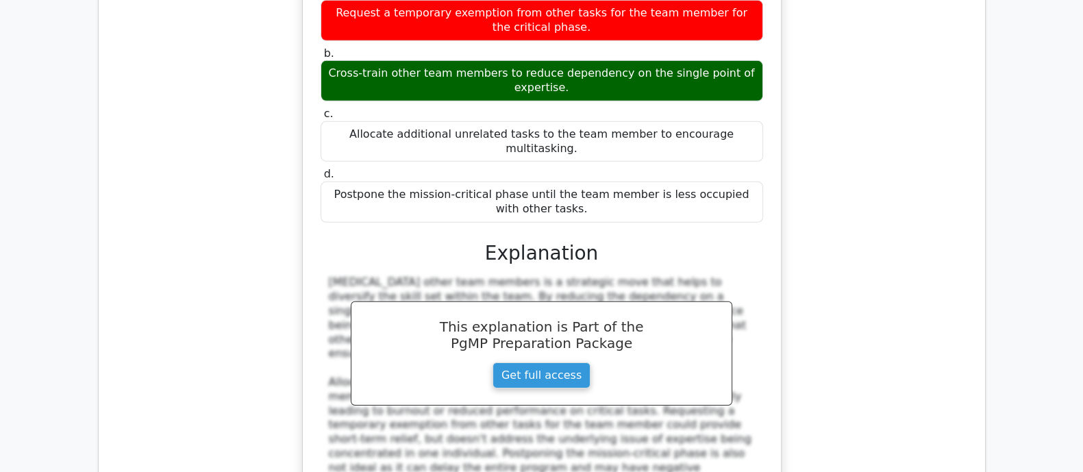
scroll to position [11789, 0]
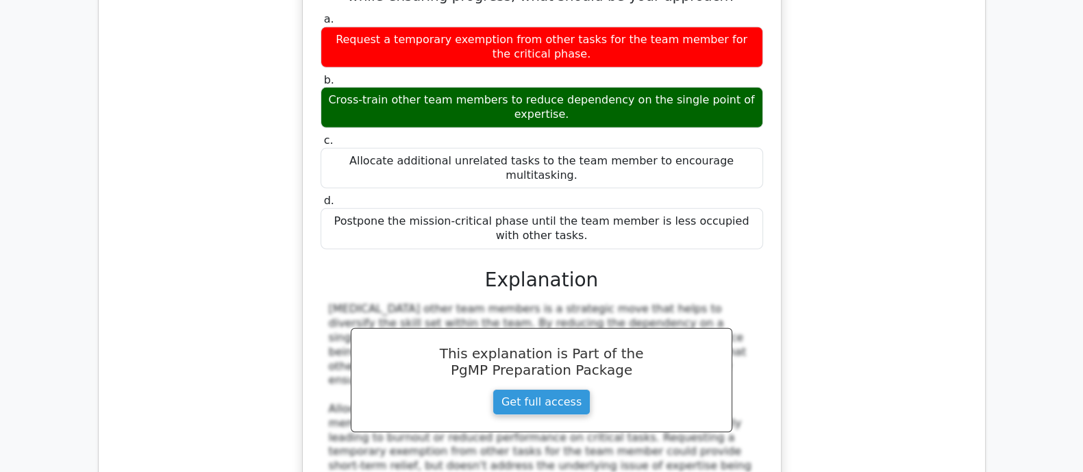
drag, startPoint x: 312, startPoint y: 116, endPoint x: 613, endPoint y: 333, distance: 371.3
copy div "During program closure, which specific document captures the transfer of all re…"
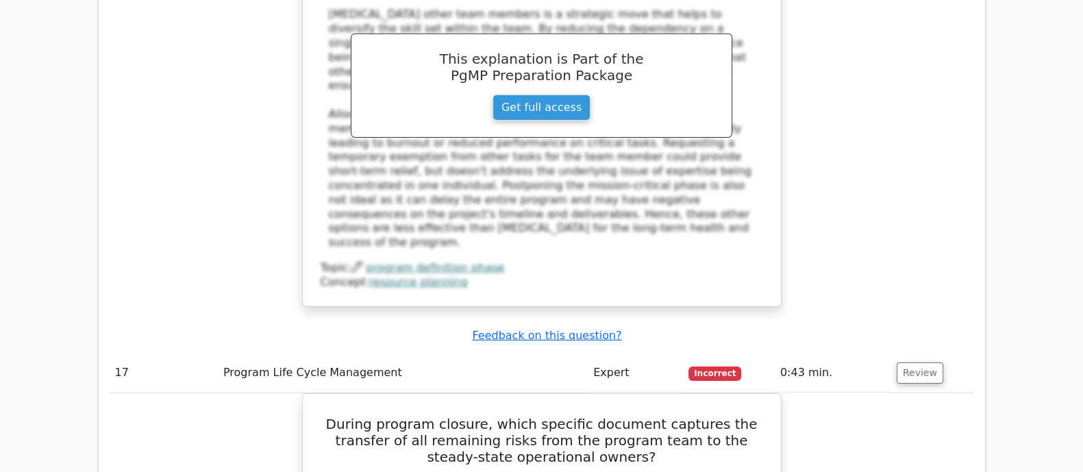
scroll to position [12217, 0]
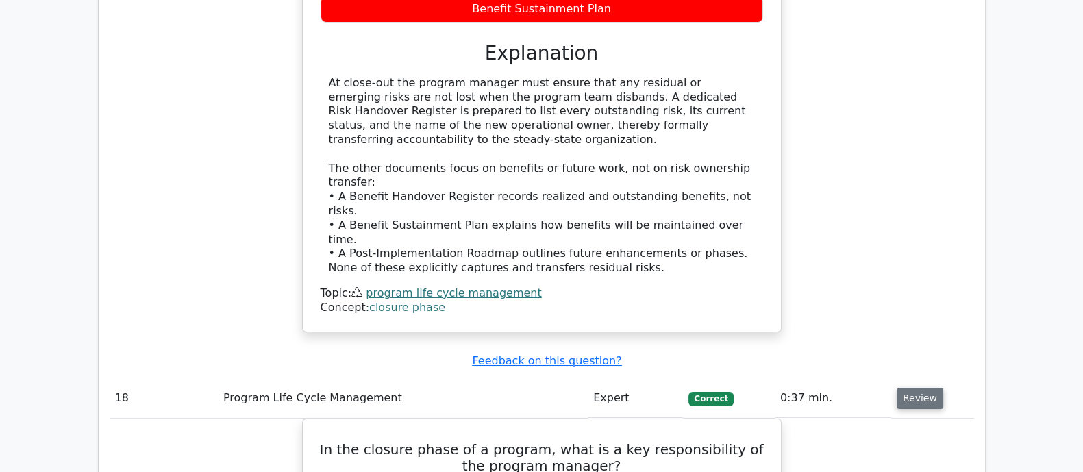
scroll to position [12816, 0]
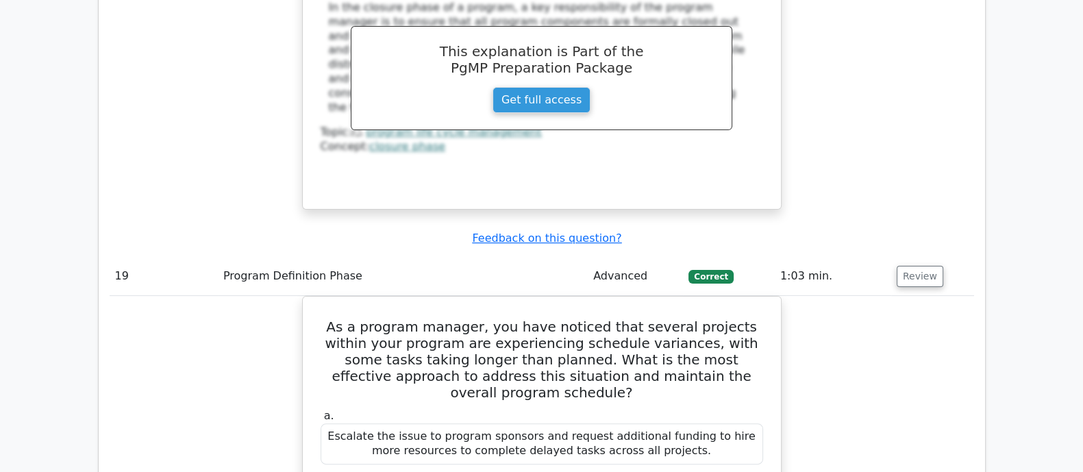
scroll to position [13672, 0]
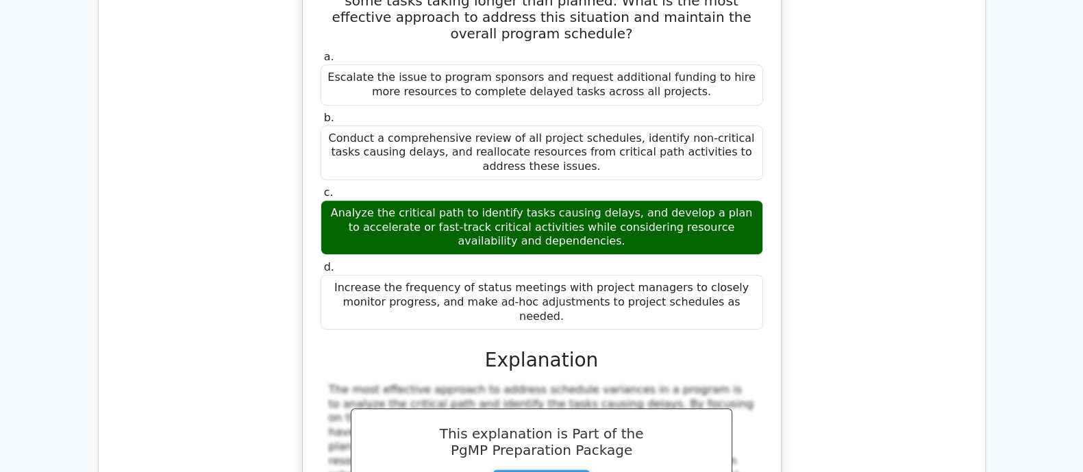
scroll to position [14100, 0]
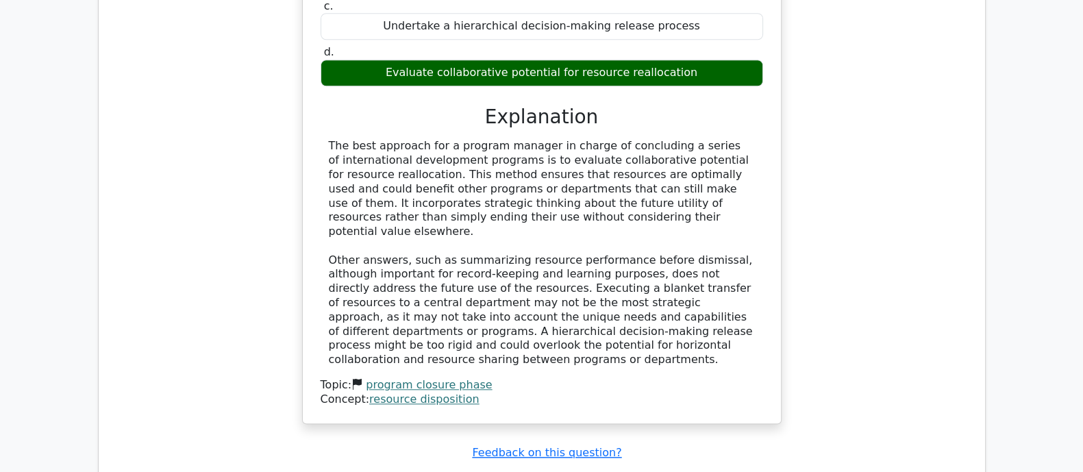
scroll to position [14785, 0]
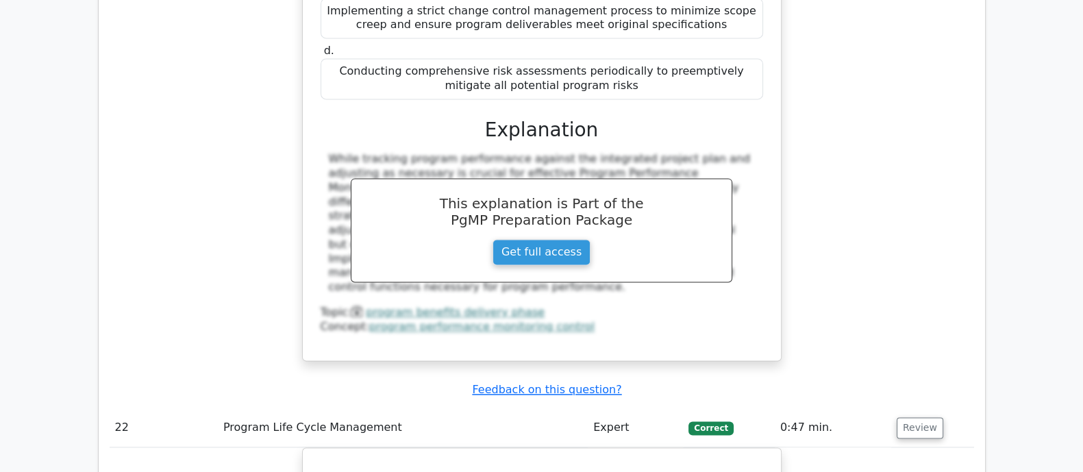
scroll to position [15469, 0]
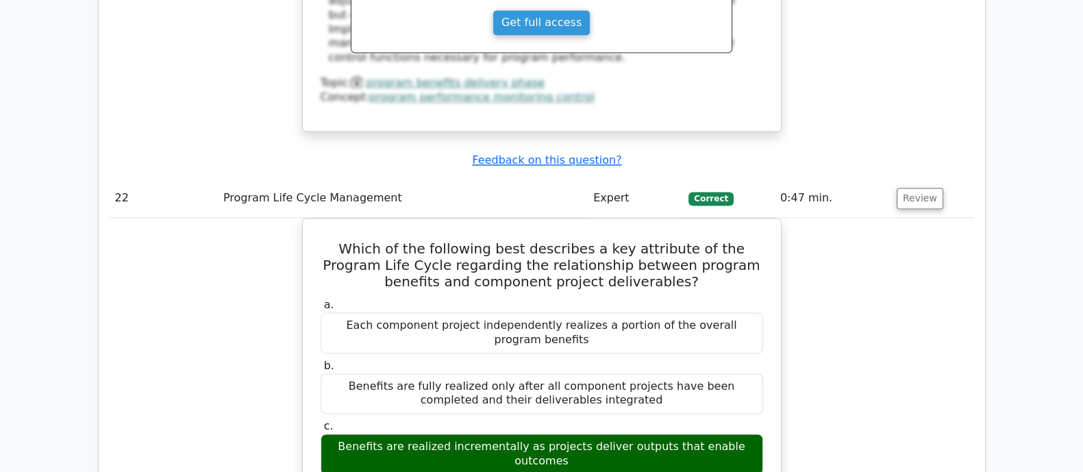
scroll to position [15726, 0]
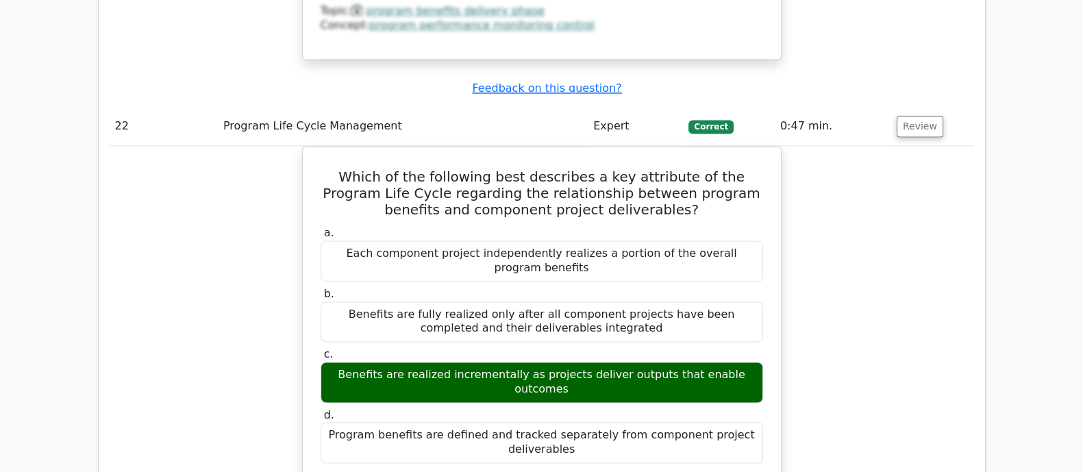
drag, startPoint x: 318, startPoint y: 71, endPoint x: 679, endPoint y: 369, distance: 467.8
copy div "As a program manager, you've noticed that critical information is not being eff…"
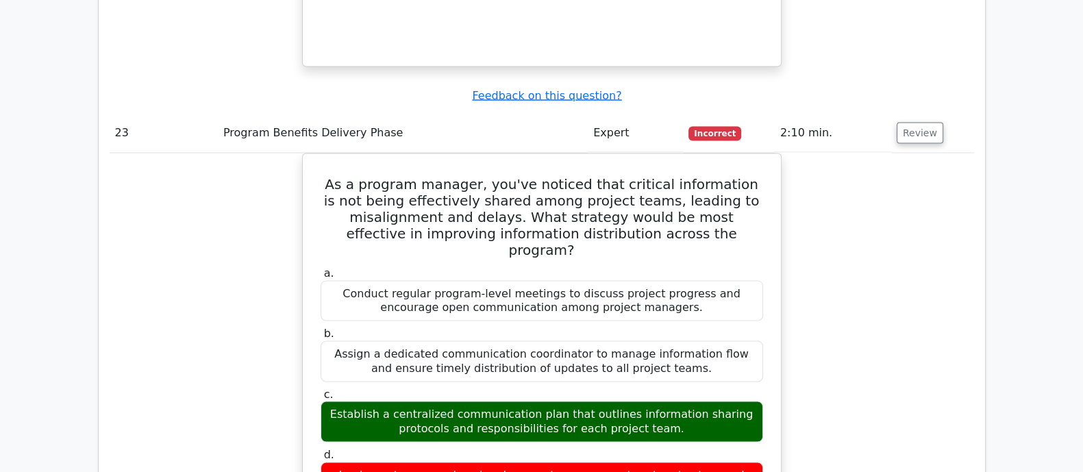
scroll to position [16411, 0]
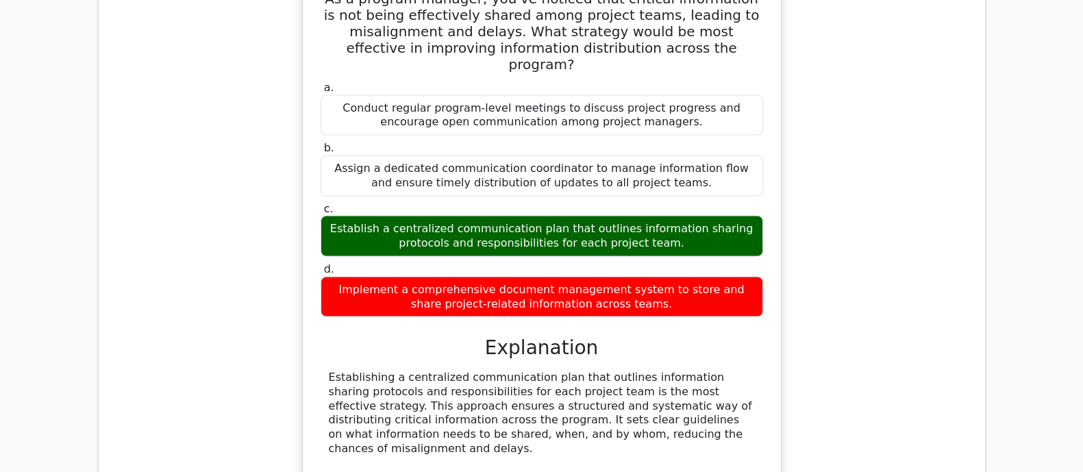
scroll to position [16582, 0]
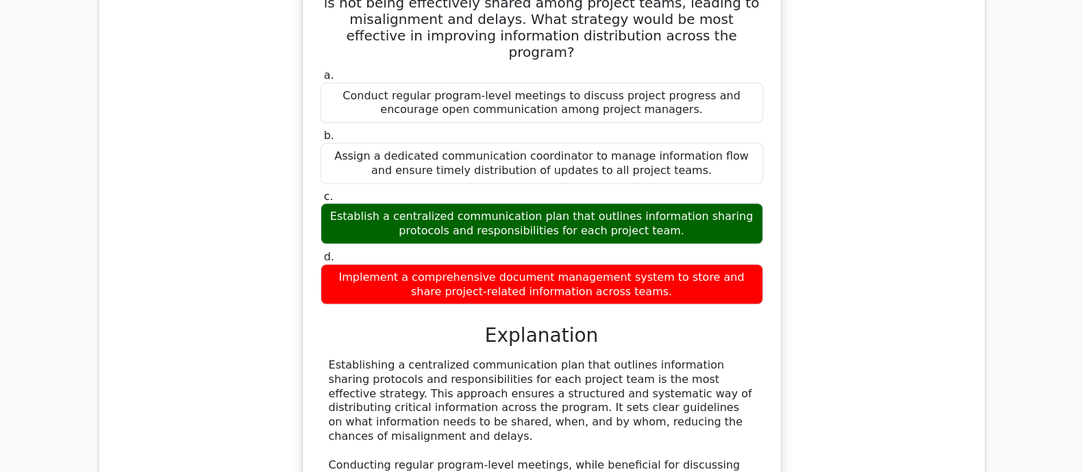
drag, startPoint x: 329, startPoint y: 18, endPoint x: 603, endPoint y: 310, distance: 400.1
copy div "In the construction phase of an urban redevelopment program, the program manage…"
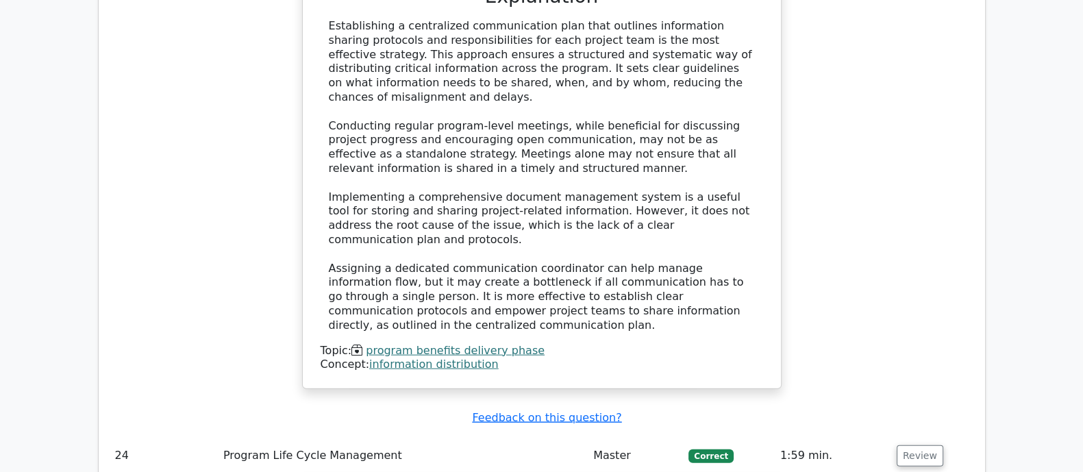
scroll to position [17010, 0]
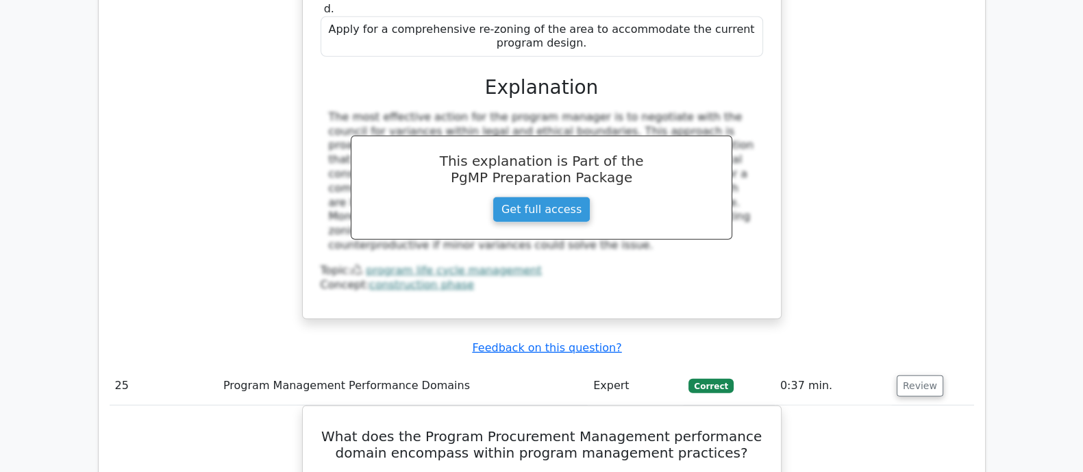
scroll to position [17695, 0]
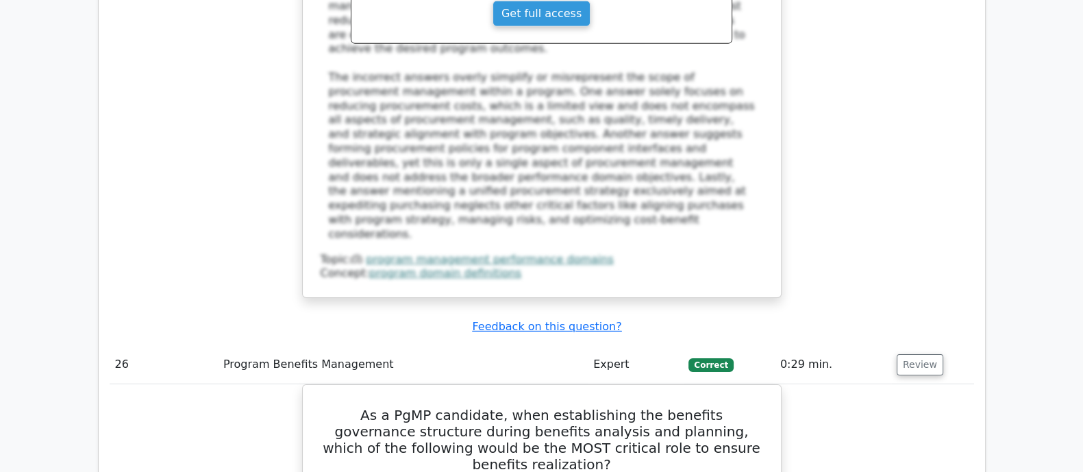
scroll to position [18551, 0]
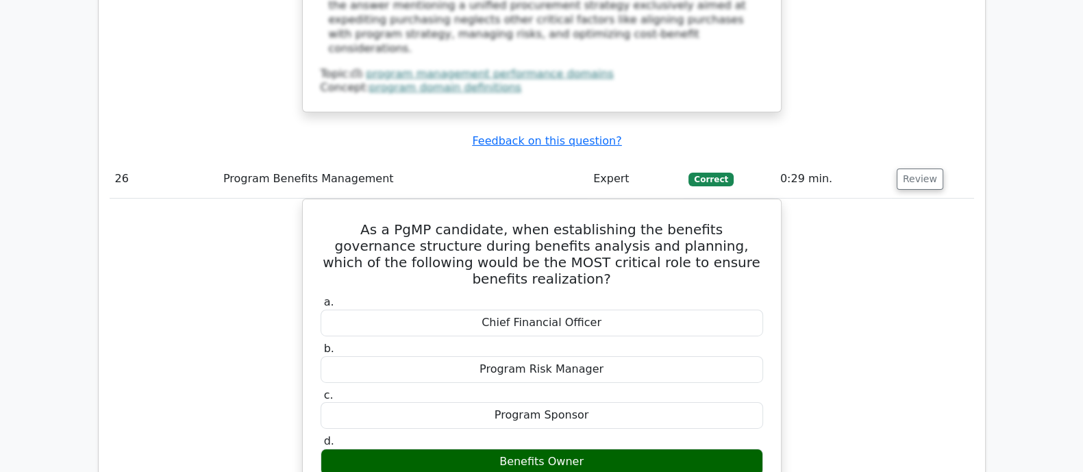
drag, startPoint x: 324, startPoint y: 62, endPoint x: 653, endPoint y: 400, distance: 471.7
copy div "You are a program manager for a large retail company implementing a new supply …"
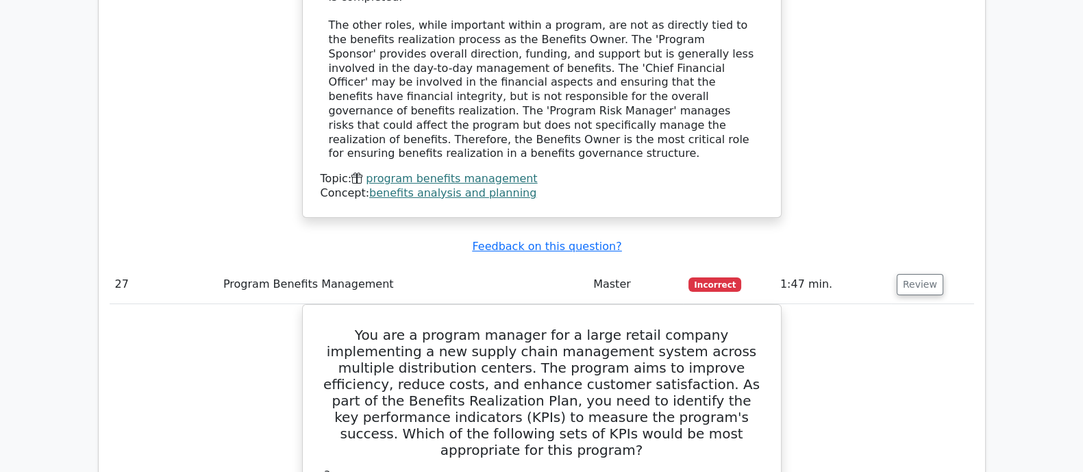
scroll to position [19492, 0]
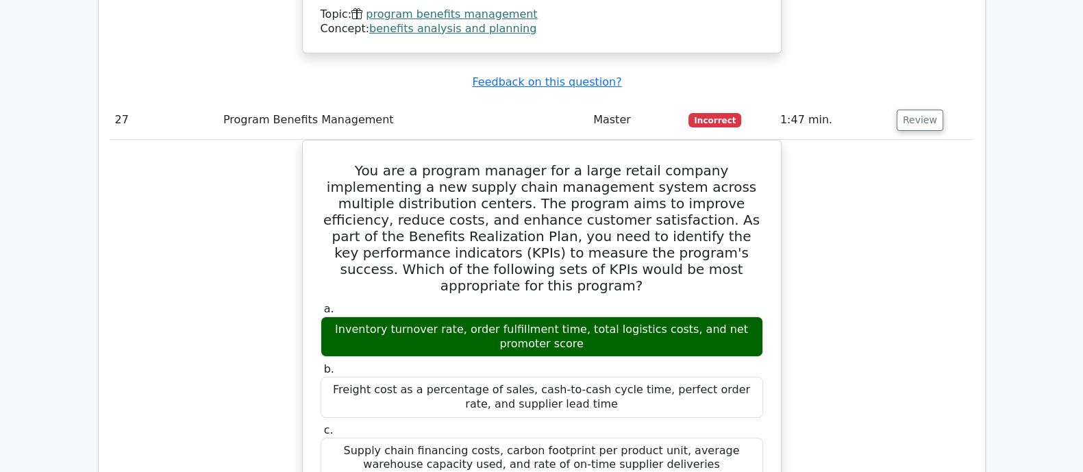
scroll to position [19578, 0]
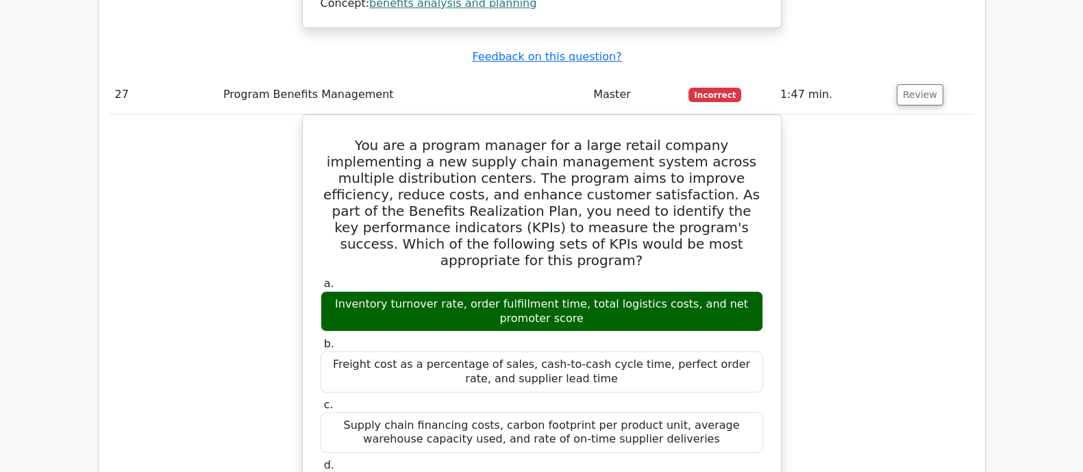
drag, startPoint x: 319, startPoint y: 66, endPoint x: 719, endPoint y: 364, distance: 498.6
copy div "As a Program Management Professional (PgMP) initiating a program to transform a…"
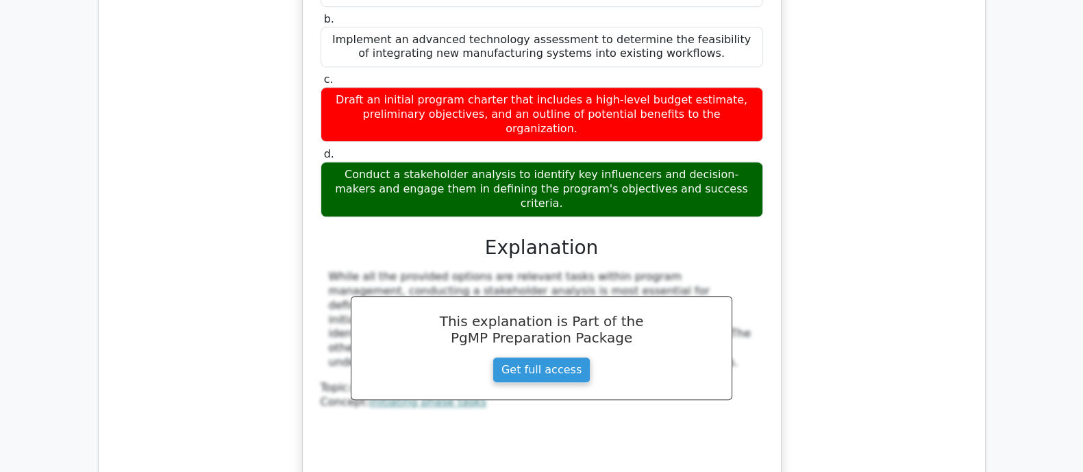
scroll to position [21001, 0]
